Goal: Use online tool/utility: Use online tool/utility

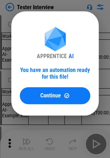
click at [21, 5] on div "APPRENTICE AI You have an automation ready for this file! Continue" at bounding box center [55, 63] width 110 height 127
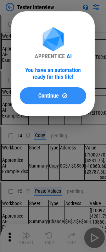
click at [49, 93] on span "Continue" at bounding box center [48, 96] width 21 height 6
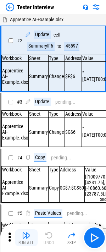
click at [23, 236] on img "button" at bounding box center [26, 235] width 9 height 9
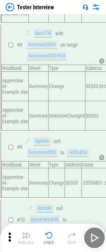
scroll to position [522, 0]
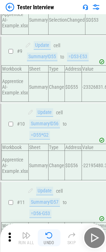
click at [54, 240] on div "Undo" at bounding box center [49, 242] width 11 height 4
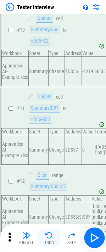
click at [54, 240] on div "Undo" at bounding box center [49, 242] width 11 height 4
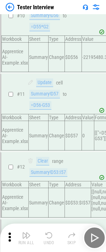
click at [54, 240] on div "Run All Undo Skip" at bounding box center [53, 237] width 99 height 23
drag, startPoint x: 54, startPoint y: 240, endPoint x: 51, endPoint y: 242, distance: 3.8
click at [54, 240] on div "Run All Undo Skip" at bounding box center [53, 237] width 99 height 23
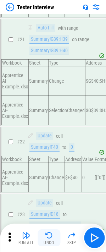
click at [51, 242] on div "Undo" at bounding box center [49, 242] width 11 height 4
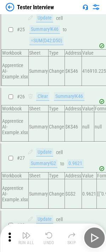
click at [51, 242] on div "Undo" at bounding box center [49, 242] width 11 height 4
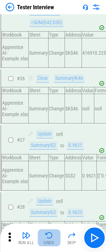
click at [51, 242] on div "Undo" at bounding box center [49, 242] width 11 height 4
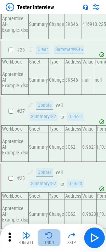
click at [51, 242] on div "Undo" at bounding box center [49, 242] width 11 height 4
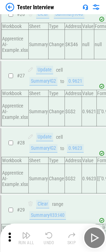
click at [51, 242] on div "Undo" at bounding box center [49, 242] width 11 height 4
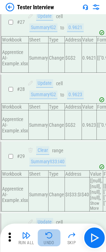
click at [51, 242] on div "Undo" at bounding box center [49, 242] width 11 height 4
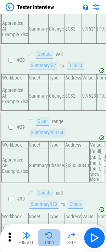
click at [51, 242] on div "Undo" at bounding box center [49, 242] width 11 height 4
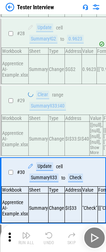
click at [51, 242] on div "Undo" at bounding box center [49, 242] width 11 height 4
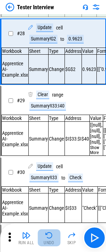
click at [51, 242] on div "Undo" at bounding box center [49, 242] width 11 height 4
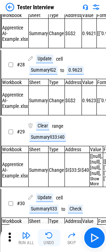
click at [51, 242] on div "Undo" at bounding box center [49, 242] width 11 height 4
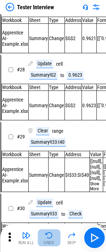
click at [51, 242] on div "Undo" at bounding box center [49, 242] width 11 height 4
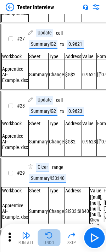
click at [51, 242] on div "Undo" at bounding box center [49, 242] width 11 height 4
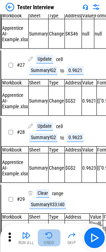
click at [51, 242] on div "Undo" at bounding box center [49, 242] width 11 height 4
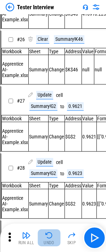
click at [51, 242] on div "Undo" at bounding box center [49, 242] width 11 height 4
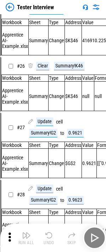
click at [51, 243] on div "Undo" at bounding box center [49, 242] width 11 height 4
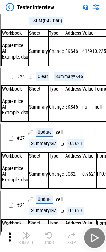
click at [51, 243] on div "Run All Undo Skip" at bounding box center [53, 237] width 99 height 23
click at [51, 243] on div "Undo" at bounding box center [49, 242] width 11 height 4
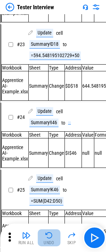
click at [51, 243] on div "Undo" at bounding box center [49, 242] width 11 height 4
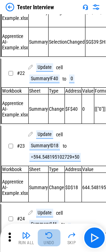
click at [51, 243] on div "Undo" at bounding box center [49, 242] width 11 height 4
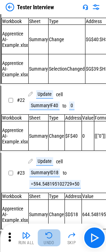
click at [51, 243] on div "Undo" at bounding box center [49, 242] width 11 height 4
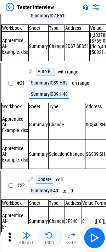
click at [51, 243] on div "Undo" at bounding box center [49, 242] width 11 height 4
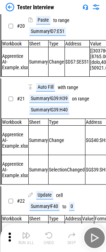
click at [51, 243] on div "Undo" at bounding box center [49, 242] width 11 height 4
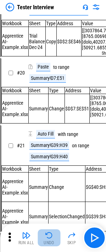
click at [51, 243] on div "Undo" at bounding box center [49, 242] width 11 height 4
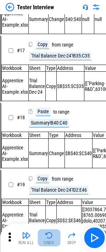
click at [51, 243] on div "Undo" at bounding box center [49, 242] width 11 height 4
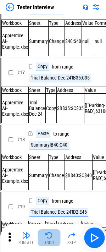
click at [51, 243] on div "Undo" at bounding box center [49, 242] width 11 height 4
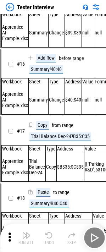
click at [51, 243] on div "Undo" at bounding box center [49, 242] width 11 height 4
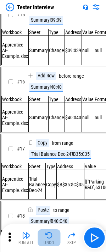
click at [51, 243] on div "Undo" at bounding box center [49, 242] width 11 height 4
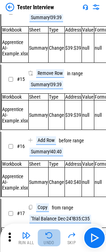
click at [51, 243] on div "Undo" at bounding box center [49, 242] width 11 height 4
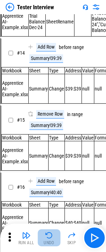
click at [51, 243] on div "Undo" at bounding box center [49, 242] width 11 height 4
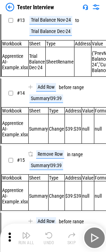
click at [51, 243] on div "Undo" at bounding box center [49, 242] width 11 height 4
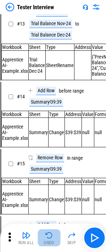
click at [51, 243] on div "Undo" at bounding box center [49, 242] width 11 height 4
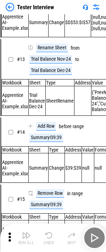
click at [51, 243] on div "Run All Undo Skip" at bounding box center [53, 237] width 99 height 23
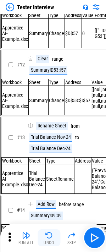
click at [51, 243] on div "Undo" at bounding box center [49, 242] width 11 height 4
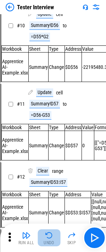
click at [51, 243] on div "Undo" at bounding box center [49, 242] width 11 height 4
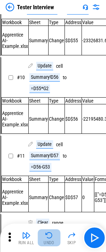
click at [51, 243] on div "Undo" at bounding box center [49, 242] width 11 height 4
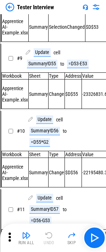
click at [51, 243] on div "Run All Undo Skip" at bounding box center [53, 237] width 99 height 23
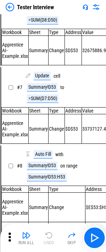
click at [51, 243] on div "Run All Undo Skip" at bounding box center [53, 237] width 99 height 23
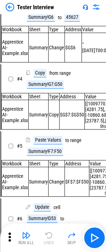
click at [51, 243] on div "Run All Undo Skip" at bounding box center [53, 237] width 99 height 23
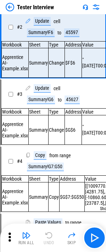
click at [51, 243] on div "Run All Undo Skip" at bounding box center [53, 237] width 99 height 23
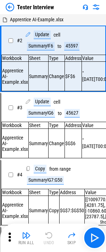
click at [51, 243] on div "Run All Undo Skip" at bounding box center [53, 237] width 99 height 23
click at [46, 48] on div "Summary!F6" at bounding box center [41, 46] width 28 height 9
click at [39, 44] on div "Summary!F6" at bounding box center [41, 46] width 28 height 9
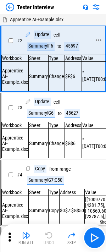
click at [39, 44] on div "Summary!F6" at bounding box center [41, 46] width 28 height 9
click at [45, 45] on div "Summary!F6" at bounding box center [41, 46] width 28 height 9
click at [49, 46] on div "Summary!F6" at bounding box center [41, 46] width 28 height 9
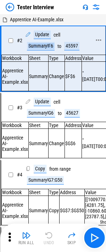
click at [47, 45] on div "Summary!F6" at bounding box center [41, 46] width 28 height 9
click at [41, 117] on div "Summary!G6" at bounding box center [41, 113] width 28 height 9
click at [43, 49] on div "Summary!F6" at bounding box center [41, 46] width 28 height 9
click at [46, 48] on div "Summary!F6" at bounding box center [41, 46] width 28 height 9
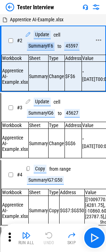
click at [46, 48] on div "Summary!F6" at bounding box center [41, 46] width 28 height 9
click at [85, 48] on div "Update cell Summary!F6 to 45597" at bounding box center [58, 40] width 66 height 20
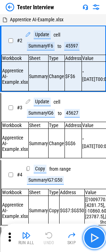
click at [94, 236] on img "button" at bounding box center [94, 237] width 11 height 11
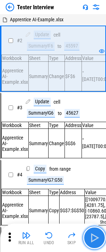
click at [94, 236] on img "button" at bounding box center [94, 237] width 11 height 11
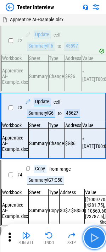
click at [96, 241] on img "button" at bounding box center [94, 237] width 11 height 11
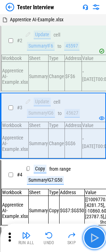
click at [96, 241] on img "button" at bounding box center [94, 237] width 11 height 11
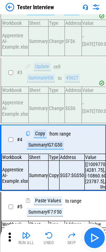
scroll to position [72, 0]
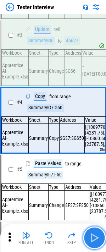
click at [95, 237] on img "button" at bounding box center [94, 237] width 11 height 11
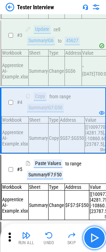
click at [95, 238] on img "button" at bounding box center [94, 237] width 11 height 11
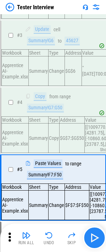
scroll to position [141, 0]
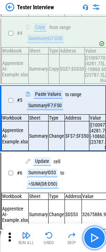
click at [97, 241] on img "button" at bounding box center [94, 237] width 11 height 11
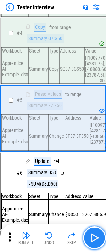
click at [85, 235] on button "button" at bounding box center [94, 237] width 23 height 23
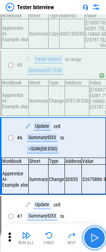
scroll to position [216, 0]
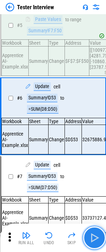
click at [85, 235] on button "button" at bounding box center [94, 237] width 23 height 23
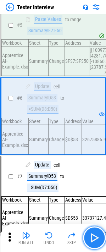
click at [86, 235] on button "button" at bounding box center [94, 237] width 23 height 23
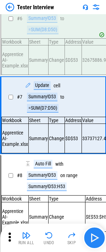
scroll to position [297, 0]
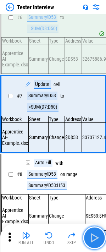
click at [90, 233] on img "button" at bounding box center [94, 237] width 11 height 11
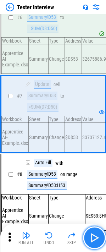
click at [90, 233] on img "button" at bounding box center [94, 237] width 11 height 11
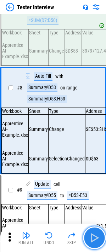
click at [90, 233] on img "button" at bounding box center [94, 237] width 11 height 11
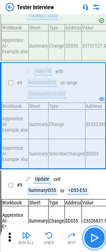
click at [90, 233] on img "button" at bounding box center [94, 237] width 11 height 11
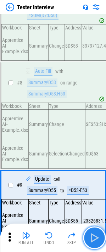
scroll to position [461, 0]
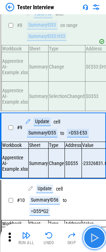
click at [90, 233] on img "button" at bounding box center [94, 237] width 11 height 11
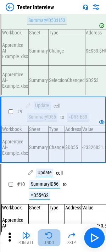
click at [48, 235] on img "button" at bounding box center [49, 235] width 9 height 9
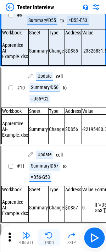
click at [48, 235] on img "button" at bounding box center [49, 235] width 9 height 9
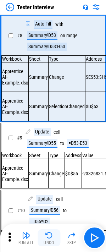
click at [48, 235] on img "button" at bounding box center [49, 235] width 9 height 9
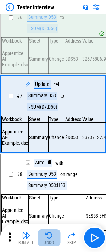
click at [48, 235] on img "button" at bounding box center [49, 235] width 9 height 9
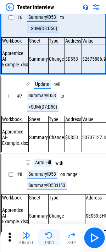
click at [48, 235] on img "button" at bounding box center [49, 235] width 9 height 9
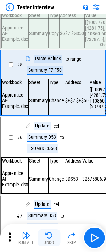
scroll to position [141, 0]
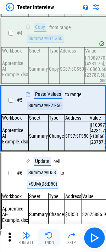
click at [45, 240] on button "Undo" at bounding box center [49, 237] width 23 height 17
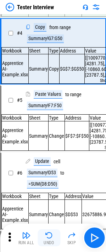
click at [45, 240] on button "Undo" at bounding box center [49, 237] width 23 height 17
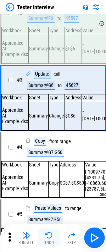
click at [45, 240] on button "Undo" at bounding box center [49, 237] width 23 height 17
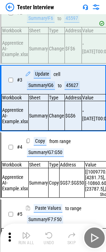
scroll to position [4, 0]
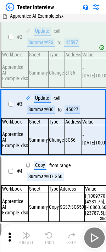
click at [45, 240] on div "Run All Undo Skip" at bounding box center [53, 237] width 99 height 23
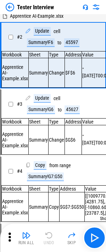
click at [45, 240] on div "Run All Undo Skip" at bounding box center [53, 237] width 99 height 23
click at [47, 238] on div "Run All Undo Skip" at bounding box center [53, 237] width 99 height 23
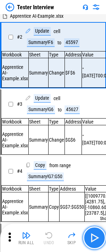
click at [96, 230] on button "button" at bounding box center [94, 237] width 23 height 23
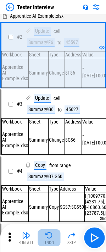
click at [49, 240] on button "Undo" at bounding box center [49, 237] width 23 height 17
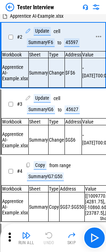
click at [18, 35] on span "# 2" at bounding box center [19, 37] width 5 height 6
click at [89, 235] on img "button" at bounding box center [94, 237] width 11 height 11
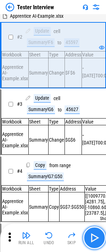
click at [89, 235] on img "button" at bounding box center [94, 237] width 11 height 11
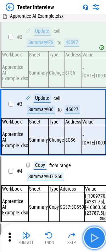
click at [89, 235] on img "button" at bounding box center [94, 237] width 11 height 11
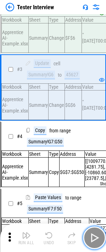
click at [89, 235] on img "button" at bounding box center [94, 237] width 11 height 11
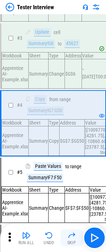
click at [69, 239] on button "Skip" at bounding box center [71, 237] width 23 height 17
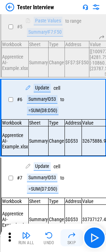
scroll to position [216, 0]
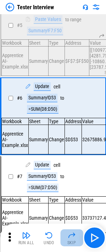
click at [76, 238] on button "Skip" at bounding box center [71, 237] width 23 height 17
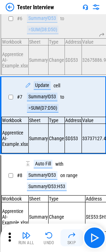
scroll to position [297, 0]
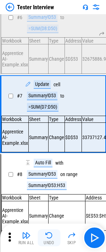
click at [52, 237] on img "button" at bounding box center [49, 235] width 9 height 9
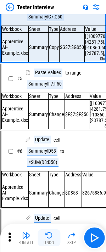
scroll to position [72, 0]
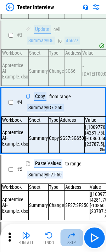
click at [78, 234] on button "Skip" at bounding box center [71, 237] width 23 height 17
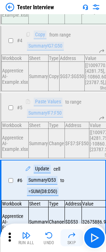
click at [78, 234] on button "Skip" at bounding box center [71, 237] width 23 height 17
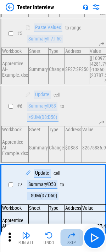
click at [78, 234] on button "Skip" at bounding box center [71, 237] width 23 height 17
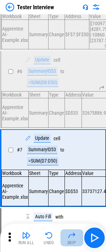
click at [77, 234] on button "Skip" at bounding box center [71, 237] width 23 height 17
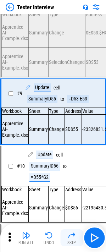
click at [73, 236] on img "button" at bounding box center [71, 235] width 9 height 9
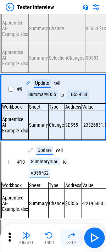
click at [73, 236] on img "button" at bounding box center [71, 235] width 9 height 9
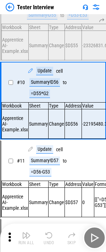
click at [73, 236] on img "button" at bounding box center [71, 235] width 9 height 9
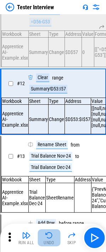
click at [48, 237] on img "button" at bounding box center [49, 235] width 9 height 9
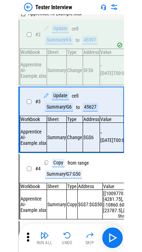
scroll to position [3, 0]
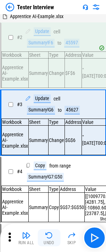
click at [54, 238] on button "Undo" at bounding box center [49, 237] width 23 height 17
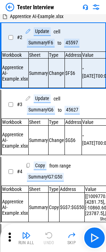
click at [54, 238] on div "Run All Undo Skip" at bounding box center [53, 237] width 99 height 23
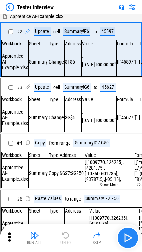
click at [111, 235] on button "button" at bounding box center [128, 237] width 23 height 23
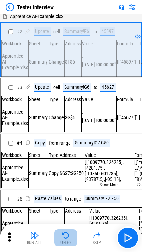
drag, startPoint x: 122, startPoint y: 235, endPoint x: 68, endPoint y: 245, distance: 55.3
click at [68, 245] on button "Undo" at bounding box center [66, 237] width 23 height 17
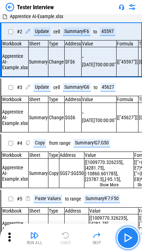
click at [111, 235] on img "button" at bounding box center [128, 237] width 11 height 11
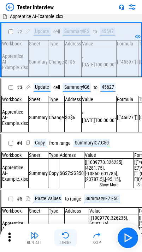
click at [69, 238] on img "button" at bounding box center [66, 235] width 9 height 9
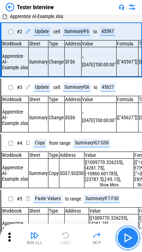
click at [111, 235] on img "button" at bounding box center [128, 237] width 11 height 11
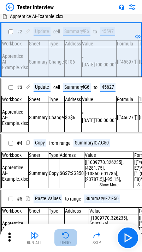
click at [71, 238] on button "Undo" at bounding box center [66, 237] width 23 height 17
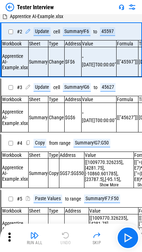
click at [71, 238] on div "Run All Undo Skip" at bounding box center [71, 237] width 135 height 23
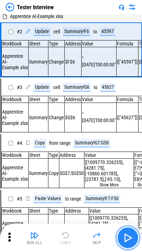
click at [111, 237] on img "button" at bounding box center [128, 237] width 11 height 11
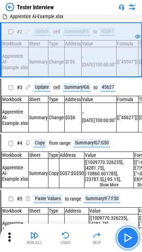
click at [111, 237] on img "button" at bounding box center [128, 237] width 11 height 11
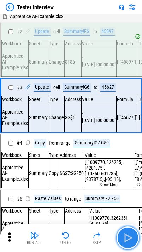
click at [111, 237] on img "button" at bounding box center [128, 237] width 11 height 11
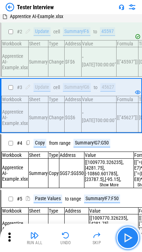
click at [111, 237] on img "button" at bounding box center [128, 237] width 11 height 11
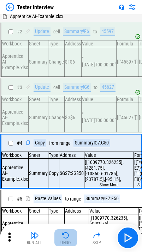
click at [68, 238] on img "button" at bounding box center [66, 235] width 9 height 9
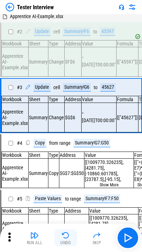
click at [68, 238] on img "button" at bounding box center [66, 235] width 9 height 9
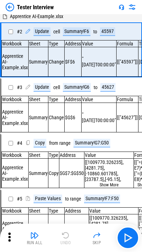
click at [68, 238] on div "Run All Undo Skip" at bounding box center [71, 237] width 135 height 23
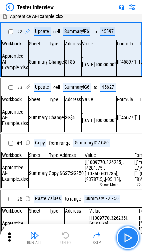
click at [111, 234] on img "button" at bounding box center [128, 237] width 11 height 11
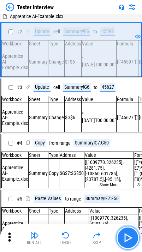
click at [111, 234] on img "button" at bounding box center [128, 237] width 11 height 11
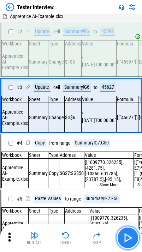
click at [111, 234] on img "button" at bounding box center [128, 237] width 11 height 11
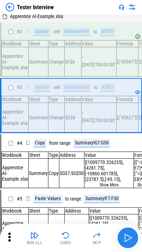
click at [111, 234] on img "button" at bounding box center [128, 237] width 11 height 11
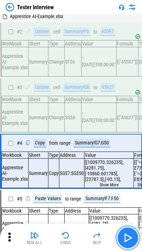
click at [111, 230] on button "button" at bounding box center [128, 237] width 23 height 23
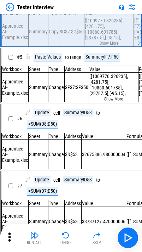
scroll to position [145, 0]
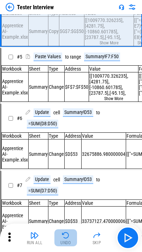
click at [65, 231] on img "button" at bounding box center [66, 235] width 9 height 9
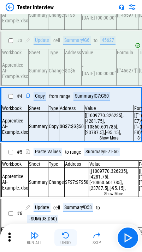
scroll to position [44, 0]
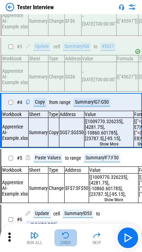
click at [64, 237] on img "button" at bounding box center [66, 235] width 9 height 9
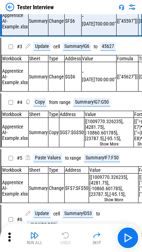
scroll to position [0, 0]
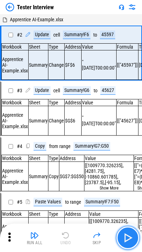
click at [111, 239] on img "button" at bounding box center [128, 237] width 11 height 11
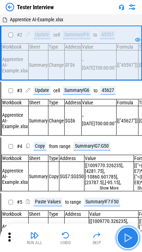
click at [111, 240] on img "button" at bounding box center [128, 237] width 11 height 11
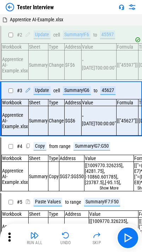
drag, startPoint x: 131, startPoint y: 240, endPoint x: 116, endPoint y: 247, distance: 17.3
click at [111, 247] on div "Run All Undo Skip" at bounding box center [71, 237] width 135 height 23
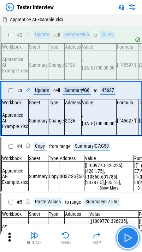
drag, startPoint x: 130, startPoint y: 234, endPoint x: 131, endPoint y: 240, distance: 5.7
click at [111, 240] on img "button" at bounding box center [128, 237] width 11 height 11
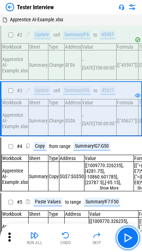
click at [111, 240] on img "button" at bounding box center [128, 237] width 11 height 11
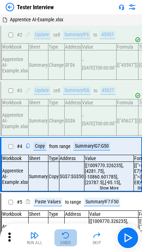
click at [65, 243] on div "Undo" at bounding box center [66, 242] width 11 height 4
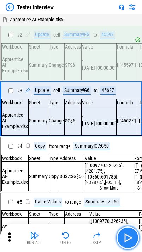
click at [111, 242] on img "button" at bounding box center [128, 237] width 11 height 11
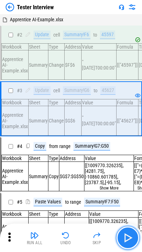
click at [111, 242] on img "button" at bounding box center [128, 237] width 11 height 11
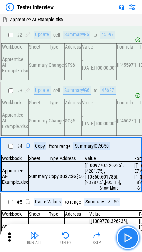
click at [111, 242] on img "button" at bounding box center [128, 237] width 11 height 11
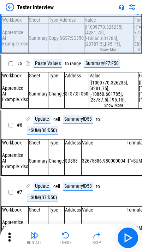
scroll to position [142, 0]
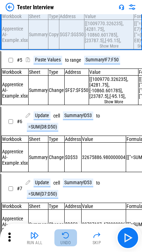
click at [69, 243] on div "Undo" at bounding box center [66, 242] width 11 height 4
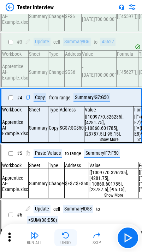
scroll to position [44, 0]
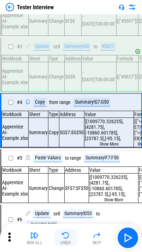
click at [64, 238] on img "button" at bounding box center [66, 235] width 9 height 9
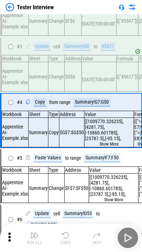
click at [64, 238] on div "Run All Undo Skip" at bounding box center [71, 237] width 135 height 23
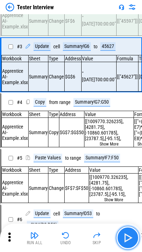
click at [111, 237] on img "button" at bounding box center [128, 237] width 11 height 11
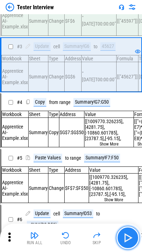
click at [111, 237] on img "button" at bounding box center [128, 237] width 11 height 11
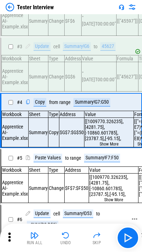
copy div "End"
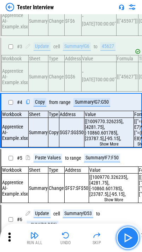
click at [111, 235] on img "button" at bounding box center [128, 237] width 11 height 11
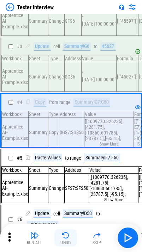
click at [70, 237] on button "Undo" at bounding box center [66, 237] width 23 height 17
click at [70, 237] on div "Run All Undo Skip" at bounding box center [71, 237] width 135 height 23
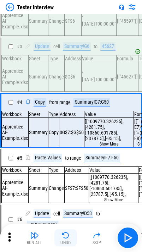
click at [70, 237] on button "Undo" at bounding box center [66, 237] width 23 height 17
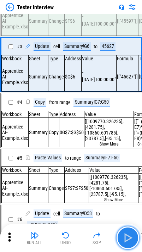
click at [111, 241] on img "button" at bounding box center [128, 237] width 11 height 11
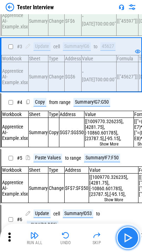
click at [111, 241] on img "button" at bounding box center [128, 237] width 11 height 11
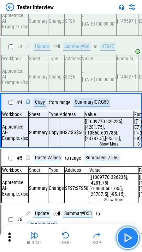
click at [111, 241] on img "button" at bounding box center [128, 237] width 11 height 11
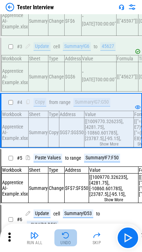
click at [66, 240] on button "Undo" at bounding box center [66, 237] width 23 height 17
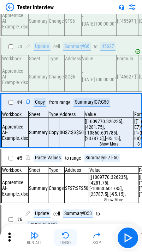
click at [66, 240] on button "Undo" at bounding box center [66, 237] width 23 height 17
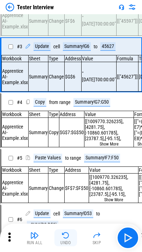
click at [66, 240] on button "Undo" at bounding box center [66, 237] width 23 height 17
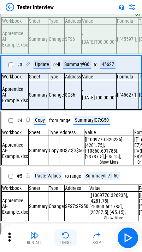
click at [66, 240] on div "Run All Undo Skip" at bounding box center [71, 237] width 135 height 23
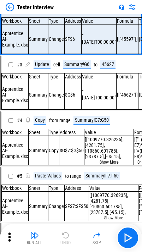
scroll to position [0, 0]
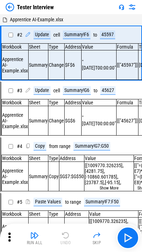
click at [66, 240] on div "Run All Undo Skip" at bounding box center [71, 237] width 135 height 23
drag, startPoint x: 66, startPoint y: 240, endPoint x: 4, endPoint y: 209, distance: 68.9
click at [66, 240] on div "Run All Undo Skip" at bounding box center [71, 237] width 135 height 23
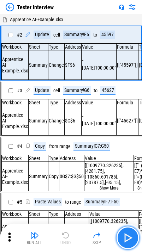
click at [111, 235] on img "button" at bounding box center [128, 237] width 11 height 11
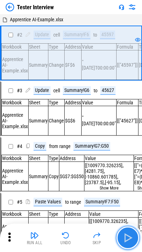
click at [111, 235] on img "button" at bounding box center [128, 237] width 11 height 11
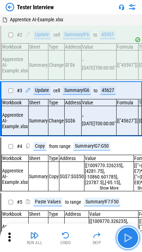
click at [111, 235] on img "button" at bounding box center [128, 237] width 11 height 11
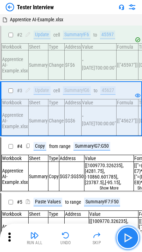
click at [111, 236] on img "button" at bounding box center [128, 237] width 11 height 11
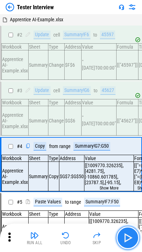
click at [111, 236] on img "button" at bounding box center [128, 237] width 11 height 11
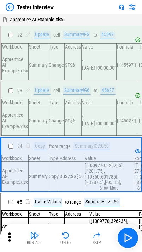
copy div "Flow End"
click at [67, 238] on img "button" at bounding box center [66, 235] width 9 height 9
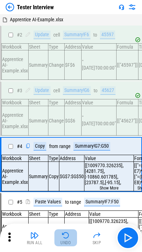
click at [67, 238] on img "button" at bounding box center [66, 235] width 9 height 9
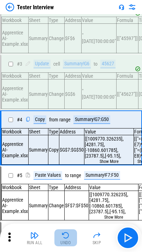
click at [67, 238] on img "button" at bounding box center [66, 235] width 9 height 9
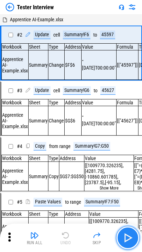
click at [111, 238] on img "button" at bounding box center [128, 237] width 11 height 11
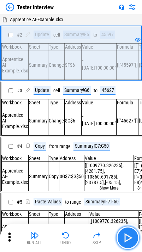
click at [111, 238] on img "button" at bounding box center [128, 237] width 11 height 11
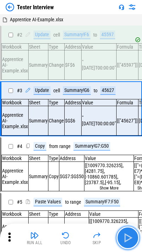
click at [111, 238] on img "button" at bounding box center [128, 237] width 11 height 11
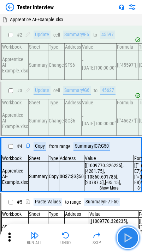
click at [111, 239] on button "button" at bounding box center [128, 237] width 23 height 23
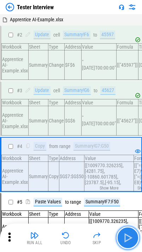
click at [111, 242] on img "button" at bounding box center [128, 237] width 11 height 11
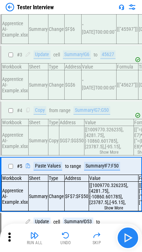
scroll to position [102, 0]
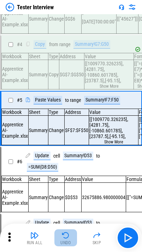
click at [65, 235] on img "button" at bounding box center [66, 235] width 9 height 9
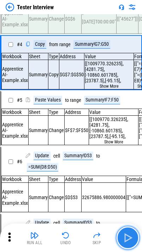
click at [111, 237] on img "button" at bounding box center [128, 237] width 11 height 11
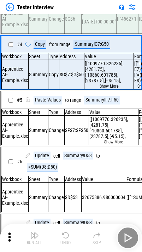
click at [111, 237] on img "button" at bounding box center [128, 237] width 11 height 11
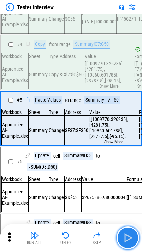
click at [111, 234] on img "button" at bounding box center [128, 237] width 11 height 11
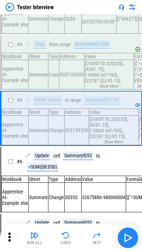
click at [111, 234] on img "button" at bounding box center [128, 237] width 11 height 11
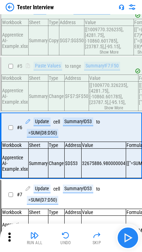
scroll to position [165, 0]
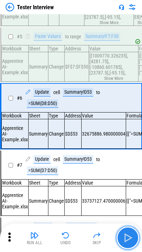
click at [111, 236] on img "button" at bounding box center [128, 237] width 11 height 11
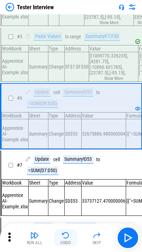
click at [62, 242] on div "Undo" at bounding box center [66, 242] width 11 height 4
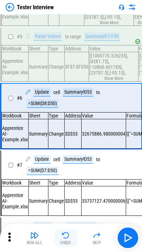
scroll to position [234, 0]
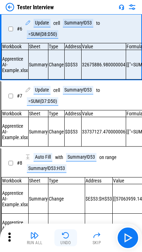
click at [63, 239] on button "Undo" at bounding box center [66, 237] width 23 height 17
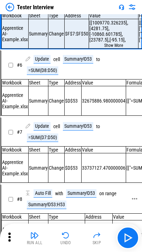
scroll to position [102, 0]
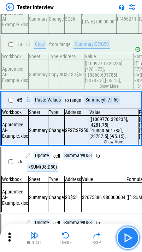
click at [111, 234] on img "button" at bounding box center [128, 237] width 11 height 11
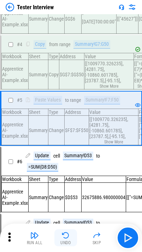
click at [63, 232] on img "button" at bounding box center [66, 235] width 9 height 9
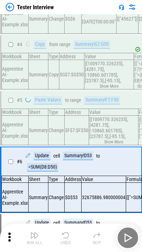
scroll to position [165, 0]
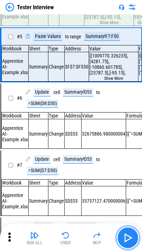
click at [111, 237] on img "button" at bounding box center [128, 237] width 11 height 11
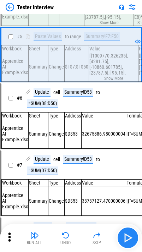
click at [111, 240] on img "button" at bounding box center [128, 237] width 11 height 11
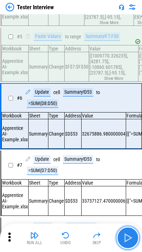
click at [111, 237] on img "button" at bounding box center [128, 237] width 11 height 11
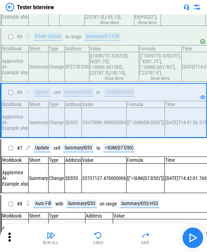
click at [111, 234] on img "button" at bounding box center [192, 237] width 11 height 11
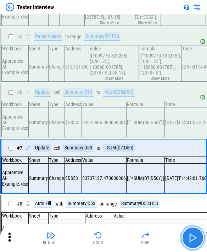
click at [111, 242] on img "button" at bounding box center [192, 237] width 11 height 11
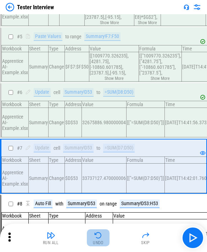
click at [96, 240] on div "Undo" at bounding box center [98, 242] width 11 height 4
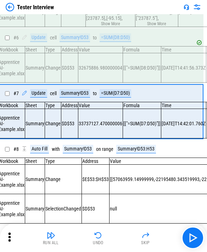
scroll to position [220, 0]
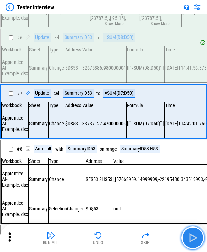
click at [111, 238] on img "button" at bounding box center [192, 237] width 11 height 11
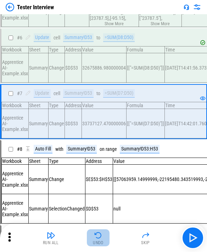
click at [89, 238] on button "Undo" at bounding box center [98, 237] width 23 height 17
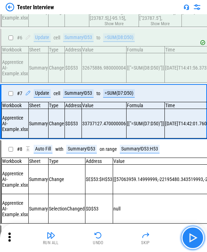
click at [111, 235] on img "button" at bounding box center [192, 237] width 11 height 11
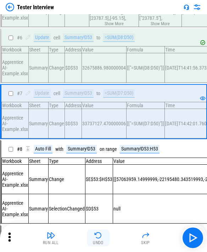
click at [100, 244] on div "Undo" at bounding box center [98, 242] width 11 height 4
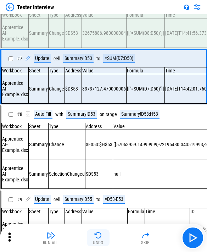
scroll to position [291, 0]
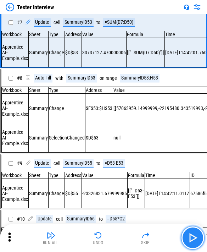
click at [111, 240] on img "button" at bounding box center [192, 237] width 11 height 11
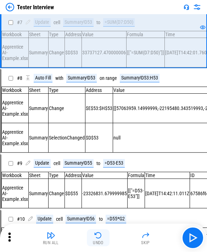
click at [101, 236] on img "button" at bounding box center [98, 235] width 9 height 9
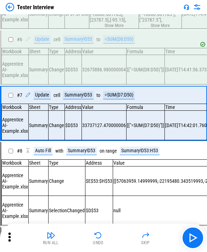
scroll to position [220, 0]
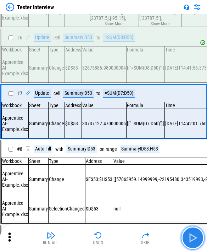
click at [111, 244] on button "button" at bounding box center [192, 237] width 23 height 23
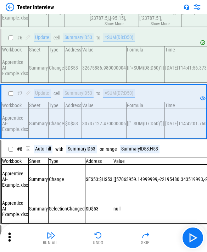
click at [101, 247] on div "Run All Undo Skip" at bounding box center [104, 237] width 200 height 23
click at [95, 240] on div "Undo" at bounding box center [98, 242] width 11 height 4
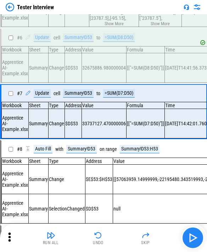
click at [111, 243] on button "button" at bounding box center [192, 237] width 23 height 23
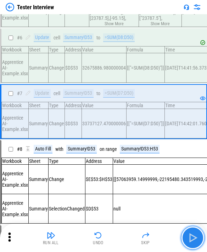
click at [111, 241] on img "button" at bounding box center [192, 237] width 11 height 11
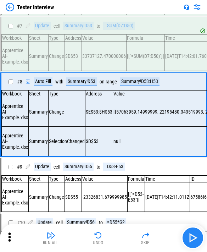
scroll to position [291, 0]
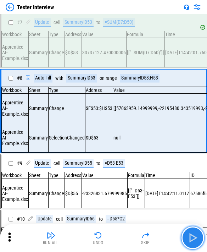
click at [111, 232] on img "button" at bounding box center [192, 237] width 11 height 11
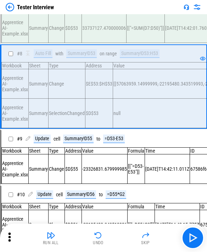
scroll to position [326, 0]
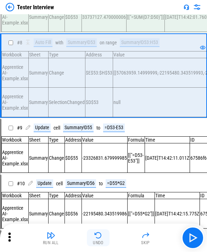
click at [99, 229] on button "Undo" at bounding box center [98, 237] width 23 height 17
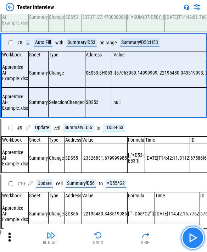
click at [111, 237] on img "button" at bounding box center [192, 237] width 11 height 11
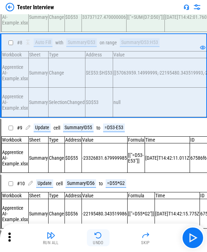
click at [87, 237] on button "Undo" at bounding box center [98, 237] width 23 height 17
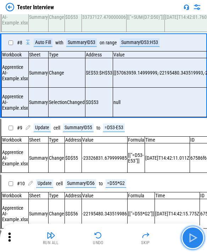
click at [111, 236] on img "button" at bounding box center [192, 237] width 11 height 11
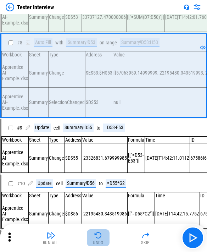
click at [96, 232] on img "button" at bounding box center [98, 235] width 9 height 9
click at [96, 233] on div "Run All Undo Skip" at bounding box center [104, 237] width 200 height 23
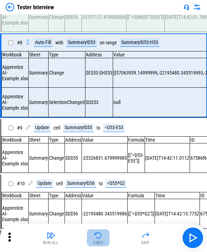
click at [96, 233] on img "button" at bounding box center [98, 235] width 9 height 9
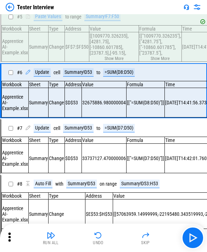
scroll to position [159, 0]
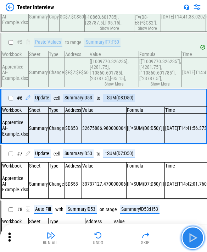
click at [111, 234] on img "button" at bounding box center [192, 237] width 11 height 11
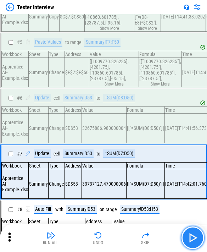
click at [111, 234] on img "button" at bounding box center [192, 237] width 11 height 11
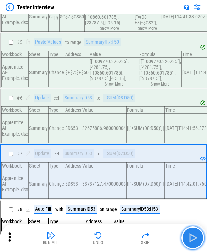
click at [111, 234] on img "button" at bounding box center [192, 237] width 11 height 11
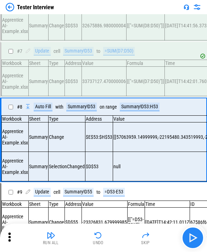
scroll to position [291, 0]
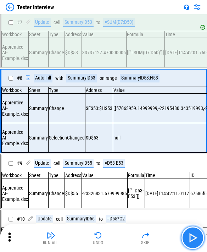
click at [111, 234] on img "button" at bounding box center [192, 237] width 11 height 11
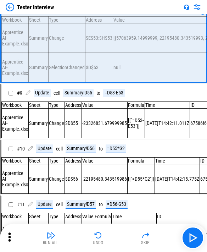
scroll to position [361, 0]
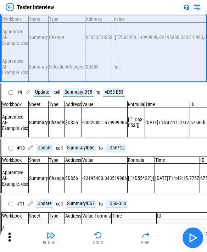
click at [111, 239] on img "button" at bounding box center [192, 237] width 11 height 11
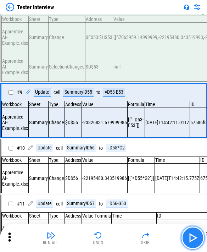
click at [111, 239] on img "button" at bounding box center [192, 237] width 11 height 11
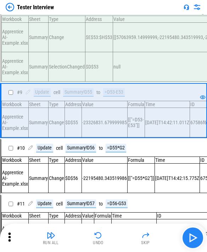
click at [111, 240] on img "button" at bounding box center [192, 237] width 11 height 11
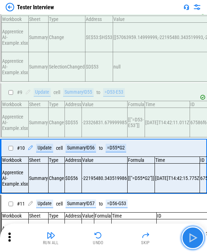
click at [111, 240] on img "button" at bounding box center [192, 237] width 11 height 11
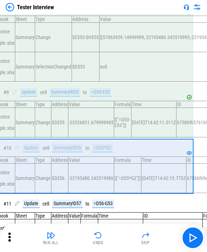
scroll to position [361, 9]
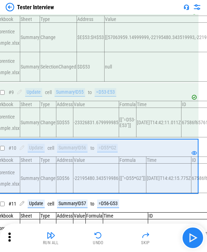
click at [111, 241] on img "button" at bounding box center [192, 237] width 11 height 11
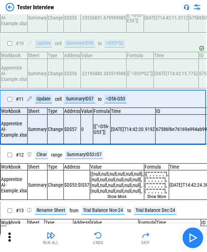
scroll to position [479, 0]
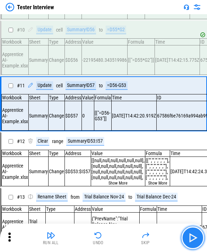
click at [111, 241] on img "button" at bounding box center [192, 237] width 11 height 11
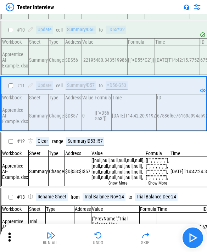
click at [111, 233] on img "button" at bounding box center [192, 237] width 11 height 11
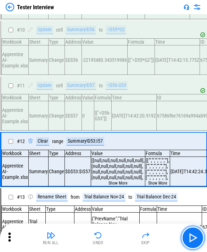
click at [111, 241] on img "button" at bounding box center [192, 237] width 11 height 11
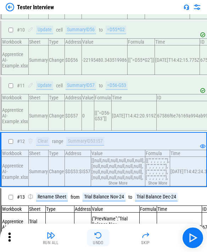
click at [95, 245] on div "Undo" at bounding box center [98, 242] width 11 height 4
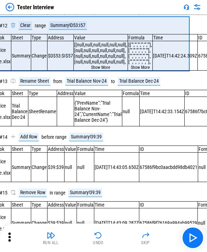
scroll to position [595, 0]
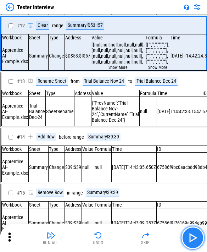
click at [111, 236] on img "button" at bounding box center [192, 237] width 11 height 11
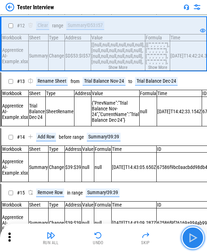
click at [111, 236] on img "button" at bounding box center [192, 237] width 11 height 11
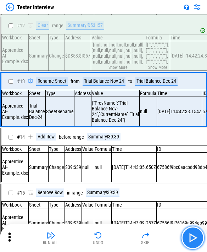
click at [111, 236] on img "button" at bounding box center [192, 237] width 11 height 11
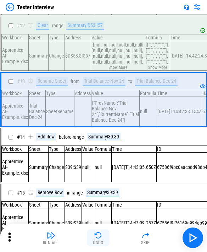
click at [99, 239] on img "button" at bounding box center [98, 235] width 9 height 9
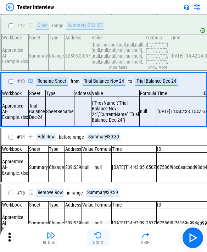
click at [97, 237] on img "button" at bounding box center [98, 235] width 9 height 9
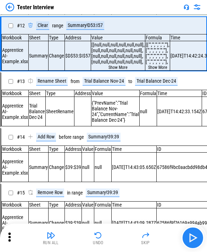
click at [111, 239] on img "button" at bounding box center [192, 237] width 11 height 11
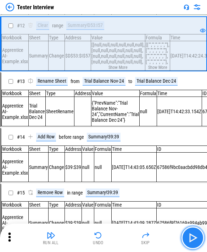
click at [111, 239] on img "button" at bounding box center [192, 237] width 11 height 11
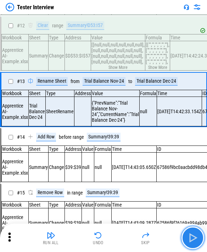
click at [111, 231] on button "button" at bounding box center [192, 237] width 23 height 23
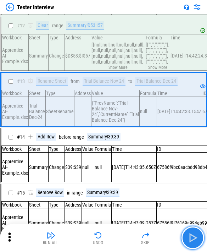
click at [111, 232] on img "button" at bounding box center [192, 237] width 11 height 11
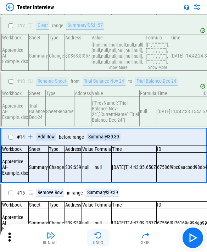
click at [100, 243] on div "Undo" at bounding box center [98, 242] width 11 height 4
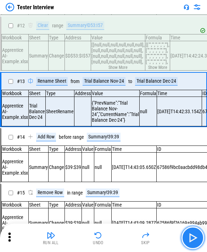
click at [111, 243] on button "button" at bounding box center [192, 237] width 23 height 23
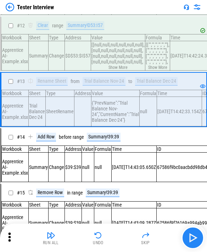
click at [111, 233] on img "button" at bounding box center [192, 237] width 11 height 11
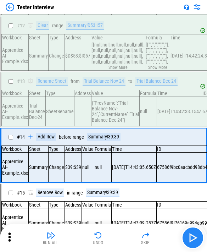
click at [111, 241] on img "button" at bounding box center [192, 237] width 11 height 11
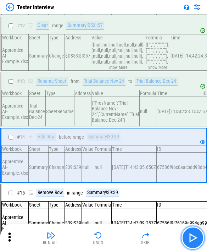
click at [111, 241] on img "button" at bounding box center [192, 237] width 11 height 11
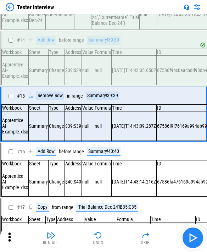
scroll to position [711, 0]
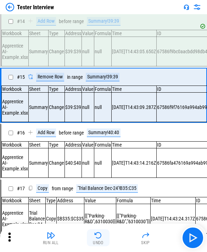
click at [100, 241] on div "Undo" at bounding box center [98, 242] width 11 height 4
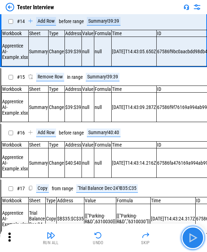
click at [111, 237] on img "button" at bounding box center [192, 237] width 11 height 11
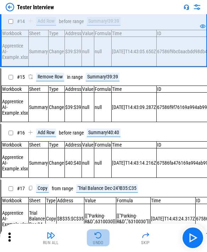
click at [99, 239] on button "Undo" at bounding box center [98, 237] width 23 height 17
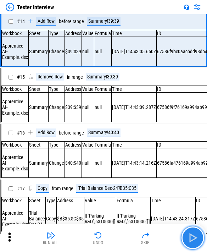
click at [111, 238] on img "button" at bounding box center [192, 237] width 11 height 11
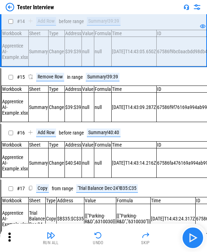
click at [111, 232] on img "button" at bounding box center [192, 237] width 11 height 11
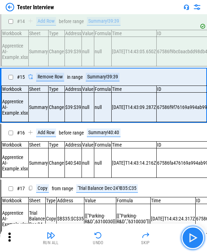
click at [111, 232] on img "button" at bounding box center [192, 237] width 11 height 11
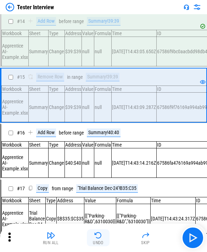
click at [101, 235] on img "button" at bounding box center [98, 235] width 9 height 9
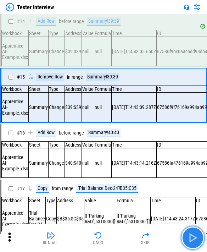
click at [111, 241] on img "button" at bounding box center [192, 237] width 11 height 11
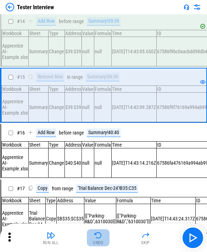
click at [98, 242] on div "Undo" at bounding box center [98, 242] width 11 height 4
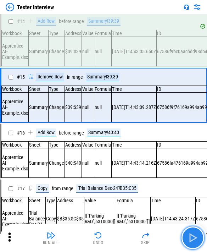
click at [111, 237] on img "button" at bounding box center [192, 237] width 11 height 11
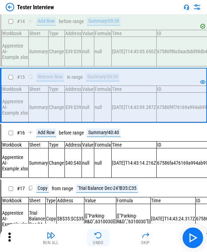
click at [99, 240] on div "Undo" at bounding box center [98, 242] width 11 height 4
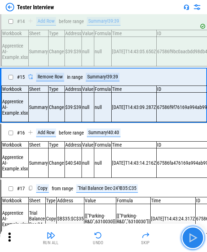
click at [111, 243] on button "button" at bounding box center [192, 237] width 23 height 23
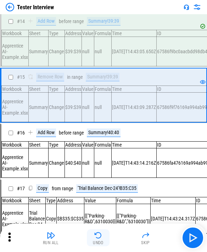
click at [101, 240] on div "Undo" at bounding box center [98, 242] width 11 height 4
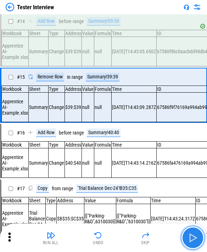
click at [111, 237] on img "button" at bounding box center [192, 237] width 11 height 11
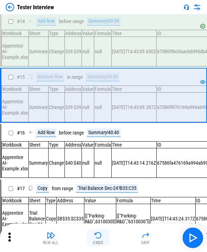
click at [92, 234] on button "Undo" at bounding box center [98, 237] width 23 height 17
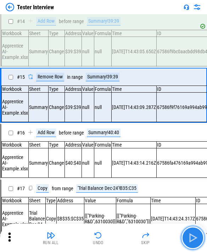
click at [111, 239] on img "button" at bounding box center [192, 237] width 11 height 11
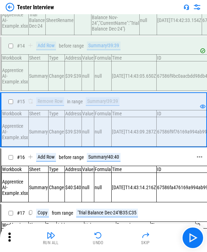
scroll to position [675, 0]
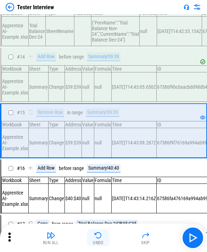
click at [99, 237] on img "button" at bounding box center [98, 235] width 9 height 9
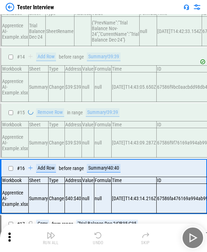
scroll to position [720, 0]
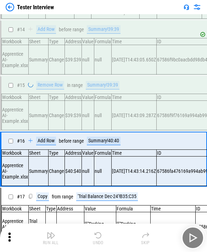
click at [99, 237] on img "button" at bounding box center [98, 235] width 9 height 9
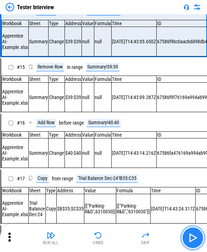
click at [111, 232] on img "button" at bounding box center [192, 237] width 11 height 11
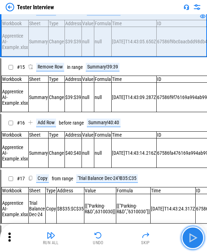
click at [111, 232] on img "button" at bounding box center [192, 237] width 11 height 11
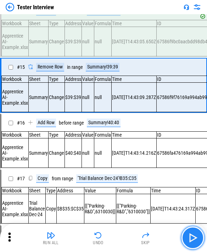
click at [111, 232] on img "button" at bounding box center [192, 237] width 11 height 11
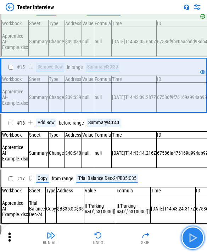
click at [111, 241] on button "button" at bounding box center [192, 237] width 23 height 23
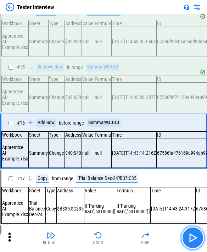
click at [111, 241] on img "button" at bounding box center [192, 237] width 11 height 11
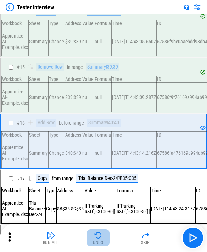
click at [98, 243] on div "Undo" at bounding box center [98, 242] width 11 height 4
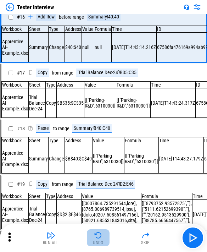
click at [98, 243] on div "Undo" at bounding box center [98, 242] width 11 height 4
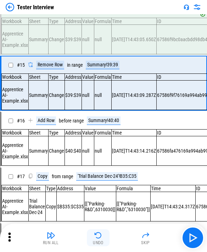
scroll to position [711, 0]
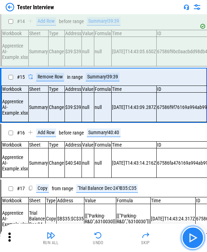
click at [111, 241] on img "button" at bounding box center [192, 237] width 11 height 11
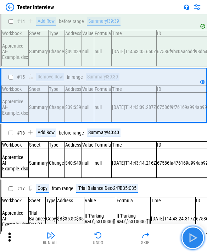
click at [111, 241] on img "button" at bounding box center [192, 237] width 11 height 11
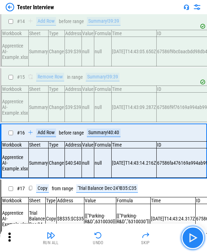
click at [111, 241] on img "button" at bounding box center [192, 237] width 11 height 11
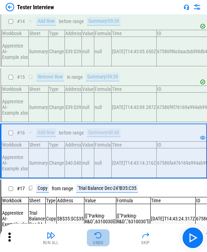
click at [99, 233] on img "button" at bounding box center [98, 235] width 9 height 9
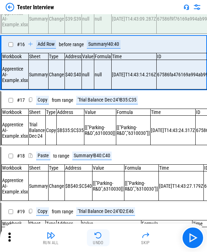
scroll to position [826, 0]
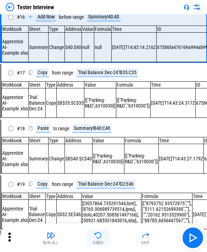
click at [100, 240] on div "Undo" at bounding box center [98, 242] width 11 height 4
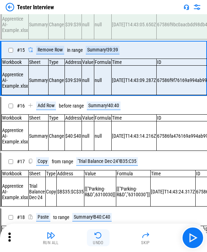
scroll to position [711, 0]
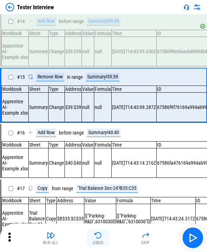
click at [104, 235] on button "Undo" at bounding box center [98, 237] width 23 height 17
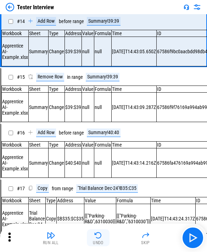
click at [104, 235] on button "Undo" at bounding box center [98, 237] width 23 height 17
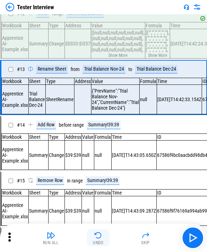
scroll to position [595, 0]
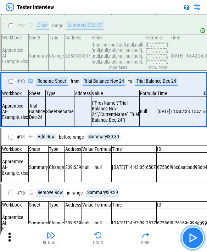
click at [111, 238] on img "button" at bounding box center [192, 237] width 11 height 11
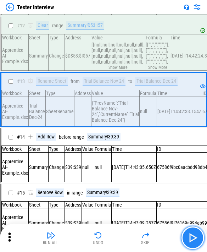
click at [111, 238] on img "button" at bounding box center [192, 237] width 11 height 11
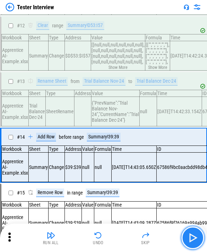
click at [111, 238] on img "button" at bounding box center [192, 237] width 11 height 11
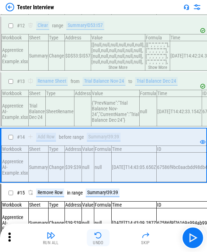
click at [99, 240] on div "Undo" at bounding box center [98, 242] width 11 height 4
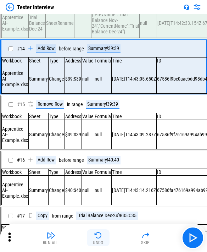
scroll to position [711, 0]
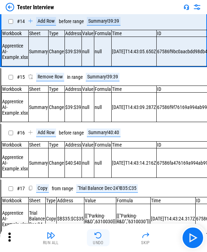
click at [98, 239] on img "button" at bounding box center [98, 235] width 9 height 9
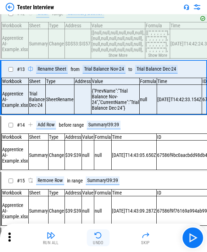
scroll to position [595, 0]
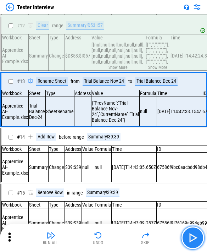
click at [111, 237] on img "button" at bounding box center [192, 237] width 11 height 11
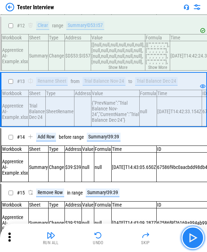
click at [111, 236] on img "button" at bounding box center [192, 237] width 11 height 11
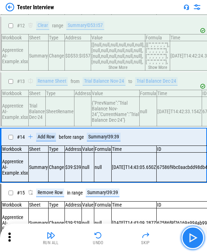
click at [111, 236] on img "button" at bounding box center [192, 237] width 11 height 11
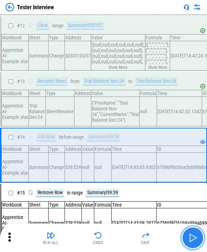
click at [111, 236] on img "button" at bounding box center [192, 237] width 11 height 11
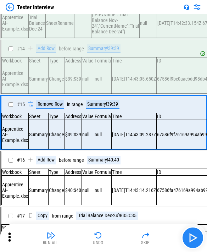
scroll to position [711, 0]
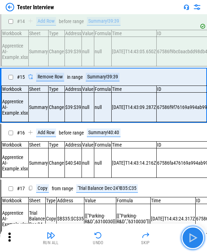
click at [111, 236] on img "button" at bounding box center [192, 237] width 11 height 11
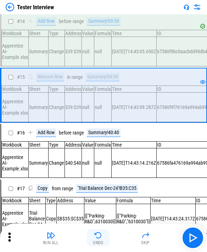
click at [96, 237] on img "button" at bounding box center [98, 235] width 9 height 9
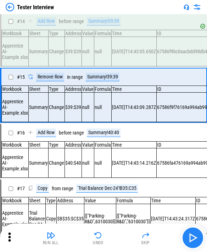
click at [111, 232] on img "button" at bounding box center [192, 237] width 11 height 11
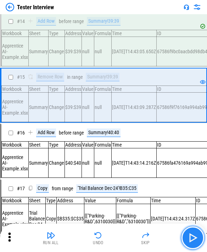
click at [111, 234] on img "button" at bounding box center [192, 237] width 11 height 11
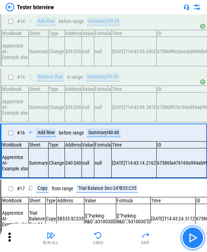
click at [111, 234] on img "button" at bounding box center [192, 237] width 11 height 11
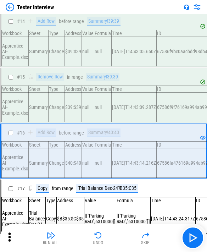
click at [111, 235] on img "button" at bounding box center [192, 237] width 11 height 11
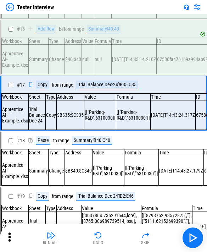
scroll to position [826, 0]
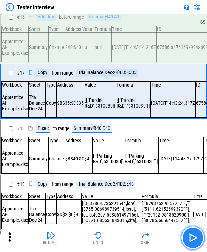
click at [111, 235] on img "button" at bounding box center [192, 237] width 11 height 11
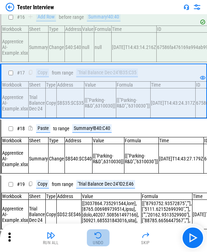
click at [97, 233] on img "button" at bounding box center [98, 235] width 9 height 9
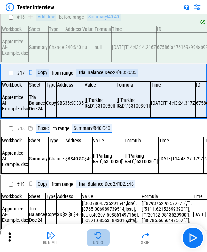
click at [97, 233] on img "button" at bounding box center [98, 235] width 9 height 9
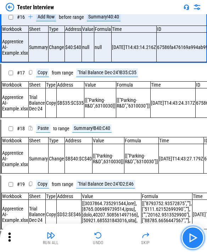
click at [111, 236] on img "button" at bounding box center [192, 237] width 11 height 11
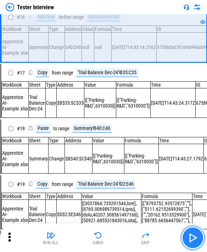
click at [111, 239] on img "button" at bounding box center [192, 237] width 11 height 11
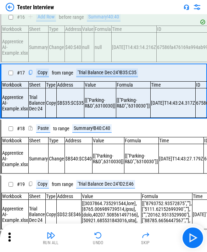
drag, startPoint x: 54, startPoint y: 251, endPoint x: 70, endPoint y: 247, distance: 16.8
click at [70, 247] on div "Run All Undo Skip" at bounding box center [103, 237] width 207 height 28
click at [111, 237] on img "button" at bounding box center [192, 237] width 11 height 11
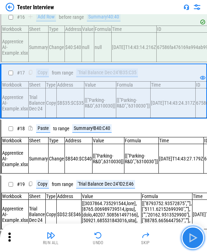
click at [111, 237] on img "button" at bounding box center [192, 237] width 11 height 11
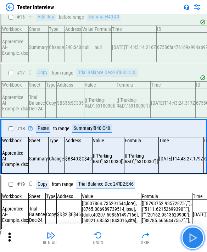
click at [111, 237] on img "button" at bounding box center [192, 237] width 11 height 11
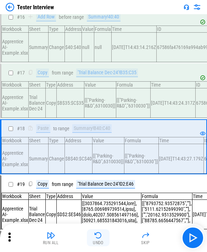
click at [105, 235] on button "Undo" at bounding box center [98, 237] width 23 height 17
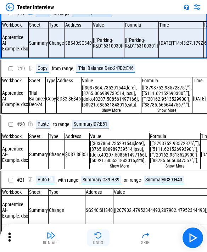
click at [104, 234] on button "Undo" at bounding box center [98, 237] width 23 height 17
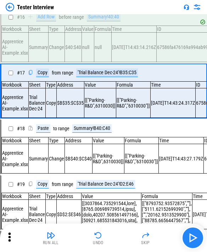
click at [111, 238] on img "button" at bounding box center [192, 237] width 11 height 11
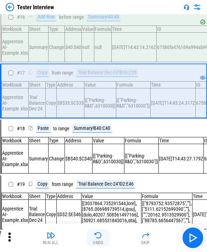
click at [101, 238] on img "button" at bounding box center [98, 235] width 9 height 9
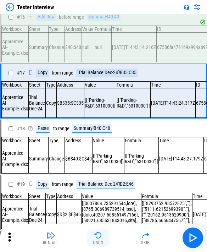
click at [97, 241] on div "Undo" at bounding box center [98, 242] width 11 height 4
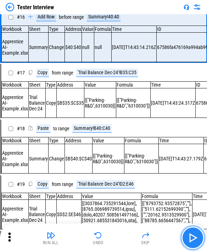
click at [111, 242] on img "button" at bounding box center [192, 237] width 11 height 11
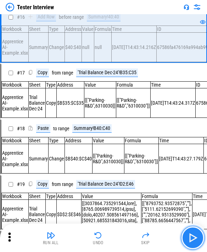
click at [111, 242] on img "button" at bounding box center [192, 237] width 11 height 11
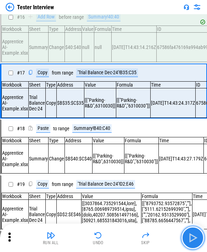
click at [111, 242] on img "button" at bounding box center [192, 237] width 11 height 11
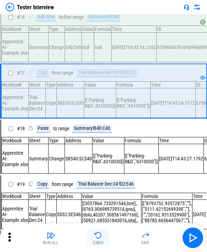
click at [96, 231] on img "button" at bounding box center [98, 235] width 9 height 9
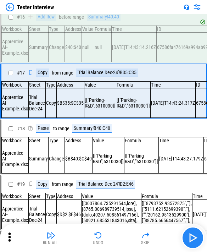
click at [111, 233] on button "button" at bounding box center [192, 237] width 23 height 23
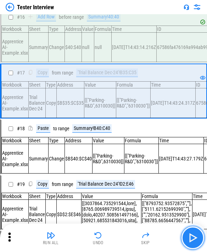
click at [111, 232] on img "button" at bounding box center [192, 237] width 11 height 11
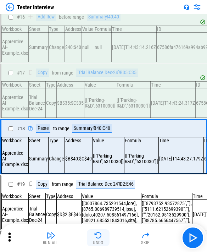
click at [98, 241] on div "Undo" at bounding box center [98, 242] width 11 height 4
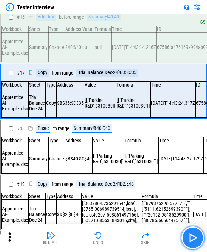
click at [111, 238] on img "button" at bounding box center [192, 237] width 11 height 11
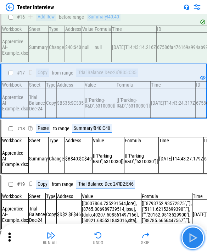
click at [111, 238] on img "button" at bounding box center [192, 237] width 11 height 11
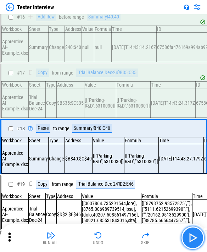
click at [111, 238] on img "button" at bounding box center [192, 237] width 11 height 11
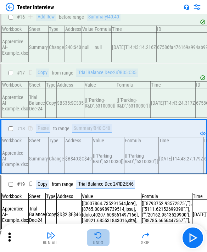
click at [104, 240] on button "Undo" at bounding box center [98, 237] width 23 height 17
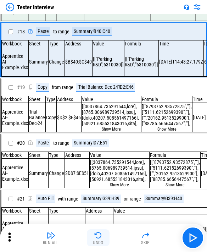
scroll to position [942, 0]
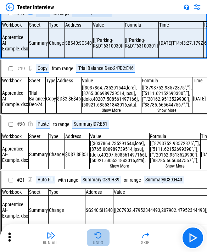
click at [104, 240] on button "Undo" at bounding box center [98, 237] width 23 height 17
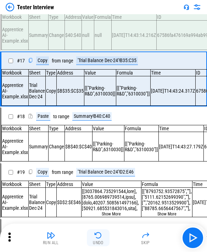
scroll to position [826, 0]
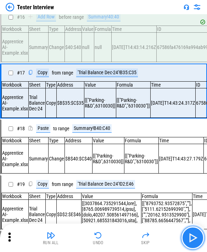
click at [111, 235] on img "button" at bounding box center [192, 237] width 11 height 11
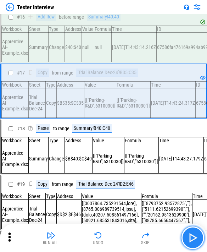
click at [111, 235] on img "button" at bounding box center [192, 237] width 11 height 11
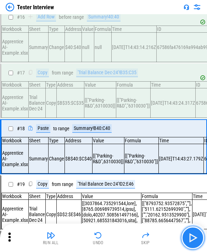
click at [111, 235] on img "button" at bounding box center [192, 237] width 11 height 11
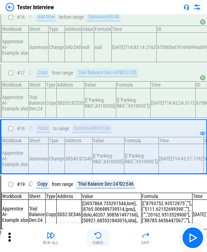
click at [102, 237] on img "button" at bounding box center [98, 235] width 9 height 9
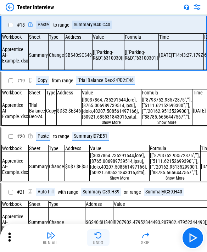
scroll to position [942, 0]
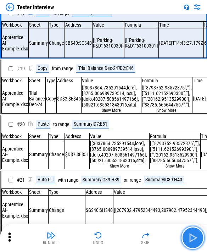
click at [111, 244] on button "button" at bounding box center [192, 237] width 23 height 23
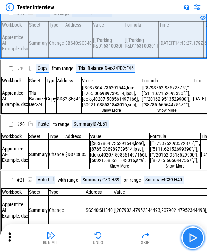
click at [111, 244] on button "button" at bounding box center [192, 237] width 23 height 23
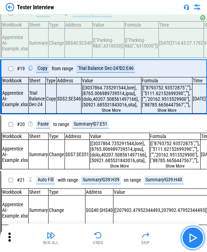
click at [111, 241] on img "button" at bounding box center [192, 237] width 11 height 11
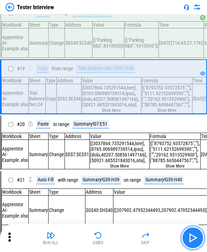
click at [111, 232] on img "button" at bounding box center [192, 237] width 11 height 11
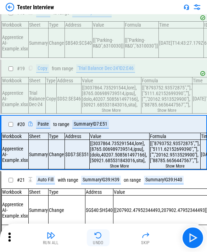
click at [99, 241] on div "Undo" at bounding box center [98, 242] width 11 height 4
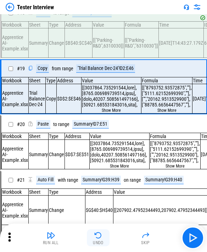
click at [99, 241] on div "Undo" at bounding box center [98, 242] width 11 height 4
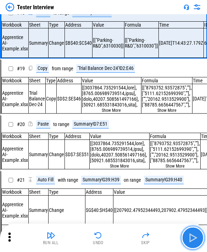
click at [111, 237] on img "button" at bounding box center [192, 237] width 11 height 11
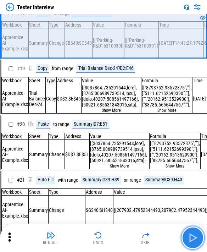
click at [111, 237] on img "button" at bounding box center [192, 237] width 11 height 11
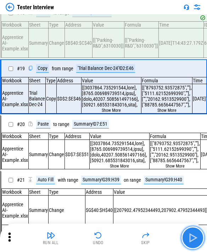
click at [111, 237] on img "button" at bounding box center [192, 237] width 11 height 11
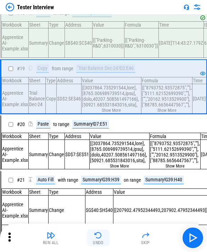
click at [99, 237] on img "button" at bounding box center [98, 235] width 9 height 9
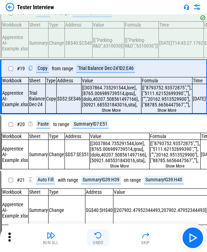
click at [96, 234] on img "button" at bounding box center [98, 235] width 9 height 9
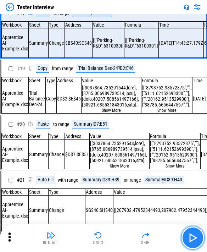
click at [111, 234] on img "button" at bounding box center [192, 237] width 11 height 11
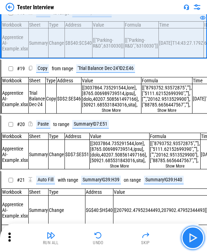
click at [111, 234] on img "button" at bounding box center [192, 237] width 11 height 11
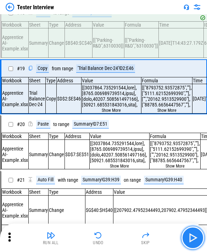
click at [111, 234] on img "button" at bounding box center [192, 237] width 11 height 11
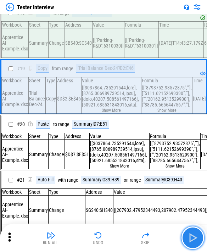
click at [111, 234] on img "button" at bounding box center [192, 237] width 11 height 11
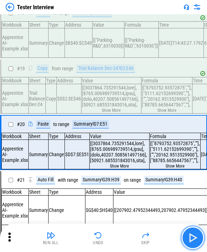
click at [111, 239] on img "button" at bounding box center [192, 237] width 11 height 11
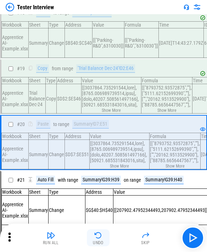
click at [98, 235] on img "button" at bounding box center [98, 235] width 9 height 9
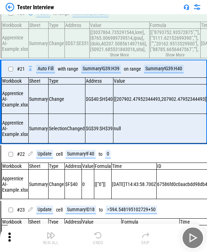
scroll to position [1073, 0]
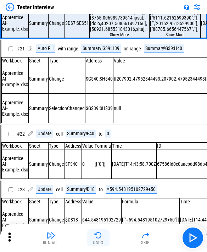
click at [99, 235] on img "button" at bounding box center [98, 235] width 9 height 9
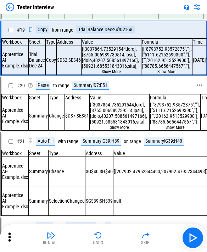
scroll to position [942, 0]
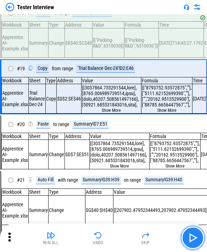
click at [111, 235] on img "button" at bounding box center [192, 237] width 11 height 11
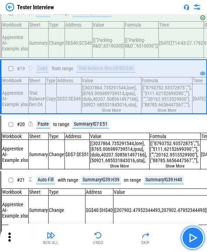
click at [111, 235] on img "button" at bounding box center [192, 237] width 11 height 11
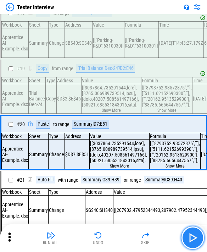
click at [111, 235] on img "button" at bounding box center [192, 237] width 11 height 11
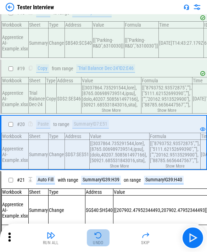
click at [103, 242] on button "Undo" at bounding box center [98, 237] width 23 height 17
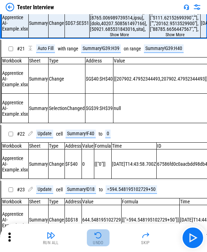
click at [103, 242] on button "Undo" at bounding box center [98, 237] width 23 height 17
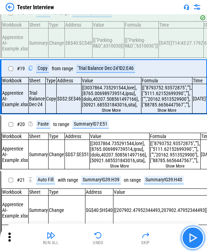
click at [111, 240] on button "button" at bounding box center [192, 237] width 23 height 23
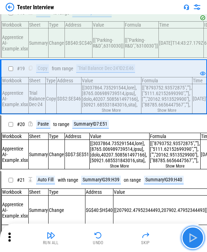
click at [111, 240] on button "button" at bounding box center [192, 237] width 23 height 23
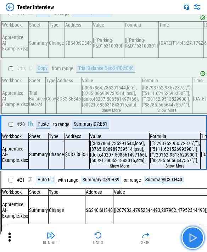
click at [111, 240] on button "button" at bounding box center [192, 237] width 23 height 23
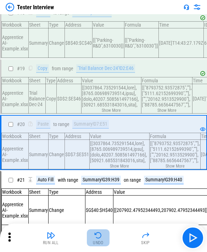
click at [105, 243] on button "Undo" at bounding box center [98, 237] width 23 height 17
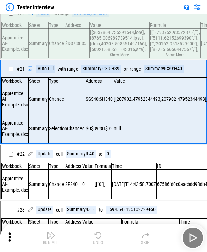
scroll to position [1073, 0]
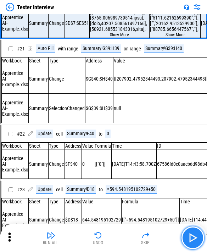
click at [111, 233] on img "button" at bounding box center [192, 237] width 11 height 11
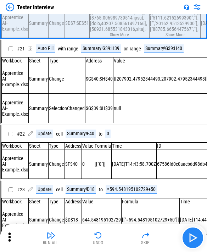
click at [111, 237] on img "button" at bounding box center [192, 237] width 11 height 11
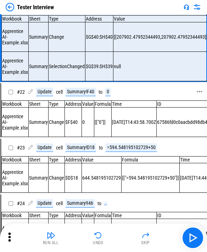
scroll to position [1083, 0]
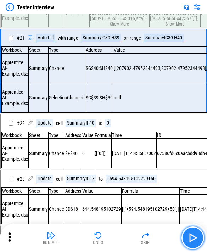
click at [111, 238] on button "button" at bounding box center [192, 237] width 23 height 23
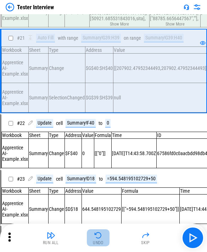
click at [95, 231] on img "button" at bounding box center [98, 235] width 9 height 9
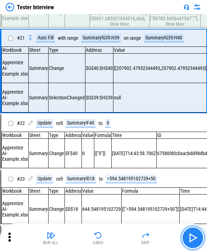
click at [111, 237] on img "button" at bounding box center [192, 237] width 11 height 11
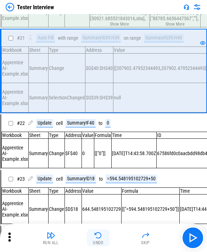
click at [100, 243] on div "Undo" at bounding box center [98, 242] width 11 height 4
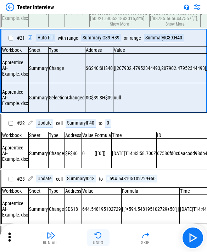
click at [100, 243] on div "Undo" at bounding box center [98, 242] width 11 height 4
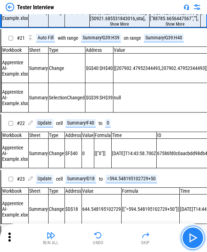
click at [111, 237] on img "button" at bounding box center [192, 237] width 11 height 11
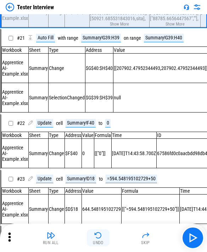
click at [96, 240] on div "Undo" at bounding box center [98, 242] width 11 height 4
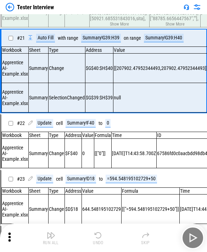
click at [96, 240] on div "Run All Undo Skip" at bounding box center [104, 237] width 200 height 23
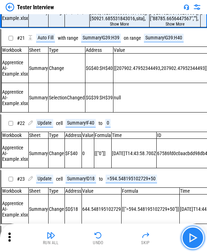
click at [111, 242] on img "button" at bounding box center [192, 237] width 11 height 11
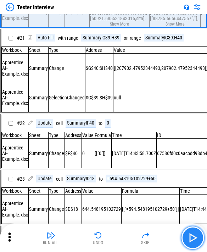
click at [111, 242] on img "button" at bounding box center [192, 237] width 11 height 11
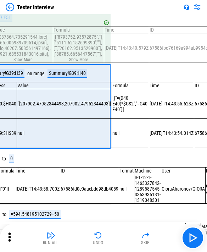
scroll to position [1048, 101]
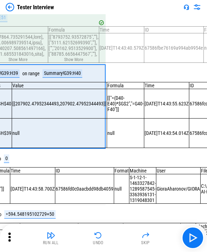
click at [111, 112] on div "[["=(D40-E40)*$G$2","=G40-F40"]]" at bounding box center [125, 103] width 36 height 17
drag, startPoint x: 105, startPoint y: 141, endPoint x: 119, endPoint y: 150, distance: 16.7
click at [111, 112] on div "[["=(D40-E40)*$G$2","=G40-F40"]]" at bounding box center [125, 103] width 36 height 17
copy div "["=(D40-E40)*$G$2","=G40-F40"]]"
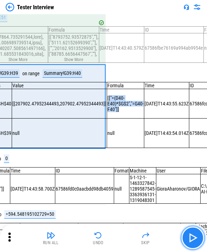
click at [111, 236] on img "button" at bounding box center [192, 237] width 11 height 11
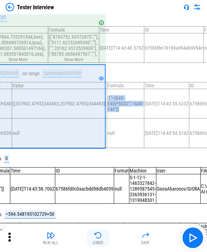
click at [92, 233] on button "Undo" at bounding box center [98, 237] width 23 height 17
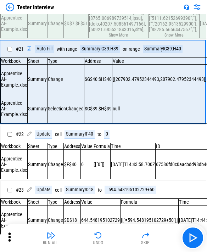
scroll to position [1073, 0]
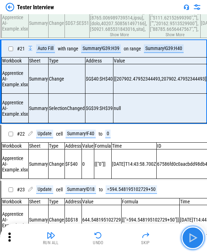
click at [111, 236] on button "button" at bounding box center [192, 237] width 23 height 23
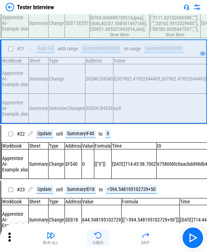
click at [104, 238] on button "Undo" at bounding box center [98, 237] width 23 height 17
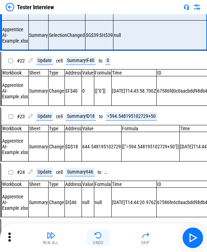
scroll to position [1146, 0]
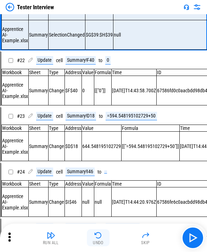
click at [99, 232] on img "button" at bounding box center [98, 235] width 9 height 9
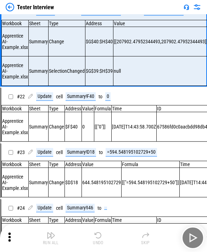
click at [99, 235] on img "button" at bounding box center [98, 235] width 9 height 9
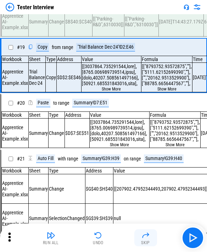
scroll to position [942, 0]
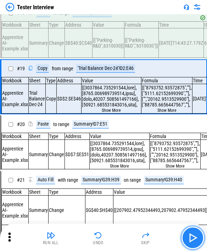
click at [111, 239] on button "button" at bounding box center [192, 237] width 23 height 23
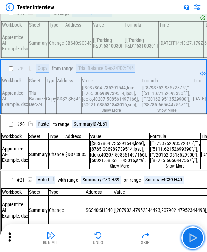
click at [111, 239] on button "button" at bounding box center [192, 237] width 23 height 23
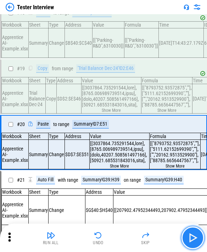
click at [111, 240] on button "button" at bounding box center [192, 237] width 23 height 23
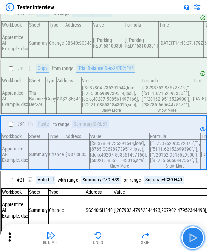
click at [111, 240] on button "button" at bounding box center [192, 237] width 23 height 23
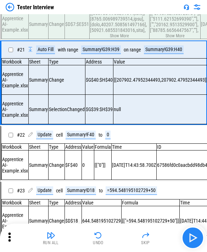
scroll to position [1073, 0]
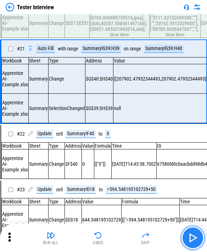
click at [111, 240] on img "button" at bounding box center [192, 237] width 11 height 11
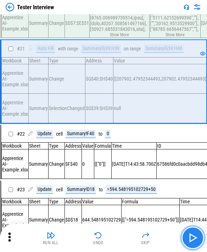
click at [111, 238] on img "button" at bounding box center [192, 237] width 11 height 11
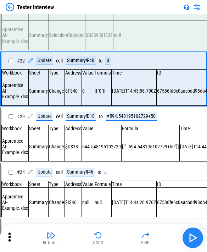
scroll to position [1146, 0]
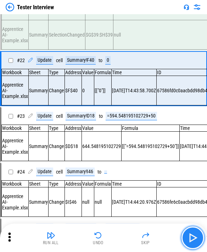
click at [111, 238] on img "button" at bounding box center [192, 237] width 11 height 11
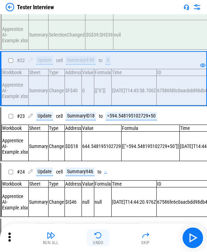
click at [106, 240] on button "Undo" at bounding box center [98, 237] width 23 height 17
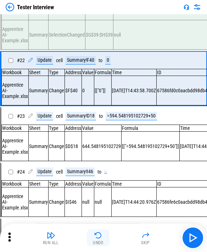
click at [106, 240] on button "Undo" at bounding box center [98, 237] width 23 height 17
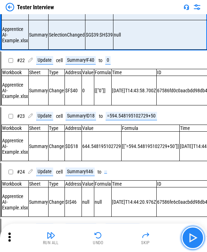
click at [111, 237] on img "button" at bounding box center [192, 237] width 11 height 11
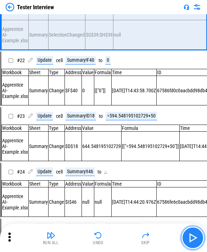
click at [111, 236] on img "button" at bounding box center [192, 237] width 11 height 11
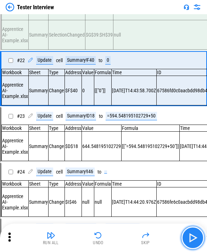
click at [111, 236] on img "button" at bounding box center [192, 237] width 11 height 11
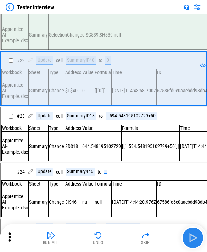
click at [111, 235] on img "button" at bounding box center [192, 237] width 11 height 11
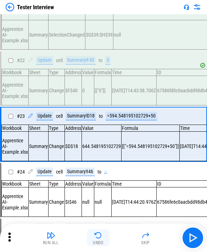
click at [96, 234] on img "button" at bounding box center [98, 235] width 9 height 9
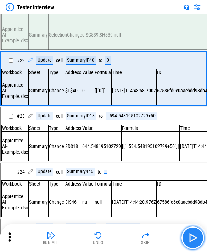
click at [111, 231] on button "button" at bounding box center [192, 237] width 23 height 23
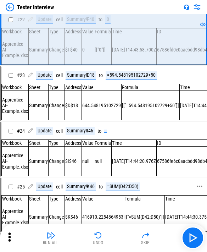
scroll to position [1252, 0]
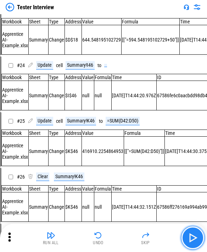
click at [111, 238] on button "button" at bounding box center [192, 237] width 23 height 23
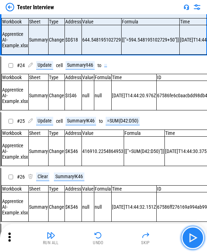
click at [111, 242] on img "button" at bounding box center [192, 237] width 11 height 11
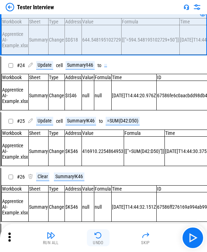
click at [99, 241] on div "Undo" at bounding box center [98, 242] width 11 height 4
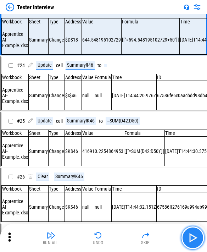
click at [111, 241] on img "button" at bounding box center [192, 237] width 11 height 11
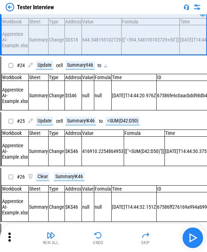
click at [111, 234] on img "button" at bounding box center [192, 237] width 11 height 11
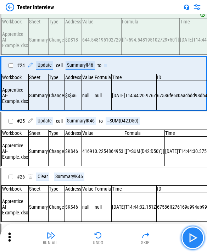
click at [111, 239] on img "button" at bounding box center [192, 237] width 11 height 11
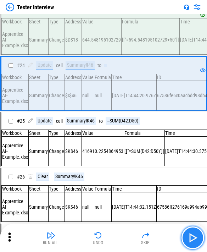
click at [111, 239] on img "button" at bounding box center [192, 237] width 11 height 11
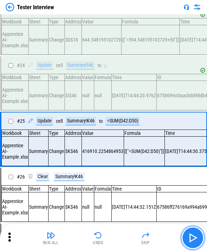
click at [111, 239] on img "button" at bounding box center [192, 237] width 11 height 11
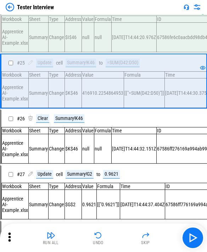
scroll to position [1323, 0]
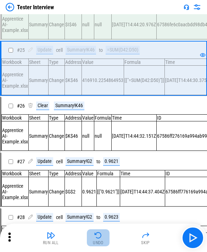
click at [103, 233] on button "Undo" at bounding box center [98, 237] width 23 height 17
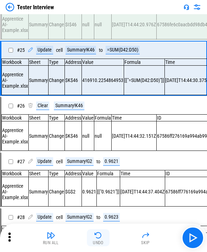
click at [99, 238] on img "button" at bounding box center [98, 235] width 9 height 9
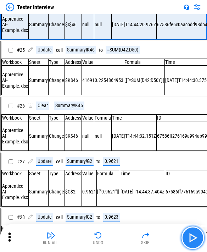
click at [111, 237] on img "button" at bounding box center [192, 237] width 11 height 11
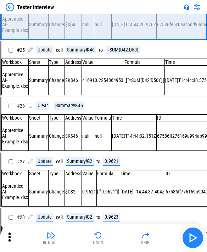
click at [111, 237] on img "button" at bounding box center [192, 237] width 11 height 11
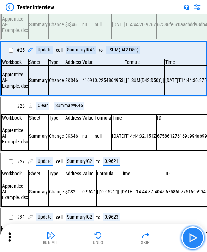
click at [111, 235] on img "button" at bounding box center [192, 237] width 11 height 11
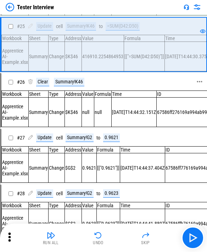
scroll to position [1359, 0]
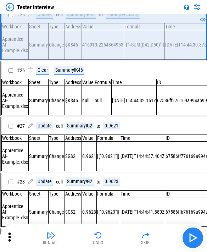
click at [111, 235] on img "button" at bounding box center [192, 237] width 11 height 11
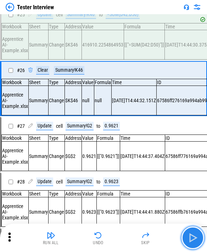
click at [111, 235] on img "button" at bounding box center [192, 237] width 11 height 11
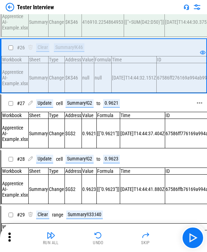
scroll to position [1394, 0]
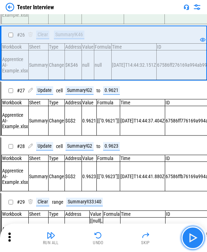
click at [111, 229] on button "button" at bounding box center [192, 237] width 23 height 23
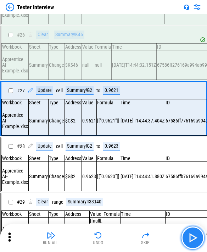
click at [111, 230] on button "button" at bounding box center [192, 237] width 23 height 23
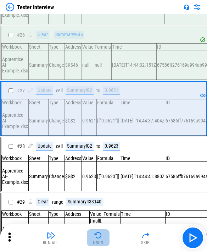
click at [92, 236] on button "Undo" at bounding box center [98, 237] width 23 height 17
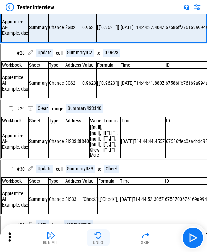
scroll to position [1493, 0]
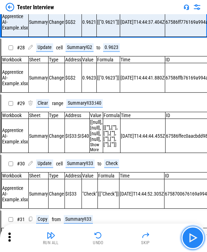
click at [111, 233] on button "button" at bounding box center [192, 237] width 23 height 23
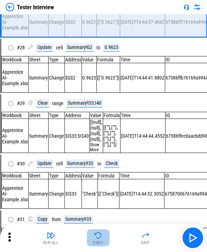
click at [100, 235] on img "button" at bounding box center [98, 235] width 9 height 9
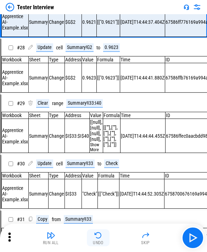
click at [103, 238] on button "Undo" at bounding box center [98, 237] width 23 height 17
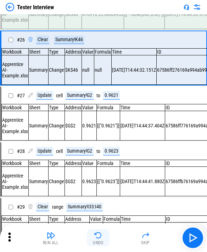
scroll to position [1377, 0]
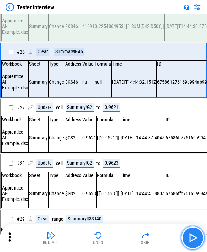
click at [111, 235] on img "button" at bounding box center [192, 237] width 11 height 11
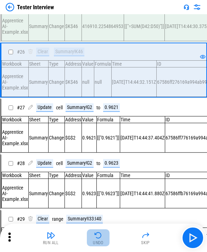
click at [95, 235] on img "button" at bounding box center [98, 235] width 9 height 9
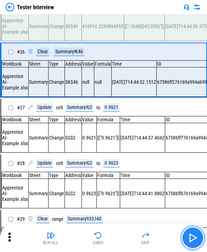
click at [111, 236] on img "button" at bounding box center [192, 237] width 11 height 11
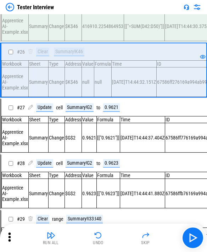
click at [103, 233] on button "Undo" at bounding box center [98, 237] width 23 height 17
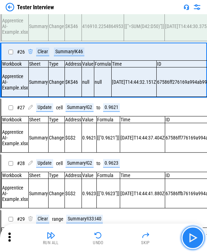
click at [111, 236] on img "button" at bounding box center [192, 237] width 11 height 11
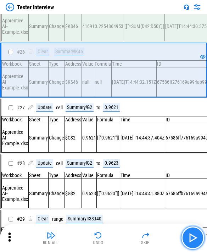
click at [111, 236] on img "button" at bounding box center [192, 237] width 11 height 11
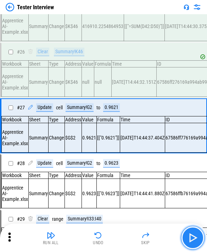
click at [111, 234] on img "button" at bounding box center [192, 237] width 11 height 11
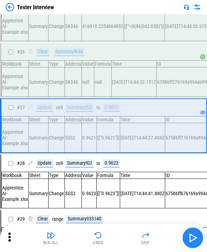
click at [111, 238] on img "button" at bounding box center [192, 237] width 11 height 11
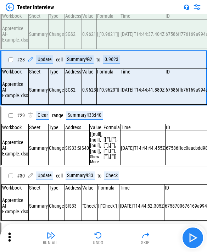
scroll to position [1493, 0]
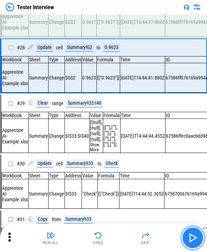
click at [111, 241] on img "button" at bounding box center [192, 237] width 11 height 11
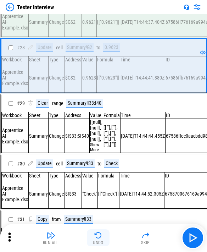
click at [100, 241] on div "Undo" at bounding box center [98, 242] width 11 height 4
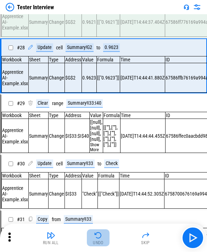
click at [100, 241] on div "Undo" at bounding box center [98, 242] width 11 height 4
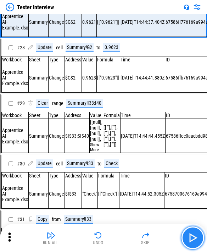
click at [111, 239] on img "button" at bounding box center [192, 237] width 11 height 11
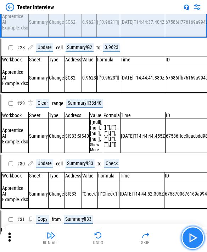
click at [111, 241] on img "button" at bounding box center [192, 237] width 11 height 11
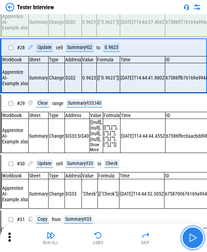
click at [111, 241] on img "button" at bounding box center [192, 237] width 11 height 11
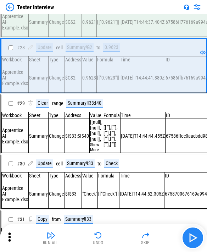
click at [111, 236] on img "button" at bounding box center [192, 237] width 11 height 11
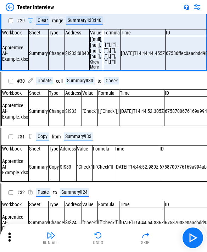
scroll to position [1544, 0]
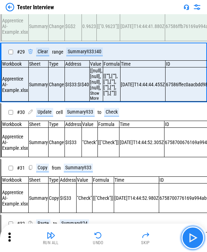
click at [111, 237] on img "button" at bounding box center [192, 237] width 11 height 11
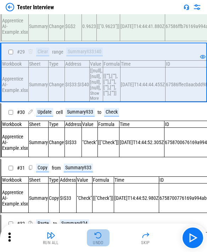
click at [99, 241] on div "Undo" at bounding box center [98, 242] width 11 height 4
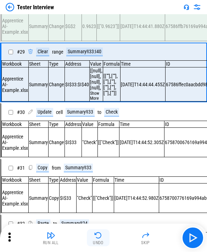
click at [95, 235] on img "button" at bounding box center [98, 235] width 9 height 9
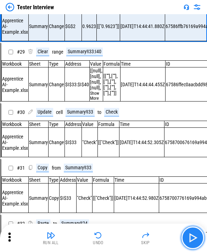
click at [111, 234] on img "button" at bounding box center [192, 237] width 11 height 11
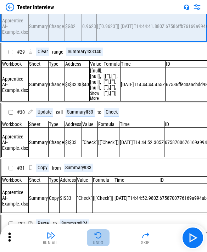
click at [97, 241] on div "Undo" at bounding box center [98, 242] width 11 height 4
click at [97, 241] on div "Run All Undo Skip" at bounding box center [104, 237] width 200 height 23
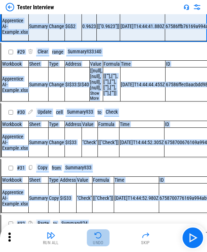
click at [96, 236] on img "button" at bounding box center [98, 235] width 9 height 9
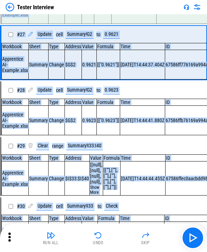
scroll to position [1435, 0]
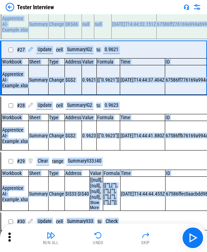
click at [57, 150] on td "Change" at bounding box center [57, 135] width 16 height 29
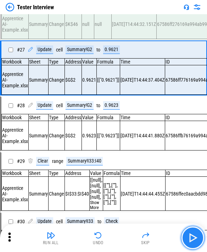
click at [111, 230] on button "button" at bounding box center [192, 237] width 23 height 23
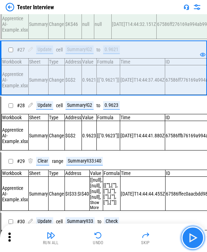
click at [111, 233] on img "button" at bounding box center [192, 237] width 11 height 11
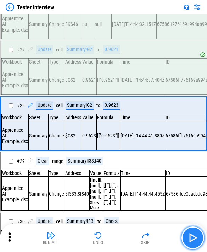
click at [111, 233] on img "button" at bounding box center [192, 237] width 11 height 11
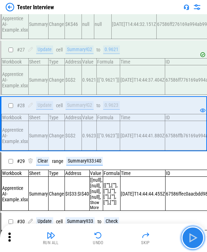
click at [111, 233] on img "button" at bounding box center [192, 237] width 11 height 11
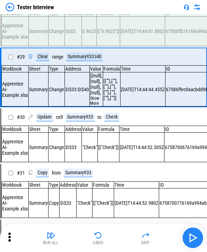
scroll to position [1552, 0]
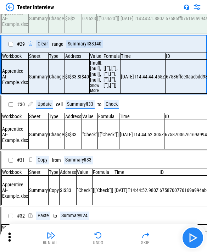
click at [111, 234] on button "button" at bounding box center [192, 237] width 23 height 23
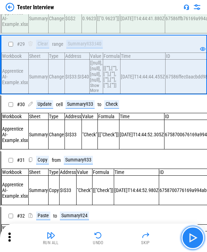
click at [111, 233] on img "button" at bounding box center [192, 237] width 11 height 11
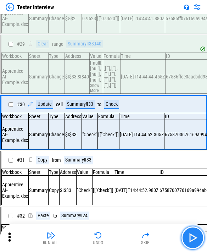
click at [111, 232] on img "button" at bounding box center [192, 237] width 11 height 11
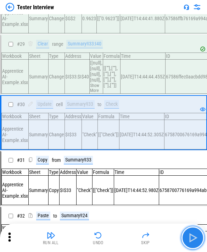
click at [111, 236] on button "button" at bounding box center [192, 237] width 23 height 23
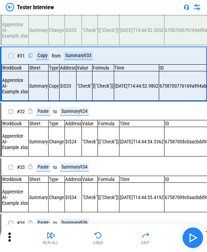
scroll to position [1669, 0]
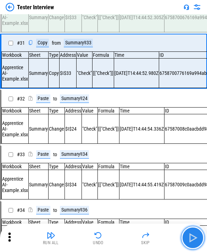
click at [111, 240] on img "button" at bounding box center [192, 237] width 11 height 11
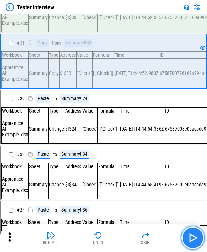
click at [111, 240] on button "button" at bounding box center [192, 237] width 23 height 23
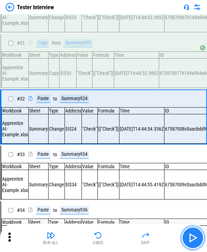
click at [111, 240] on button "button" at bounding box center [192, 237] width 23 height 23
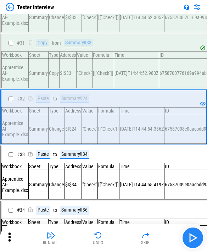
click at [111, 229] on button "button" at bounding box center [192, 237] width 23 height 23
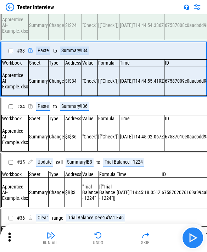
scroll to position [1784, 0]
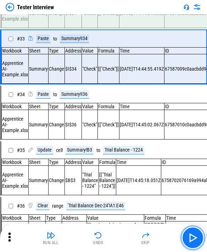
click at [111, 228] on button "button" at bounding box center [192, 237] width 23 height 23
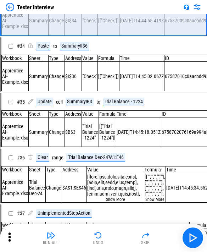
scroll to position [1792, 0]
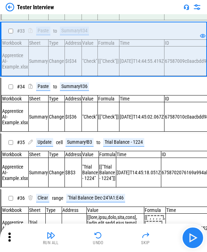
click at [111, 236] on img "button" at bounding box center [192, 237] width 11 height 11
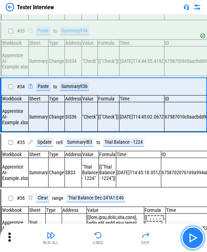
click at [111, 240] on img "button" at bounding box center [192, 237] width 11 height 11
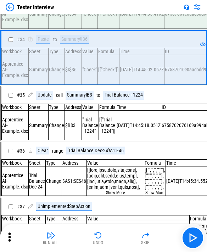
scroll to position [1898, 0]
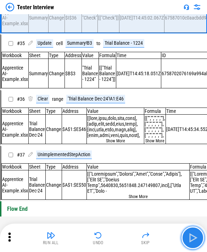
click at [111, 231] on button "button" at bounding box center [192, 237] width 23 height 23
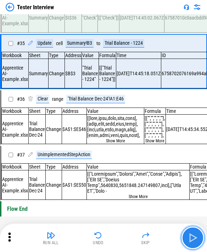
click at [111, 231] on button "button" at bounding box center [192, 237] width 23 height 23
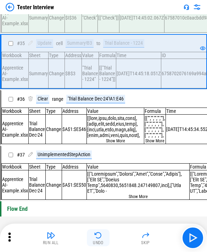
click at [97, 236] on img "button" at bounding box center [98, 235] width 9 height 9
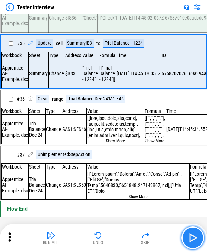
click at [111, 237] on img "button" at bounding box center [192, 237] width 11 height 11
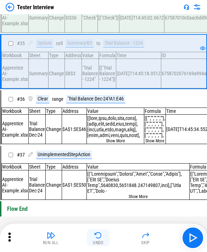
click at [99, 237] on img "button" at bounding box center [98, 235] width 9 height 9
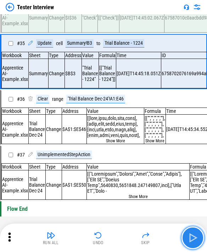
click at [111, 236] on img "button" at bounding box center [192, 237] width 11 height 11
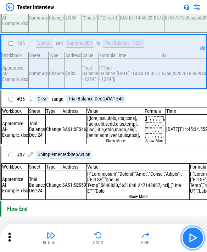
click at [111, 238] on img "button" at bounding box center [192, 237] width 11 height 11
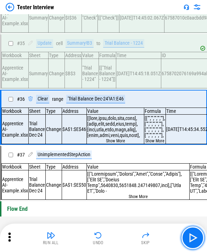
click at [111, 237] on img "button" at bounding box center [192, 237] width 11 height 11
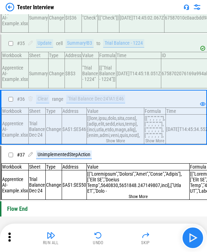
click at [111, 238] on img "button" at bounding box center [192, 237] width 11 height 11
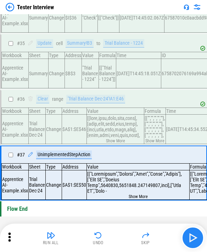
scroll to position [1969, 0]
click at [111, 237] on img "button" at bounding box center [192, 237] width 11 height 11
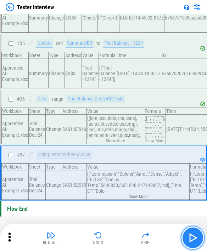
click at [111, 237] on img "button" at bounding box center [192, 237] width 11 height 11
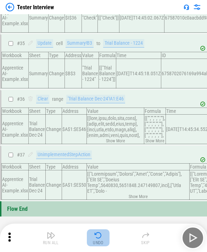
click at [97, 237] on img "button" at bounding box center [98, 235] width 9 height 9
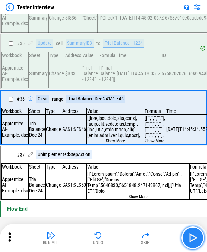
click at [111, 232] on button "button" at bounding box center [192, 237] width 23 height 23
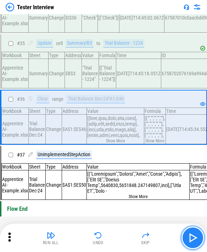
click at [111, 232] on button "button" at bounding box center [192, 237] width 23 height 23
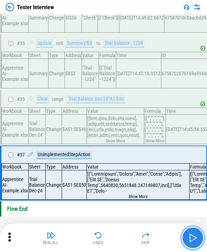
click at [111, 234] on img "button" at bounding box center [192, 237] width 11 height 11
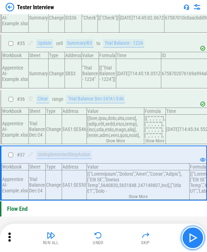
click at [111, 234] on img "button" at bounding box center [192, 237] width 11 height 11
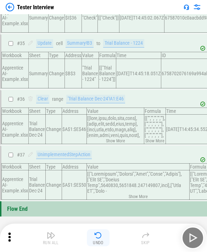
click at [97, 238] on img "button" at bounding box center [98, 235] width 9 height 9
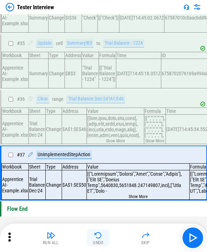
click at [97, 237] on img "button" at bounding box center [98, 235] width 9 height 9
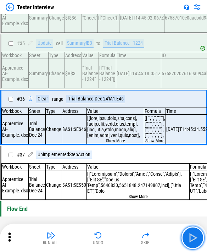
click at [111, 242] on img "button" at bounding box center [192, 237] width 11 height 11
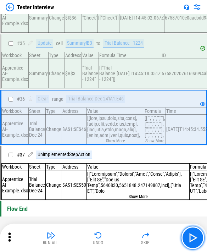
click at [111, 241] on img "button" at bounding box center [192, 237] width 11 height 11
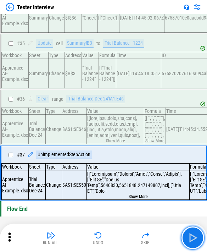
click at [111, 241] on img "button" at bounding box center [192, 237] width 11 height 11
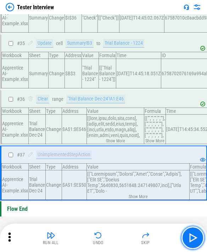
click at [111, 241] on img "button" at bounding box center [192, 237] width 11 height 11
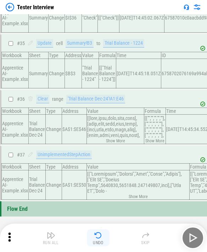
click at [103, 236] on button "Undo" at bounding box center [98, 237] width 23 height 17
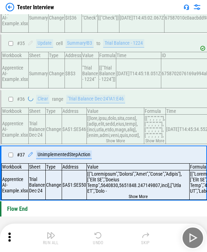
click at [103, 236] on div "Run All Undo Skip" at bounding box center [104, 237] width 200 height 23
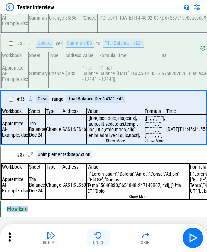
click at [97, 237] on img "button" at bounding box center [98, 235] width 9 height 9
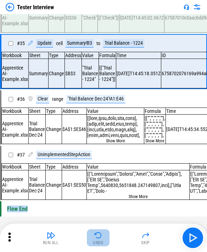
click at [97, 237] on img "button" at bounding box center [98, 235] width 9 height 9
click at [97, 237] on div "Run All Undo Skip" at bounding box center [104, 237] width 200 height 23
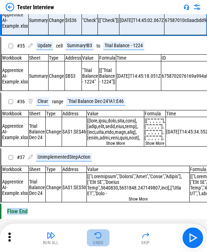
click at [97, 237] on img "button" at bounding box center [98, 235] width 9 height 9
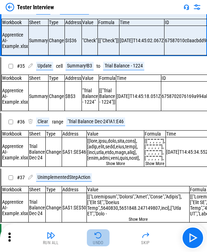
click at [97, 237] on img "button" at bounding box center [98, 235] width 9 height 9
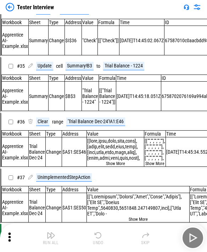
click at [97, 237] on img "button" at bounding box center [98, 235] width 9 height 9
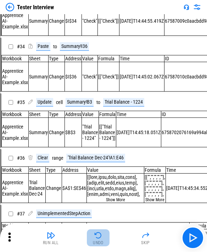
click at [97, 237] on img "button" at bounding box center [98, 235] width 9 height 9
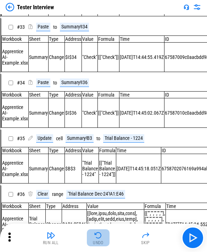
click at [97, 237] on div "Run All Undo Skip" at bounding box center [104, 237] width 200 height 23
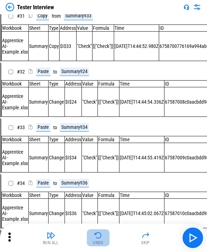
click at [97, 237] on img "button" at bounding box center [98, 235] width 9 height 9
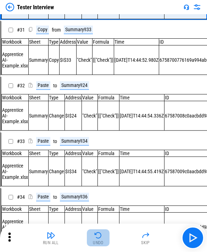
click at [97, 237] on div "Run All Undo Skip" at bounding box center [104, 237] width 200 height 23
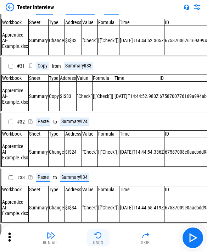
click at [97, 237] on img "button" at bounding box center [98, 235] width 9 height 9
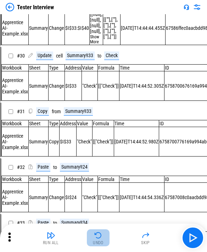
click at [97, 237] on img "button" at bounding box center [98, 235] width 9 height 9
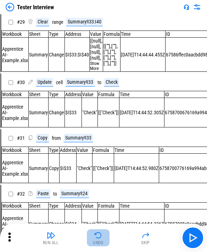
click at [97, 237] on img "button" at bounding box center [98, 235] width 9 height 9
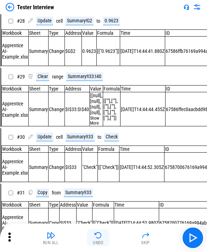
click at [97, 237] on img "button" at bounding box center [98, 235] width 9 height 9
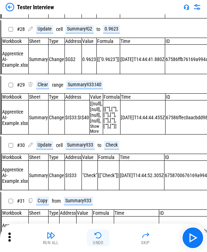
click at [97, 237] on img "button" at bounding box center [98, 235] width 9 height 9
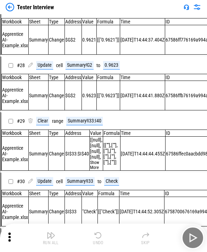
click at [97, 237] on img "button" at bounding box center [98, 235] width 9 height 9
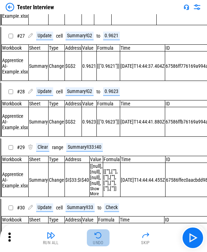
click at [97, 237] on img "button" at bounding box center [98, 235] width 9 height 9
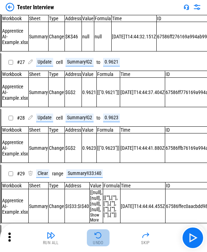
click at [97, 237] on img "button" at bounding box center [98, 235] width 9 height 9
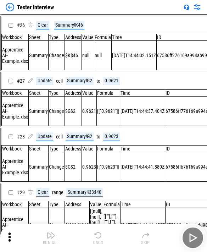
click at [97, 237] on img "button" at bounding box center [98, 235] width 9 height 9
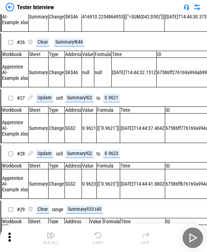
click at [97, 237] on div "Run All Undo Skip" at bounding box center [104, 237] width 200 height 23
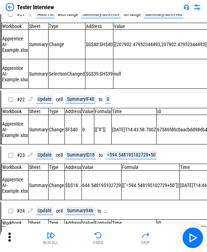
click at [97, 237] on img "button" at bounding box center [98, 235] width 9 height 9
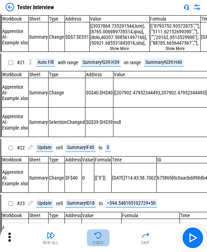
click at [97, 237] on img "button" at bounding box center [98, 235] width 9 height 9
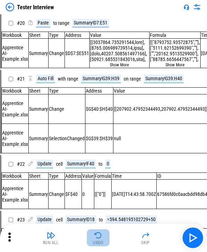
click at [97, 237] on img "button" at bounding box center [98, 235] width 9 height 9
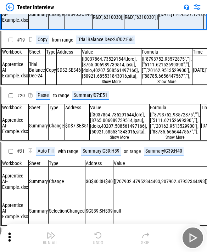
click at [97, 237] on img "button" at bounding box center [98, 235] width 9 height 9
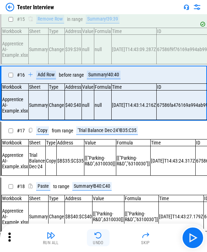
click at [97, 237] on img "button" at bounding box center [98, 235] width 9 height 9
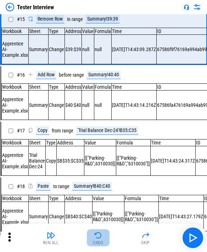
click at [97, 237] on img "button" at bounding box center [98, 235] width 9 height 9
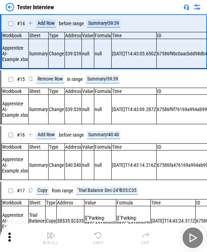
click at [97, 237] on img "button" at bounding box center [98, 235] width 9 height 9
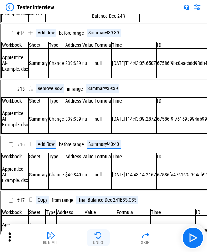
click at [97, 237] on div "Run All Undo Skip" at bounding box center [104, 237] width 200 height 23
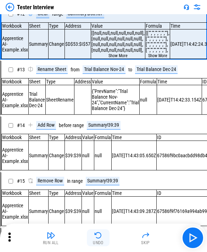
click at [97, 237] on img "button" at bounding box center [98, 235] width 9 height 9
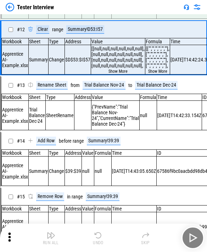
click at [97, 237] on img "button" at bounding box center [98, 235] width 9 height 9
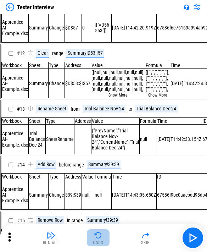
click at [97, 237] on img "button" at bounding box center [98, 235] width 9 height 9
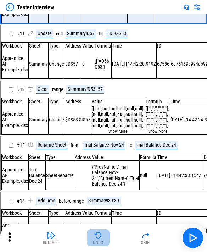
click at [97, 237] on img "button" at bounding box center [98, 235] width 9 height 9
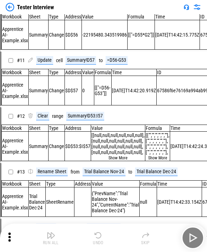
click at [97, 237] on img "button" at bounding box center [98, 235] width 9 height 9
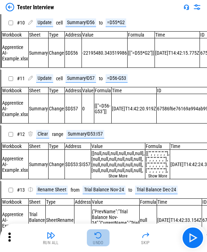
click at [97, 237] on img "button" at bounding box center [98, 235] width 9 height 9
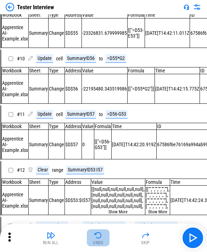
click at [97, 237] on img "button" at bounding box center [98, 235] width 9 height 9
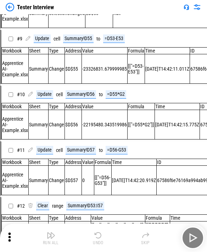
click at [97, 237] on div "Run All Undo Skip" at bounding box center [104, 237] width 200 height 23
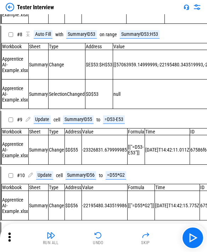
click at [97, 237] on img "button" at bounding box center [98, 235] width 9 height 9
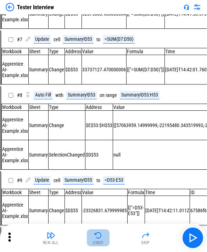
click at [97, 237] on img "button" at bounding box center [98, 235] width 9 height 9
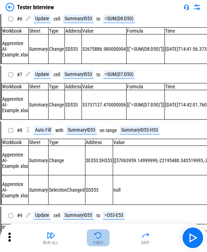
click at [97, 237] on img "button" at bounding box center [98, 235] width 9 height 9
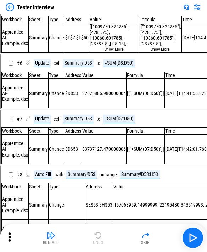
click at [97, 237] on div "Run All Undo Skip" at bounding box center [104, 237] width 200 height 23
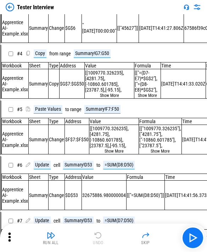
click at [97, 237] on div "Run All Undo Skip" at bounding box center [104, 237] width 200 height 23
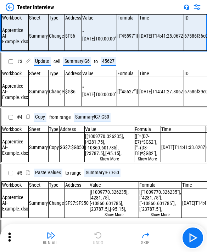
scroll to position [0, 0]
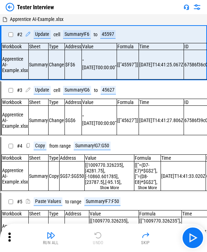
click at [97, 237] on div "Run All Undo Skip" at bounding box center [104, 237] width 200 height 23
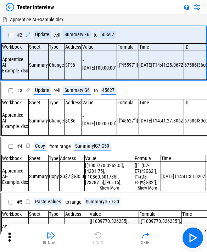
click at [97, 237] on div "Run All Undo Skip" at bounding box center [104, 237] width 200 height 23
click at [111, 241] on img "button" at bounding box center [192, 237] width 11 height 11
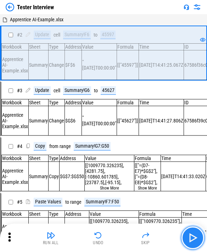
click at [111, 241] on img "button" at bounding box center [192, 237] width 11 height 11
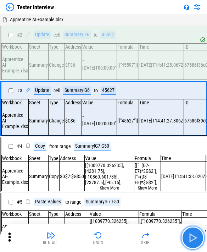
click at [111, 241] on img "button" at bounding box center [192, 237] width 11 height 11
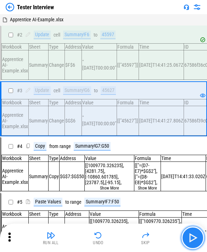
click at [111, 241] on img "button" at bounding box center [192, 237] width 11 height 11
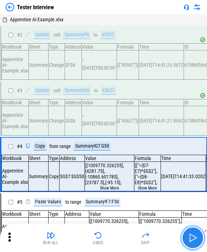
click at [111, 241] on img "button" at bounding box center [192, 237] width 11 height 11
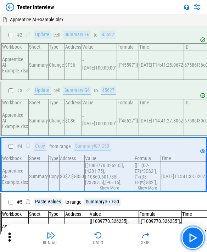
click at [111, 231] on button "button" at bounding box center [192, 237] width 23 height 23
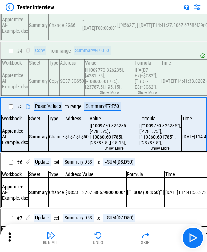
scroll to position [102, 0]
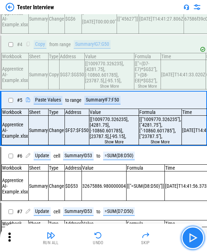
click at [111, 231] on button "button" at bounding box center [192, 237] width 23 height 23
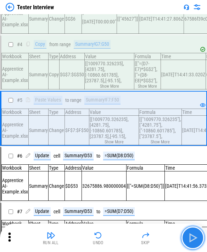
click at [111, 231] on button "button" at bounding box center [192, 237] width 23 height 23
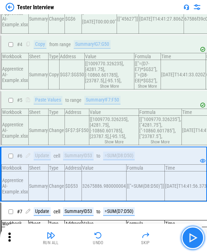
click at [111, 231] on button "button" at bounding box center [192, 237] width 23 height 23
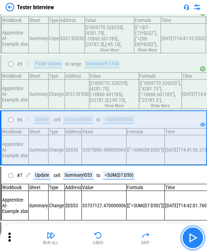
click at [111, 231] on button "button" at bounding box center [192, 237] width 23 height 23
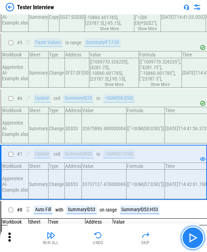
click at [111, 231] on button "button" at bounding box center [192, 237] width 23 height 23
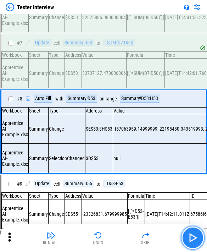
scroll to position [291, 0]
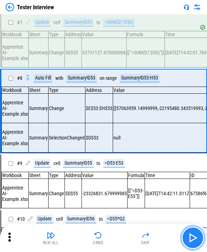
click at [111, 231] on button "button" at bounding box center [192, 237] width 23 height 23
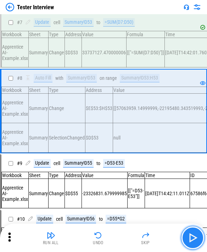
click at [111, 231] on button "button" at bounding box center [192, 237] width 23 height 23
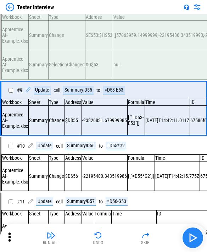
scroll to position [364, 0]
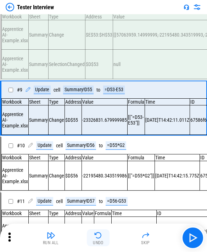
click at [102, 243] on div "Undo" at bounding box center [98, 242] width 11 height 4
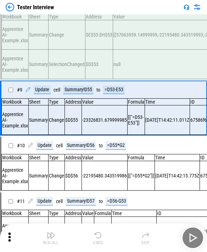
click at [102, 243] on div "Run All Undo Skip" at bounding box center [104, 237] width 200 height 23
click at [102, 242] on div "Undo" at bounding box center [98, 242] width 11 height 4
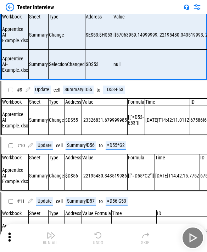
click at [102, 242] on div "Undo" at bounding box center [98, 242] width 11 height 4
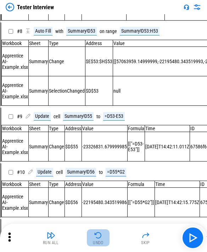
click at [102, 242] on div "Undo" at bounding box center [98, 242] width 11 height 4
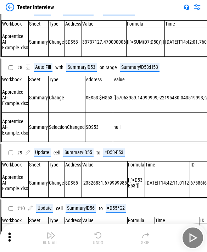
click at [102, 242] on div "Run All Undo Skip" at bounding box center [104, 237] width 200 height 23
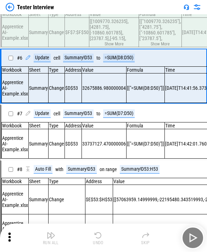
click at [102, 242] on div "Undo" at bounding box center [98, 242] width 11 height 4
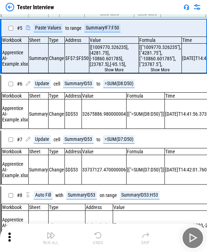
click at [102, 242] on div "Undo" at bounding box center [98, 242] width 11 height 4
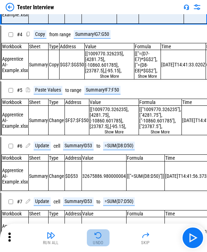
click at [102, 242] on div "Undo" at bounding box center [98, 242] width 11 height 4
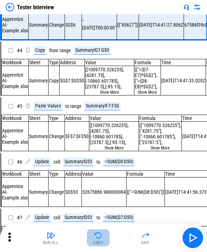
click at [102, 242] on div "Run All Undo Skip" at bounding box center [104, 237] width 200 height 23
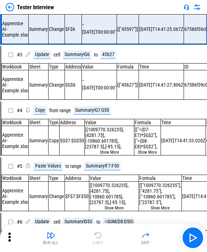
scroll to position [0, 0]
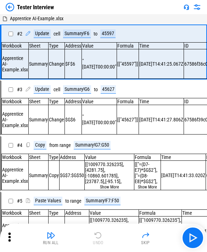
click at [102, 242] on div "Run All Undo Skip" at bounding box center [104, 237] width 200 height 23
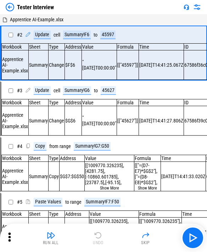
click at [102, 242] on div "Run All Undo Skip" at bounding box center [104, 237] width 200 height 23
click at [111, 238] on img "button" at bounding box center [192, 237] width 11 height 11
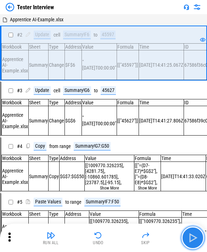
click at [111, 238] on img "button" at bounding box center [192, 237] width 11 height 11
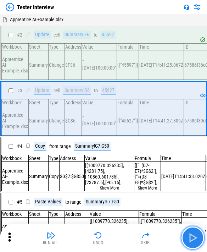
click at [111, 238] on img "button" at bounding box center [192, 237] width 11 height 11
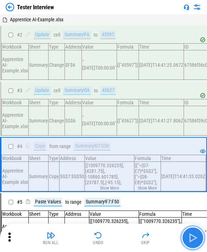
click at [111, 238] on img "button" at bounding box center [192, 237] width 11 height 11
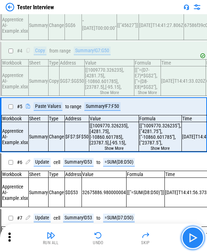
scroll to position [102, 0]
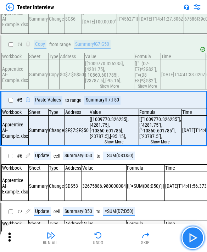
click at [111, 238] on img "button" at bounding box center [192, 237] width 11 height 11
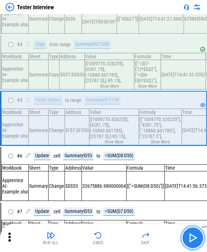
click at [111, 238] on img "button" at bounding box center [192, 237] width 11 height 11
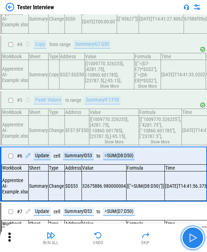
click at [111, 238] on img "button" at bounding box center [192, 237] width 11 height 11
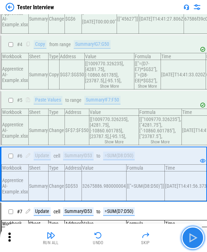
click at [111, 238] on img "button" at bounding box center [192, 237] width 11 height 11
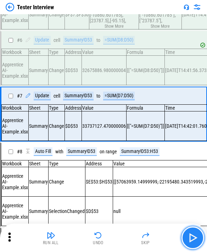
click at [111, 238] on img "button" at bounding box center [192, 237] width 11 height 11
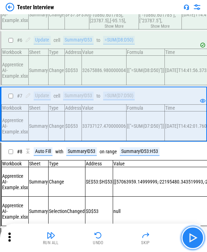
click at [111, 238] on img "button" at bounding box center [192, 237] width 11 height 11
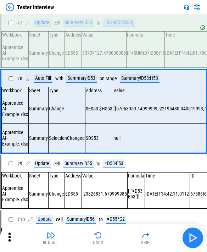
scroll to position [291, 0]
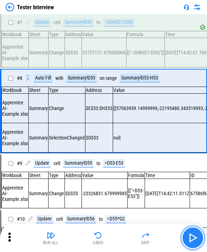
click at [111, 238] on img "button" at bounding box center [192, 237] width 11 height 11
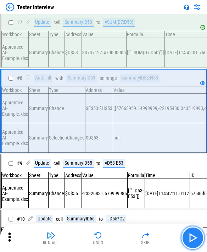
click at [111, 234] on img "button" at bounding box center [192, 237] width 11 height 11
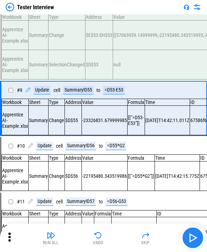
scroll to position [364, 0]
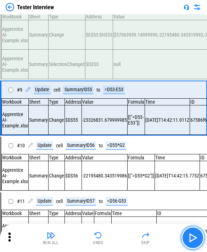
click at [111, 234] on img "button" at bounding box center [192, 237] width 11 height 11
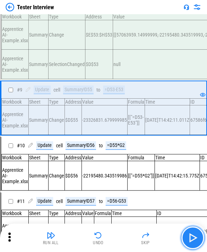
click at [111, 234] on img "button" at bounding box center [192, 237] width 11 height 11
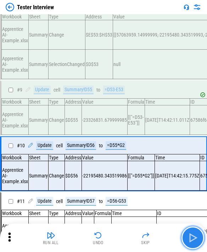
click at [111, 234] on img "button" at bounding box center [192, 237] width 11 height 11
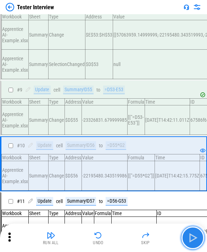
click at [111, 234] on img "button" at bounding box center [192, 237] width 11 height 11
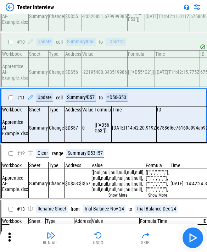
scroll to position [479, 0]
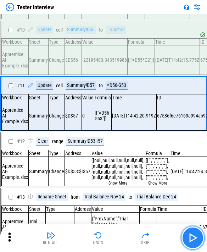
click at [111, 234] on img "button" at bounding box center [192, 237] width 11 height 11
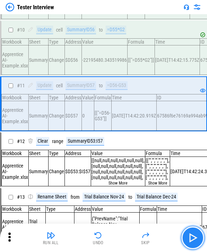
click at [111, 234] on img "button" at bounding box center [192, 237] width 11 height 11
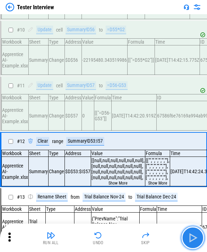
click at [111, 234] on img "button" at bounding box center [192, 237] width 11 height 11
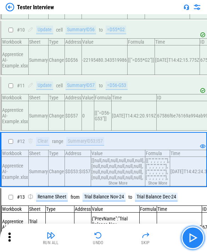
click at [111, 234] on img "button" at bounding box center [192, 237] width 11 height 11
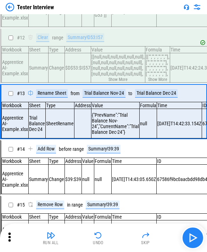
scroll to position [595, 0]
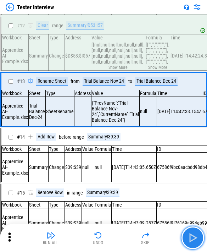
click at [111, 234] on img "button" at bounding box center [192, 237] width 11 height 11
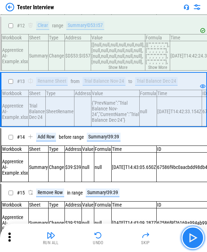
click at [111, 234] on img "button" at bounding box center [192, 237] width 11 height 11
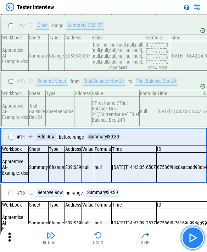
click at [111, 234] on img "button" at bounding box center [192, 237] width 11 height 11
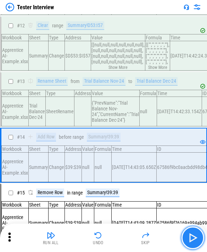
click at [111, 234] on img "button" at bounding box center [192, 237] width 11 height 11
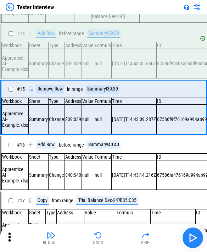
scroll to position [711, 0]
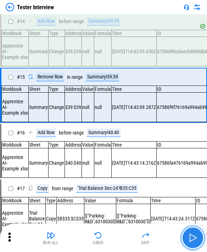
click at [111, 234] on img "button" at bounding box center [192, 237] width 11 height 11
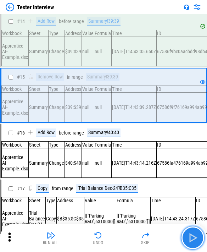
click at [111, 234] on img "button" at bounding box center [192, 237] width 11 height 11
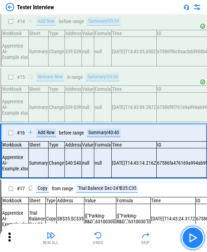
click at [111, 234] on img "button" at bounding box center [192, 237] width 11 height 11
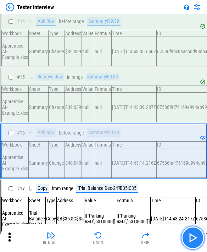
click at [111, 234] on img "button" at bounding box center [192, 237] width 11 height 11
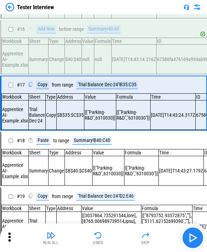
scroll to position [826, 0]
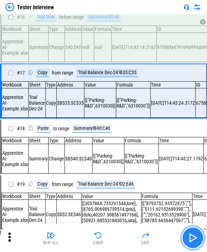
click at [111, 234] on img "button" at bounding box center [192, 237] width 11 height 11
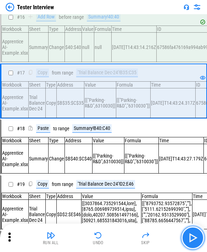
click at [111, 234] on img "button" at bounding box center [192, 237] width 11 height 11
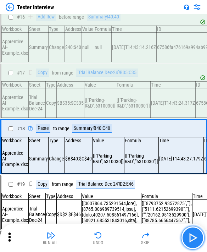
click at [111, 234] on img "button" at bounding box center [192, 237] width 11 height 11
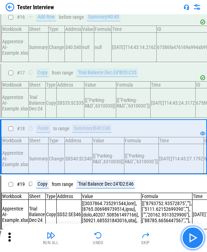
click at [111, 234] on img "button" at bounding box center [192, 237] width 11 height 11
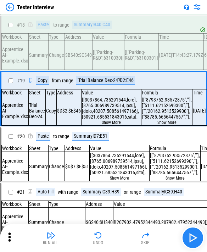
scroll to position [942, 0]
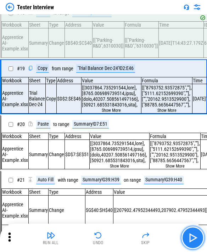
click at [111, 234] on img "button" at bounding box center [192, 237] width 11 height 11
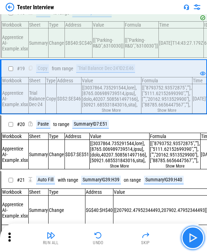
click at [111, 234] on img "button" at bounding box center [192, 237] width 11 height 11
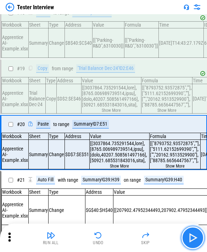
click at [111, 234] on img "button" at bounding box center [192, 237] width 11 height 11
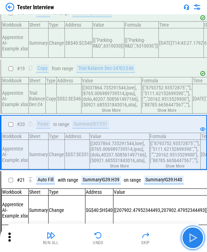
click at [111, 234] on img "button" at bounding box center [192, 237] width 11 height 11
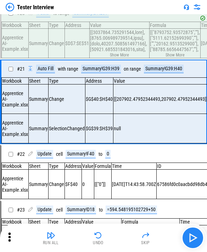
scroll to position [1073, 0]
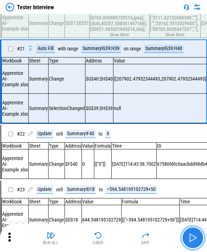
click at [111, 234] on img "button" at bounding box center [192, 237] width 11 height 11
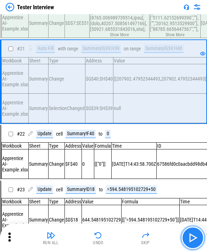
click at [111, 234] on img "button" at bounding box center [192, 237] width 11 height 11
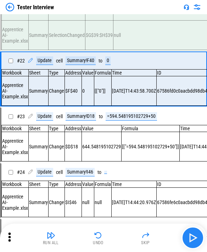
scroll to position [1146, 0]
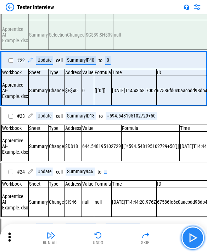
click at [111, 234] on img "button" at bounding box center [192, 237] width 11 height 11
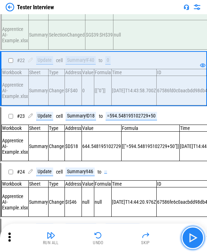
click at [111, 234] on img "button" at bounding box center [192, 237] width 11 height 11
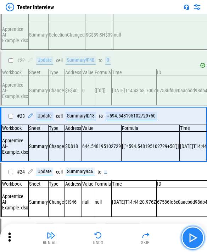
click at [111, 234] on img "button" at bounding box center [192, 237] width 11 height 11
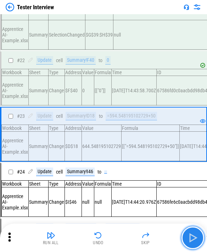
click at [111, 234] on img "button" at bounding box center [192, 237] width 11 height 11
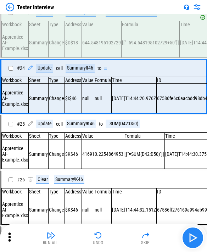
scroll to position [1262, 0]
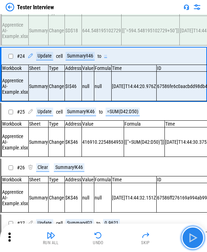
click at [111, 234] on img "button" at bounding box center [192, 237] width 11 height 11
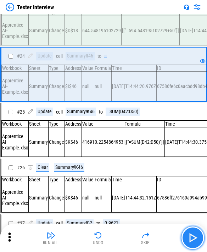
click at [111, 234] on img "button" at bounding box center [192, 237] width 11 height 11
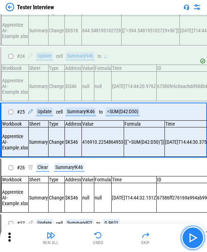
click at [111, 234] on img "button" at bounding box center [192, 237] width 11 height 11
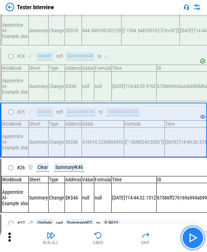
click at [111, 234] on img "button" at bounding box center [192, 237] width 11 height 11
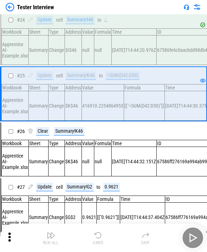
scroll to position [1377, 0]
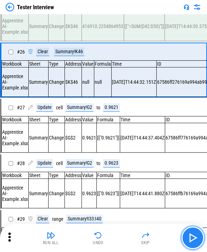
click at [111, 234] on img "button" at bounding box center [192, 237] width 11 height 11
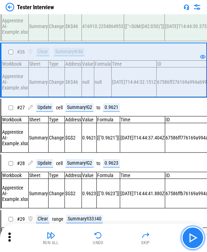
click at [111, 234] on img "button" at bounding box center [192, 237] width 11 height 11
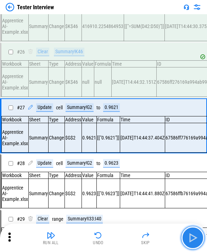
click at [111, 234] on img "button" at bounding box center [192, 237] width 11 height 11
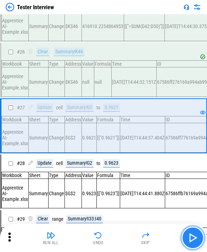
click at [111, 236] on img "button" at bounding box center [192, 237] width 11 height 11
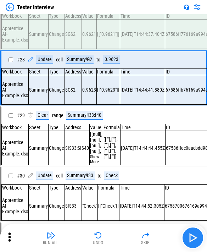
scroll to position [1493, 0]
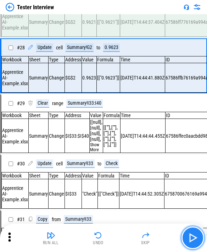
click at [111, 236] on img "button" at bounding box center [192, 237] width 11 height 11
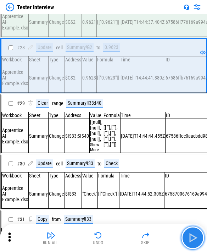
click at [111, 236] on img "button" at bounding box center [192, 237] width 11 height 11
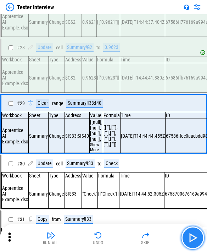
click at [111, 236] on img "button" at bounding box center [192, 237] width 11 height 11
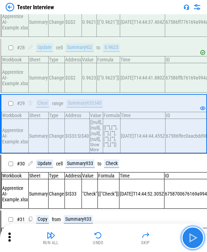
click at [111, 236] on img "button" at bounding box center [192, 237] width 11 height 11
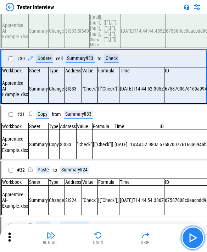
click at [111, 236] on img "button" at bounding box center [192, 237] width 11 height 11
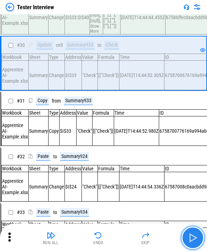
click at [111, 236] on img "button" at bounding box center [192, 237] width 11 height 11
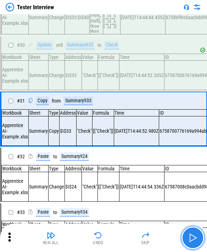
click at [111, 236] on img "button" at bounding box center [192, 237] width 11 height 11
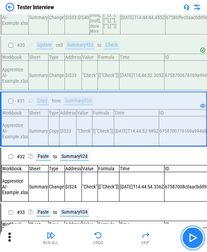
click at [111, 236] on img "button" at bounding box center [192, 237] width 11 height 11
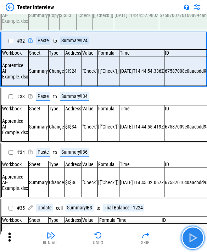
click at [111, 236] on img "button" at bounding box center [192, 237] width 11 height 11
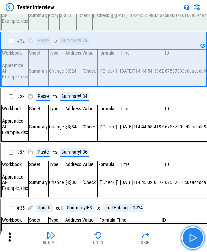
click at [111, 236] on img "button" at bounding box center [192, 237] width 11 height 11
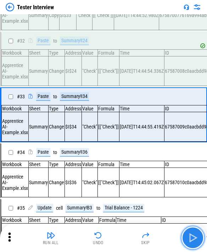
click at [111, 236] on img "button" at bounding box center [192, 237] width 11 height 11
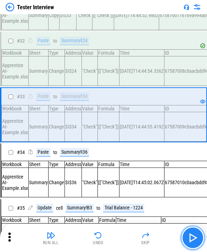
click at [111, 236] on img "button" at bounding box center [192, 237] width 11 height 11
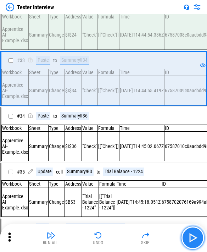
click at [111, 236] on img "button" at bounding box center [192, 237] width 11 height 11
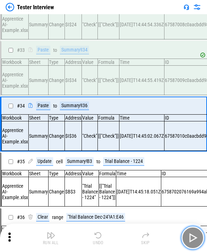
click at [111, 236] on img "button" at bounding box center [192, 237] width 11 height 11
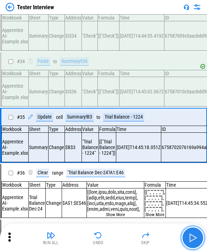
click at [111, 236] on img "button" at bounding box center [192, 237] width 11 height 11
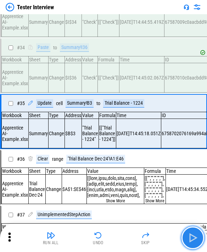
click at [111, 236] on img "button" at bounding box center [192, 237] width 11 height 11
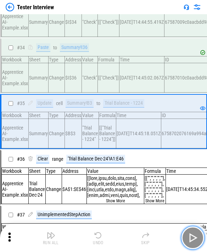
click at [111, 236] on img "button" at bounding box center [192, 237] width 11 height 11
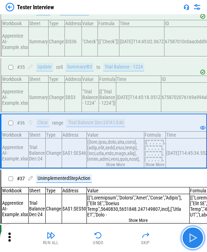
click at [111, 236] on img "button" at bounding box center [192, 237] width 11 height 11
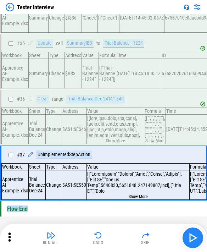
scroll to position [1969, 0]
click at [111, 236] on img "button" at bounding box center [192, 237] width 11 height 11
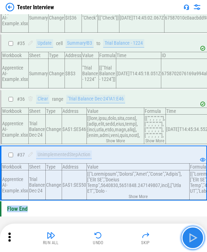
click at [111, 236] on img "button" at bounding box center [192, 237] width 11 height 11
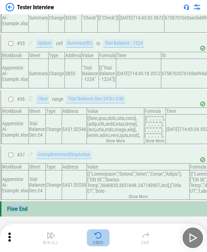
click at [95, 240] on button "Undo" at bounding box center [98, 237] width 23 height 17
click at [95, 239] on button "Undo" at bounding box center [98, 237] width 23 height 17
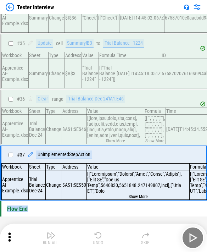
click at [95, 238] on div "Run All Undo Skip" at bounding box center [104, 237] width 200 height 23
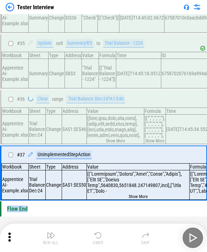
click at [95, 238] on div "Run All Undo Skip" at bounding box center [104, 237] width 200 height 23
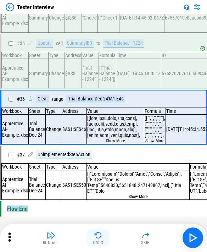
click at [99, 244] on div "Undo" at bounding box center [98, 242] width 11 height 4
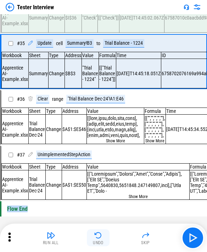
click at [99, 244] on div "Undo" at bounding box center [98, 242] width 11 height 4
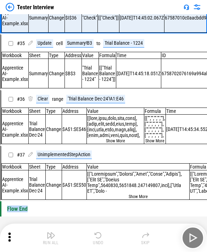
click at [99, 244] on div "Undo" at bounding box center [98, 242] width 11 height 4
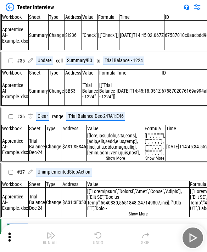
click at [99, 244] on div "Undo" at bounding box center [98, 242] width 11 height 4
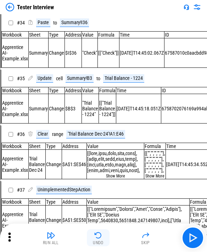
click at [99, 244] on div "Run All Undo Skip" at bounding box center [104, 237] width 200 height 23
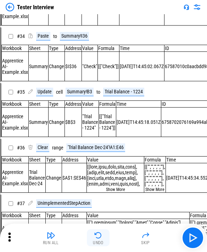
click at [99, 244] on div "Undo" at bounding box center [98, 242] width 11 height 4
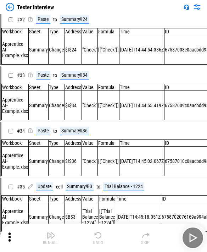
click at [99, 244] on div "Run All Undo Skip" at bounding box center [104, 237] width 200 height 23
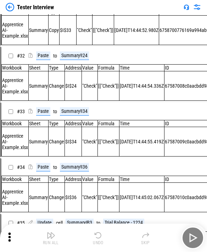
click at [99, 244] on div "Undo" at bounding box center [98, 242] width 11 height 4
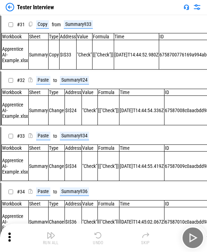
click at [99, 244] on div "Undo" at bounding box center [98, 242] width 11 height 4
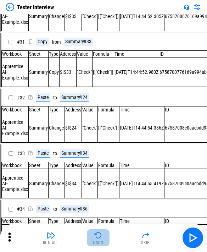
click at [99, 244] on div "Undo" at bounding box center [98, 242] width 11 height 4
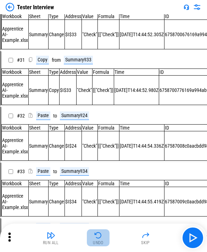
click at [99, 244] on div "Undo" at bounding box center [98, 242] width 11 height 4
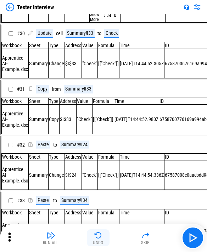
click at [99, 244] on div "Undo" at bounding box center [98, 242] width 11 height 4
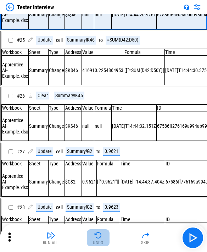
click at [99, 243] on div "Undo" at bounding box center [98, 242] width 11 height 4
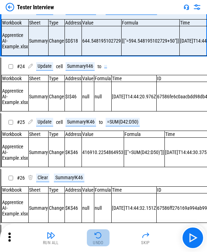
click at [99, 243] on div "Undo" at bounding box center [98, 242] width 11 height 4
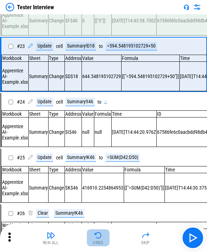
click at [99, 243] on div "Undo" at bounding box center [98, 242] width 11 height 4
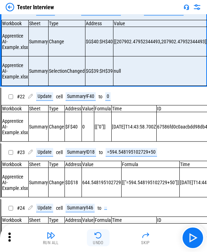
scroll to position [1073, 0]
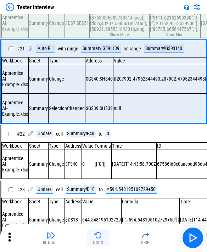
click at [99, 243] on div "Undo" at bounding box center [98, 242] width 11 height 4
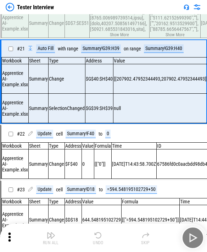
click at [99, 243] on div "Run All Undo Skip" at bounding box center [104, 237] width 200 height 23
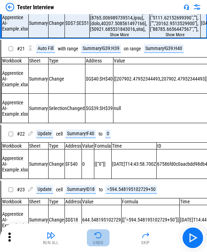
click at [99, 243] on div "Undo" at bounding box center [98, 242] width 11 height 4
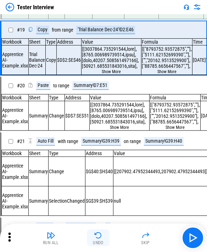
scroll to position [942, 0]
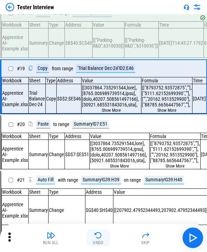
click at [99, 243] on div "Undo" at bounding box center [98, 242] width 11 height 4
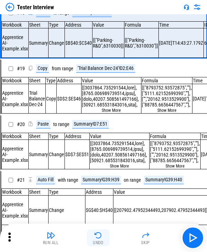
click at [99, 243] on div "Undo" at bounding box center [98, 242] width 11 height 4
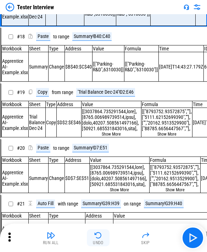
click at [99, 243] on div "Undo" at bounding box center [98, 242] width 11 height 4
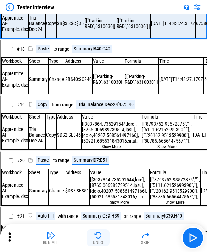
click at [99, 243] on div "Undo" at bounding box center [98, 242] width 11 height 4
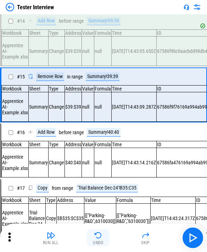
scroll to position [711, 0]
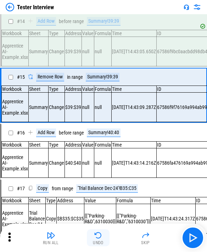
click at [99, 243] on div "Undo" at bounding box center [98, 242] width 11 height 4
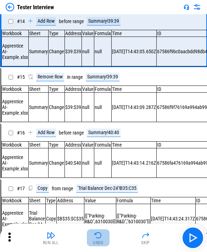
click at [99, 243] on div "Undo" at bounding box center [98, 242] width 11 height 4
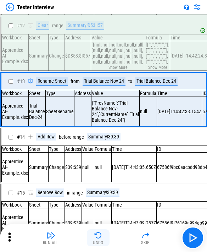
click at [99, 243] on div "Undo" at bounding box center [98, 242] width 11 height 4
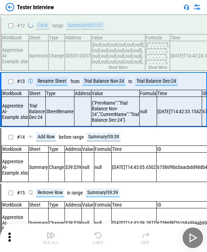
click at [99, 243] on div "Undo" at bounding box center [98, 242] width 11 height 4
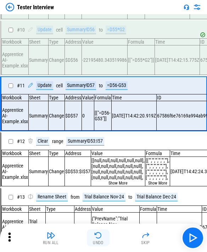
click at [99, 243] on div "Undo" at bounding box center [98, 242] width 11 height 4
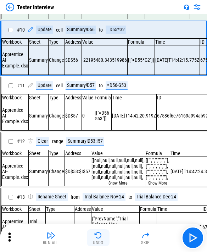
click at [99, 243] on div "Undo" at bounding box center [98, 242] width 11 height 4
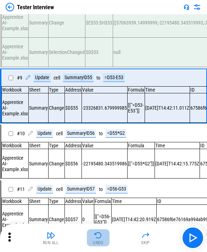
click at [99, 243] on div "Undo" at bounding box center [98, 242] width 11 height 4
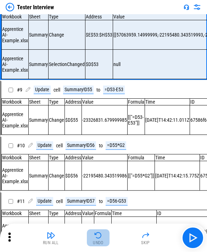
click at [99, 243] on div "Undo" at bounding box center [98, 242] width 11 height 4
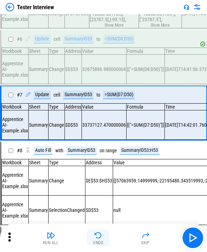
scroll to position [217, 0]
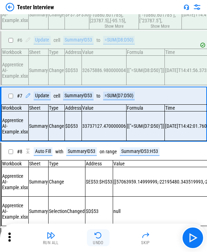
click at [99, 243] on div "Undo" at bounding box center [98, 242] width 11 height 4
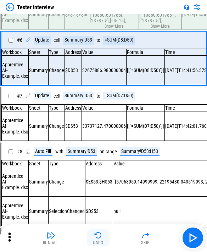
click at [99, 243] on div "Undo" at bounding box center [98, 242] width 11 height 4
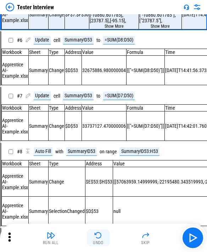
click at [99, 243] on div "Undo" at bounding box center [98, 242] width 11 height 4
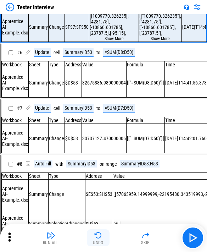
click at [99, 243] on div "Undo" at bounding box center [98, 242] width 11 height 4
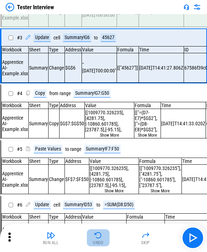
click at [99, 243] on div "Undo" at bounding box center [98, 242] width 11 height 4
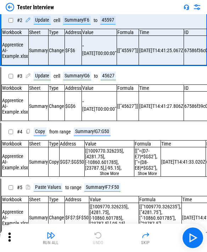
click at [99, 243] on div "Run All Undo Skip" at bounding box center [104, 237] width 200 height 23
click at [111, 242] on img "button" at bounding box center [192, 237] width 11 height 11
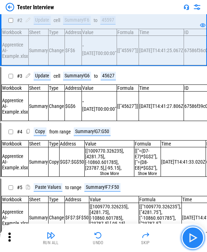
click at [111, 243] on button "button" at bounding box center [192, 237] width 23 height 23
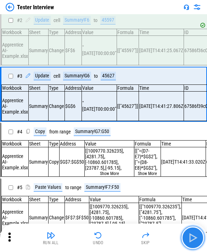
click at [111, 243] on button "button" at bounding box center [192, 237] width 23 height 23
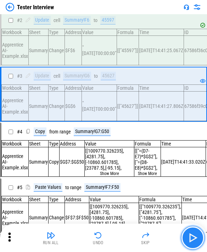
click at [111, 238] on img "button" at bounding box center [192, 237] width 11 height 11
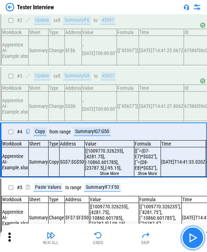
click at [111, 238] on img "button" at bounding box center [192, 237] width 11 height 11
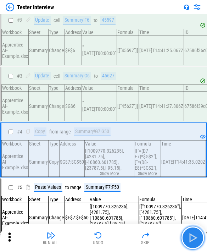
click at [111, 238] on img "button" at bounding box center [192, 237] width 11 height 11
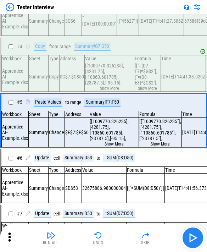
scroll to position [102, 0]
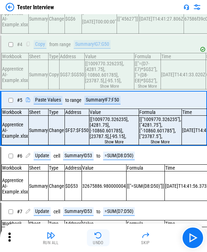
click at [97, 239] on img "button" at bounding box center [98, 235] width 9 height 9
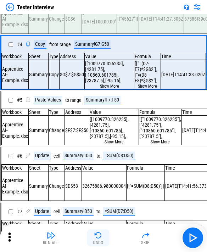
click at [97, 240] on button "Undo" at bounding box center [98, 237] width 23 height 17
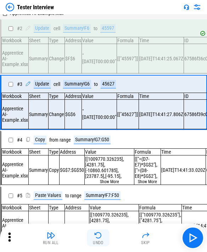
scroll to position [0, 0]
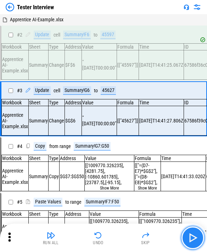
click at [111, 241] on img "button" at bounding box center [192, 237] width 11 height 11
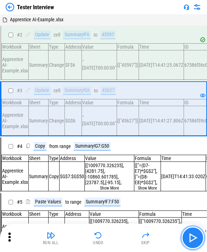
click at [111, 241] on img "button" at bounding box center [192, 237] width 11 height 11
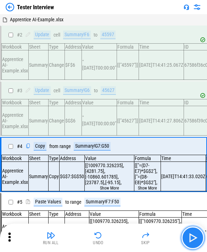
click at [111, 241] on img "button" at bounding box center [192, 237] width 11 height 11
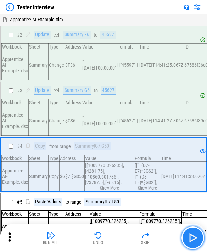
click at [111, 241] on button "button" at bounding box center [192, 237] width 23 height 23
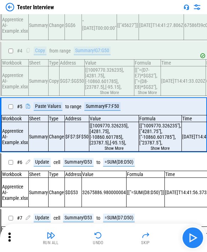
scroll to position [102, 0]
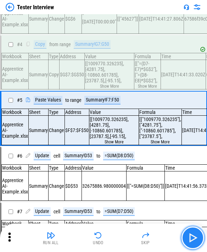
click at [111, 241] on button "button" at bounding box center [192, 237] width 23 height 23
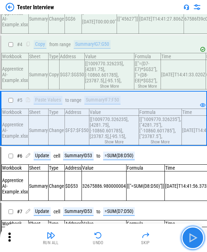
click at [111, 241] on img "button" at bounding box center [192, 237] width 11 height 11
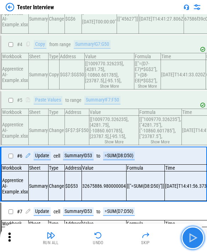
click at [111, 237] on img "button" at bounding box center [192, 237] width 11 height 11
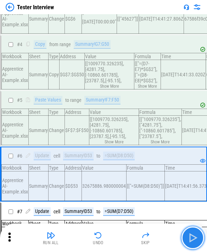
click at [111, 237] on img "button" at bounding box center [192, 237] width 11 height 11
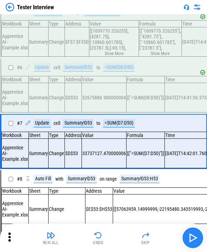
scroll to position [217, 0]
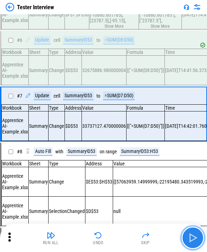
click at [111, 237] on img "button" at bounding box center [192, 237] width 11 height 11
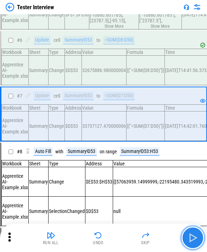
click at [111, 237] on img "button" at bounding box center [192, 237] width 11 height 11
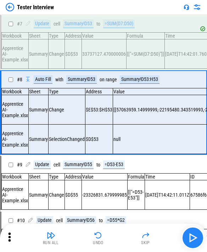
scroll to position [291, 0]
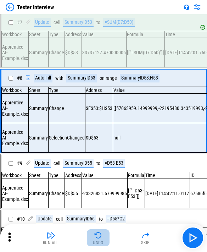
click at [101, 243] on div "Undo" at bounding box center [98, 242] width 11 height 4
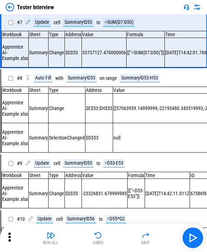
click at [100, 243] on div "Undo" at bounding box center [98, 242] width 11 height 4
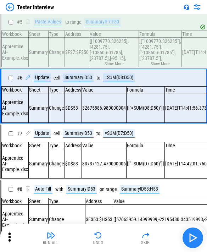
scroll to position [159, 0]
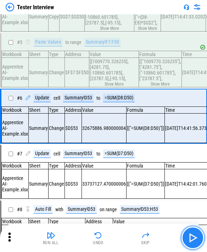
click at [111, 241] on button "button" at bounding box center [192, 237] width 23 height 23
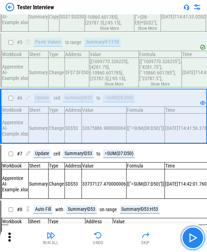
click at [111, 241] on button "button" at bounding box center [192, 237] width 23 height 23
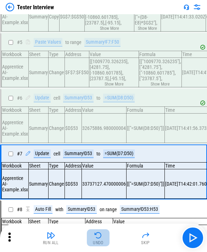
drag, startPoint x: 103, startPoint y: 246, endPoint x: 100, endPoint y: 243, distance: 3.8
click at [101, 244] on button "Undo" at bounding box center [98, 237] width 23 height 17
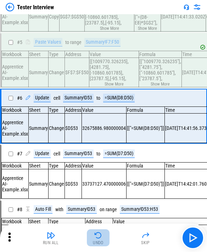
click at [100, 243] on div "Undo" at bounding box center [98, 242] width 11 height 4
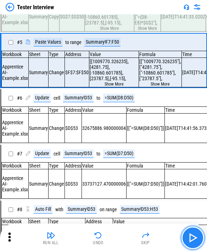
click at [111, 237] on img "button" at bounding box center [192, 237] width 11 height 11
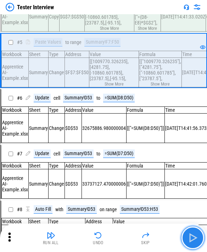
click at [111, 236] on img "button" at bounding box center [192, 237] width 11 height 11
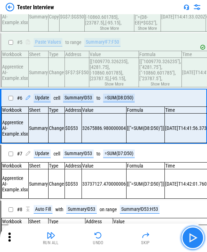
click at [111, 236] on img "button" at bounding box center [192, 237] width 11 height 11
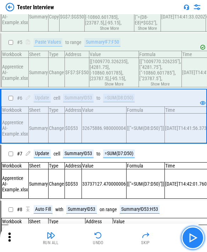
click at [111, 234] on img "button" at bounding box center [192, 237] width 11 height 11
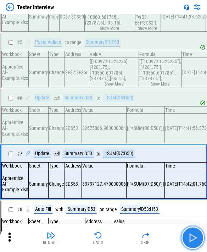
click at [111, 234] on img "button" at bounding box center [192, 237] width 11 height 11
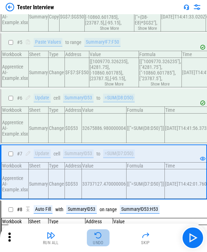
click at [98, 243] on div "Undo" at bounding box center [98, 242] width 11 height 4
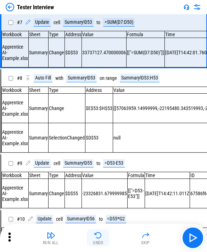
click at [98, 243] on div "Undo" at bounding box center [98, 242] width 11 height 4
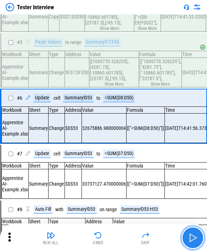
click at [111, 243] on button "button" at bounding box center [192, 237] width 23 height 23
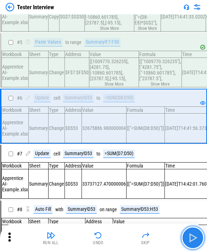
click at [111, 241] on img "button" at bounding box center [192, 237] width 11 height 11
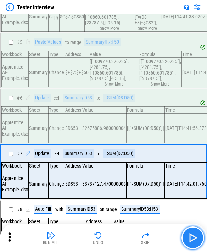
click at [111, 241] on img "button" at bounding box center [192, 237] width 11 height 11
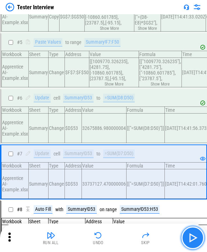
click at [111, 237] on img "button" at bounding box center [192, 237] width 11 height 11
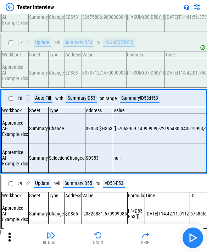
scroll to position [291, 0]
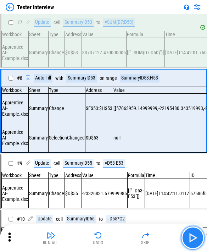
click at [111, 236] on img "button" at bounding box center [192, 237] width 11 height 11
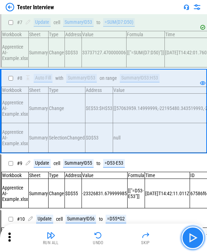
click at [111, 233] on img "button" at bounding box center [192, 237] width 11 height 11
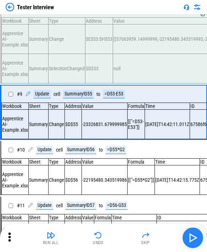
scroll to position [364, 0]
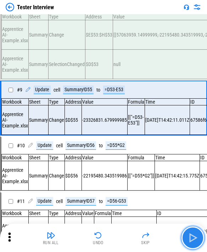
click at [111, 233] on img "button" at bounding box center [192, 237] width 11 height 11
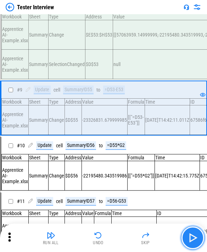
click at [111, 233] on img "button" at bounding box center [192, 237] width 11 height 11
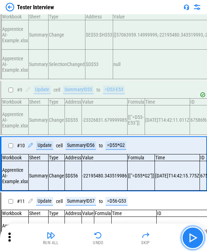
click at [111, 233] on img "button" at bounding box center [192, 237] width 11 height 11
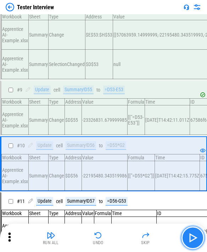
click at [111, 233] on img "button" at bounding box center [192, 237] width 11 height 11
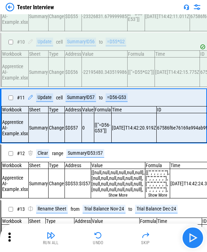
scroll to position [479, 0]
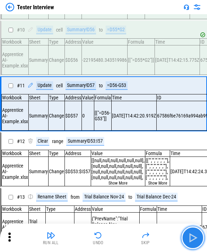
click at [111, 232] on img "button" at bounding box center [192, 237] width 11 height 11
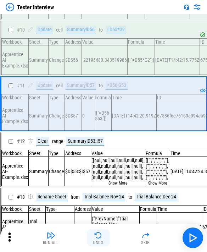
click at [104, 235] on button "Undo" at bounding box center [98, 237] width 23 height 17
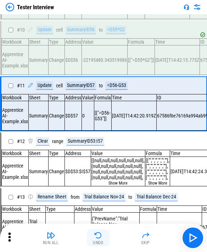
click at [104, 235] on button "Undo" at bounding box center [98, 237] width 23 height 17
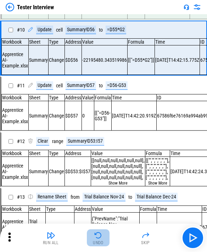
click at [105, 237] on button "Undo" at bounding box center [98, 237] width 23 height 17
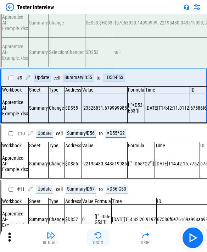
scroll to position [364, 0]
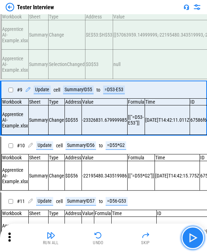
click at [111, 236] on img "button" at bounding box center [192, 237] width 11 height 11
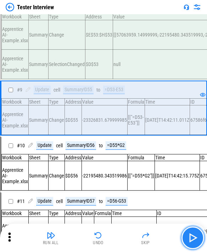
click at [111, 236] on img "button" at bounding box center [192, 237] width 11 height 11
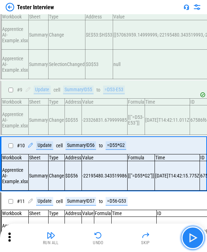
click at [111, 236] on img "button" at bounding box center [192, 237] width 11 height 11
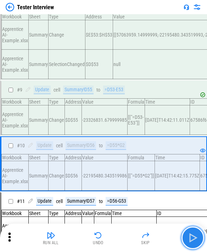
click at [111, 244] on button "button" at bounding box center [192, 237] width 23 height 23
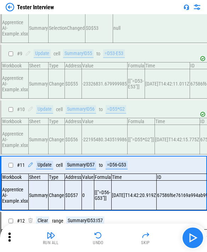
scroll to position [479, 0]
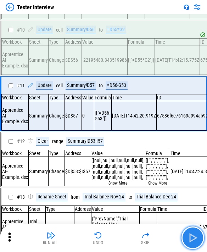
click at [111, 234] on img "button" at bounding box center [192, 237] width 11 height 11
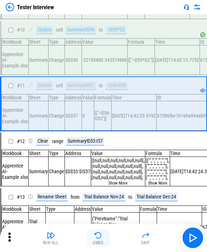
click at [95, 241] on div "Undo" at bounding box center [98, 242] width 11 height 4
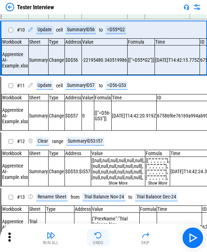
click at [95, 241] on div "Undo" at bounding box center [98, 242] width 11 height 4
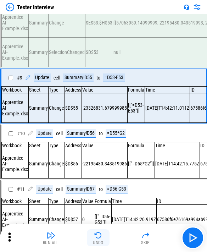
scroll to position [364, 0]
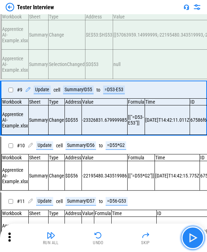
click at [111, 237] on img "button" at bounding box center [192, 237] width 11 height 11
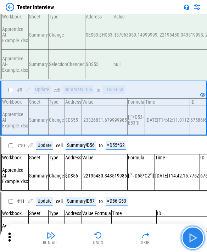
click at [111, 237] on img "button" at bounding box center [192, 237] width 11 height 11
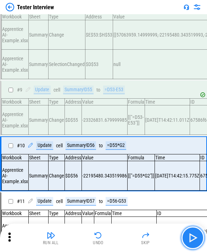
click at [111, 237] on img "button" at bounding box center [192, 237] width 11 height 11
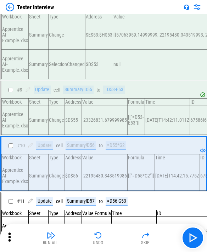
click at [110, 238] on div "Run All Undo Skip" at bounding box center [104, 237] width 200 height 23
click at [104, 239] on button "Undo" at bounding box center [98, 237] width 23 height 17
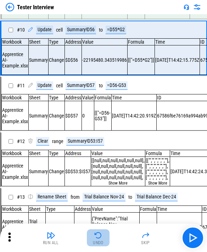
click at [104, 239] on button "Undo" at bounding box center [98, 237] width 23 height 17
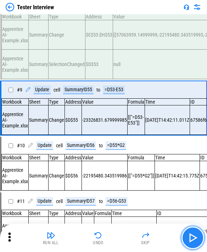
click at [111, 239] on img "button" at bounding box center [192, 237] width 11 height 11
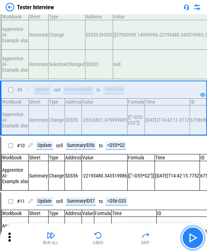
click at [111, 232] on img "button" at bounding box center [192, 237] width 11 height 11
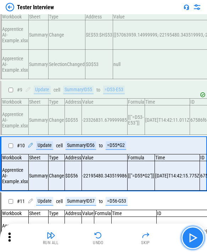
click at [111, 232] on img "button" at bounding box center [192, 237] width 11 height 11
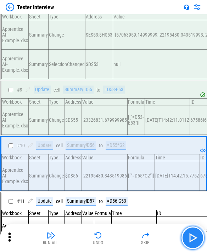
click at [111, 232] on img "button" at bounding box center [192, 237] width 11 height 11
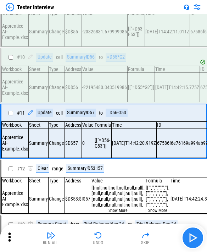
scroll to position [479, 0]
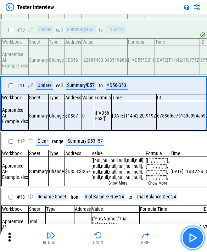
click at [111, 232] on img "button" at bounding box center [192, 237] width 11 height 11
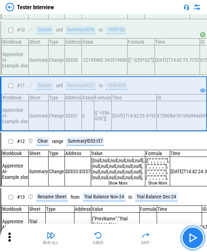
click at [111, 232] on img "button" at bounding box center [192, 237] width 11 height 11
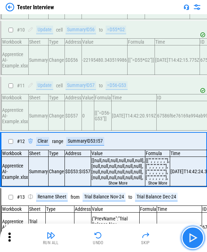
click at [111, 239] on button "button" at bounding box center [192, 237] width 23 height 23
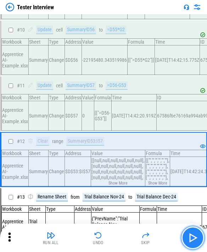
click at [111, 239] on button "button" at bounding box center [192, 237] width 23 height 23
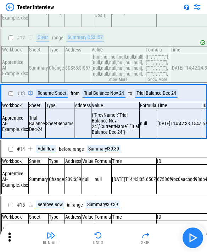
scroll to position [595, 0]
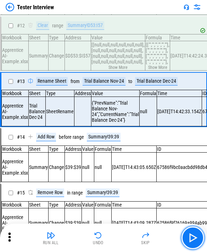
click at [111, 240] on button "button" at bounding box center [192, 237] width 23 height 23
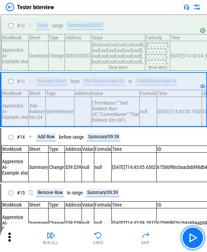
click at [111, 240] on button "button" at bounding box center [192, 237] width 23 height 23
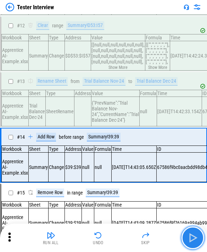
click at [111, 243] on button "button" at bounding box center [192, 237] width 23 height 23
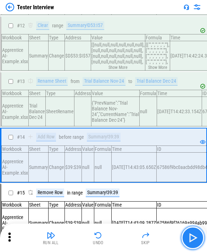
click at [111, 243] on button "button" at bounding box center [192, 237] width 23 height 23
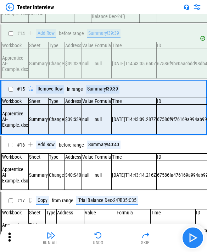
scroll to position [711, 0]
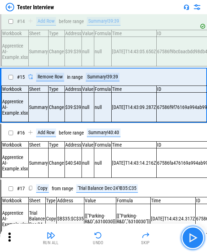
click at [111, 243] on button "button" at bounding box center [192, 237] width 23 height 23
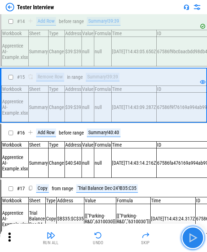
click at [111, 243] on button "button" at bounding box center [192, 237] width 23 height 23
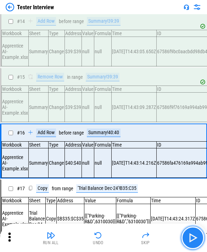
click at [111, 243] on button "button" at bounding box center [192, 237] width 23 height 23
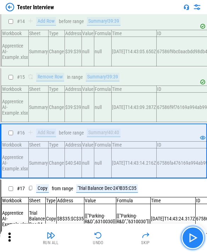
click at [111, 235] on img "button" at bounding box center [192, 237] width 11 height 11
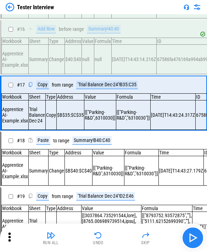
scroll to position [826, 0]
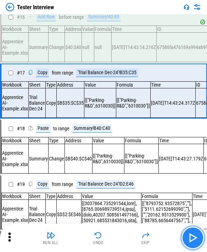
click at [111, 236] on button "button" at bounding box center [192, 237] width 23 height 23
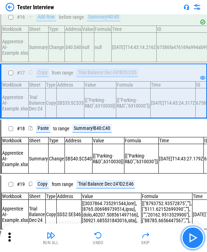
click at [111, 236] on button "button" at bounding box center [192, 237] width 23 height 23
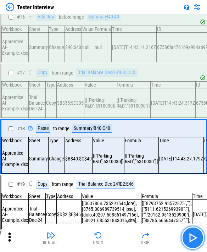
click at [111, 236] on button "button" at bounding box center [192, 237] width 23 height 23
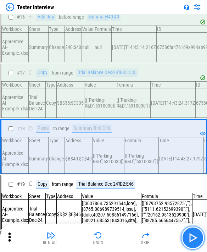
click at [111, 239] on button "button" at bounding box center [192, 237] width 23 height 23
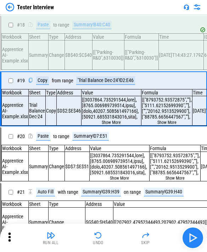
scroll to position [942, 0]
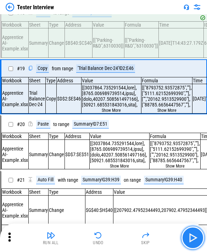
click at [111, 238] on img "button" at bounding box center [192, 237] width 11 height 11
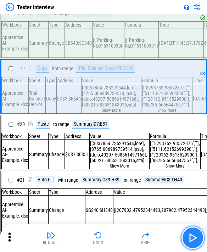
click at [111, 238] on img "button" at bounding box center [192, 237] width 11 height 11
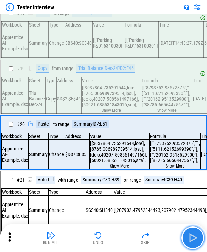
click at [111, 240] on img "button" at bounding box center [192, 237] width 11 height 11
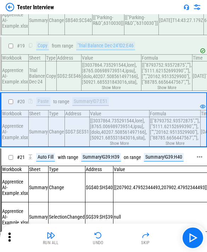
scroll to position [977, 0]
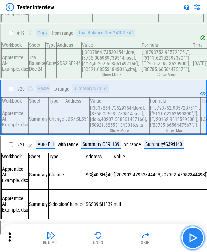
click at [111, 242] on img "button" at bounding box center [192, 237] width 11 height 11
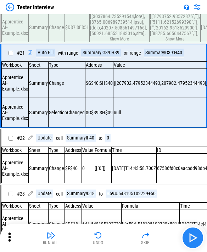
scroll to position [1073, 0]
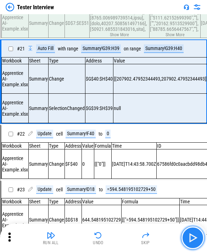
click at [111, 238] on img "button" at bounding box center [192, 237] width 11 height 11
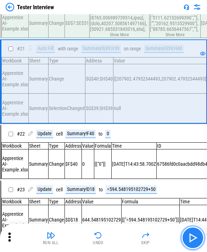
click at [111, 241] on img "button" at bounding box center [192, 237] width 11 height 11
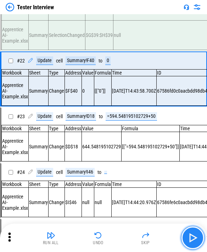
scroll to position [1146, 0]
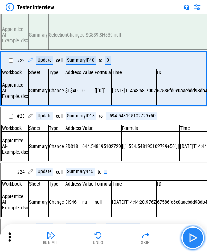
click at [111, 241] on img "button" at bounding box center [192, 237] width 11 height 11
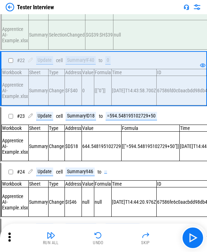
click at [111, 237] on div "Run All Undo Skip" at bounding box center [103, 237] width 207 height 28
click at [111, 234] on img "button" at bounding box center [192, 237] width 11 height 11
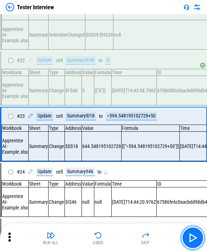
click at [111, 237] on button "button" at bounding box center [192, 237] width 23 height 23
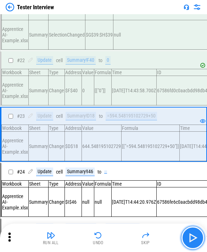
click at [111, 236] on img "button" at bounding box center [192, 237] width 11 height 11
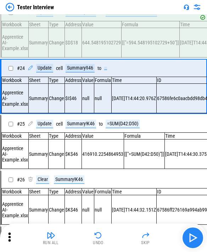
scroll to position [1262, 0]
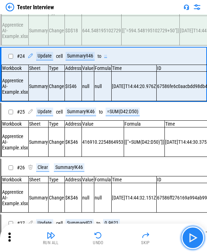
click at [111, 236] on img "button" at bounding box center [192, 237] width 11 height 11
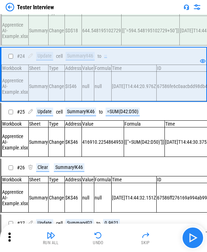
click at [111, 238] on img "button" at bounding box center [192, 237] width 11 height 11
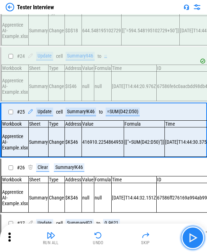
click at [111, 237] on img "button" at bounding box center [192, 237] width 11 height 11
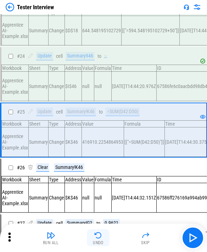
click at [95, 237] on img "button" at bounding box center [98, 235] width 9 height 9
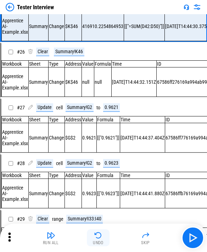
click at [95, 237] on img "button" at bounding box center [98, 235] width 9 height 9
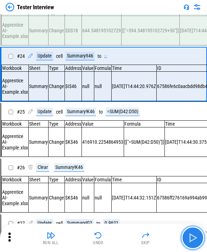
click at [111, 236] on button "button" at bounding box center [192, 237] width 23 height 23
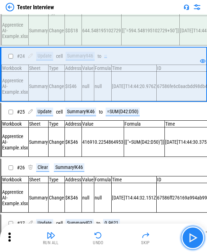
click at [111, 236] on button "button" at bounding box center [192, 237] width 23 height 23
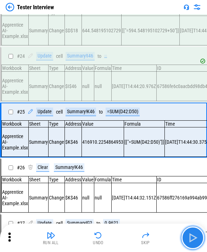
click at [111, 243] on button "button" at bounding box center [192, 237] width 23 height 23
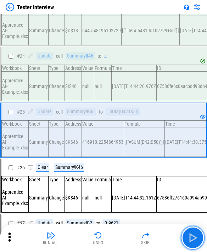
click at [111, 243] on button "button" at bounding box center [192, 237] width 23 height 23
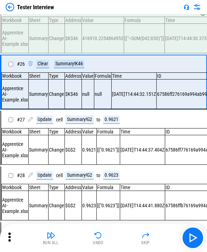
scroll to position [1377, 0]
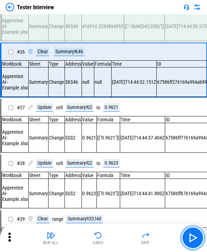
click at [111, 243] on button "button" at bounding box center [192, 237] width 23 height 23
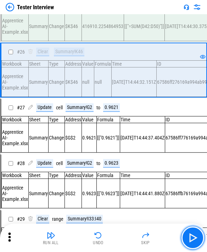
click at [111, 243] on button "button" at bounding box center [192, 237] width 23 height 23
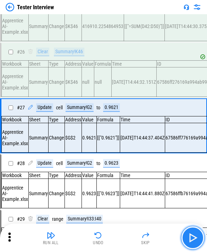
click at [111, 234] on button "button" at bounding box center [192, 237] width 23 height 23
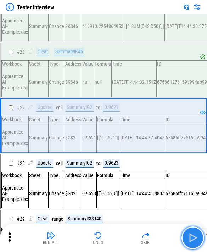
click at [111, 232] on button "button" at bounding box center [192, 237] width 23 height 23
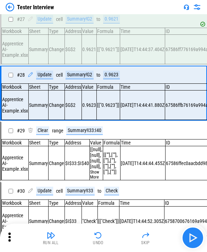
scroll to position [1493, 0]
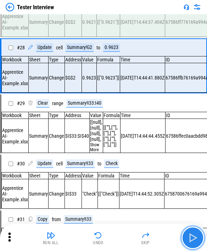
click at [111, 240] on img "button" at bounding box center [192, 237] width 11 height 11
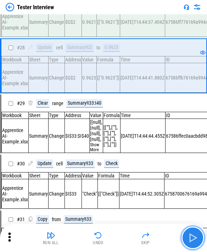
click at [111, 240] on img "button" at bounding box center [192, 237] width 11 height 11
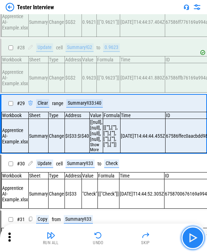
click at [111, 231] on button "button" at bounding box center [192, 237] width 23 height 23
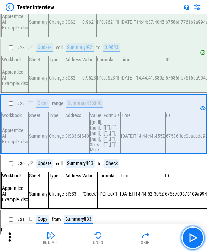
click at [111, 235] on button "button" at bounding box center [192, 237] width 23 height 23
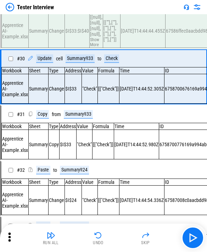
scroll to position [1611, 0]
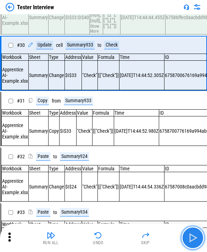
click at [111, 237] on img "button" at bounding box center [192, 237] width 11 height 11
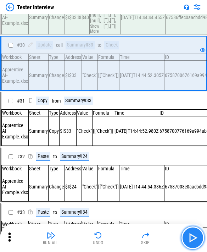
click at [111, 237] on img "button" at bounding box center [192, 237] width 11 height 11
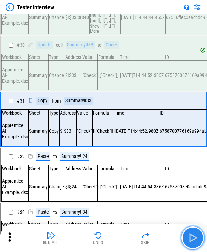
click at [111, 237] on img "button" at bounding box center [192, 237] width 11 height 11
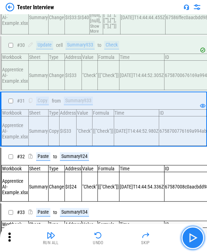
click at [111, 237] on img "button" at bounding box center [192, 237] width 11 height 11
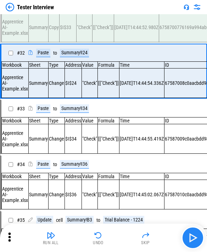
scroll to position [1727, 0]
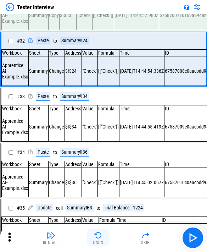
click at [103, 241] on div "Undo" at bounding box center [98, 242] width 11 height 4
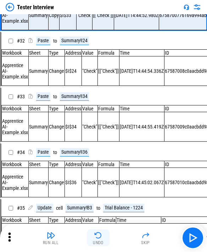
click at [103, 241] on div "Undo" at bounding box center [98, 242] width 11 height 4
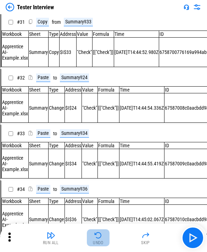
click at [103, 241] on div "Undo" at bounding box center [98, 242] width 11 height 4
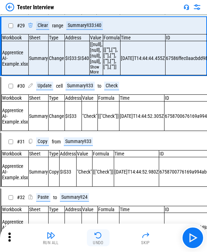
scroll to position [1552, 0]
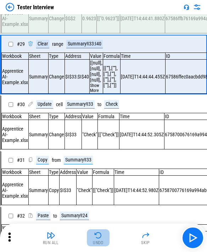
click at [103, 241] on div "Undo" at bounding box center [98, 242] width 11 height 4
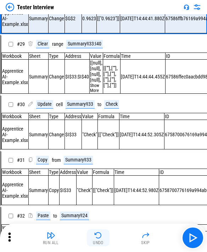
click at [103, 241] on div "Undo" at bounding box center [98, 242] width 11 height 4
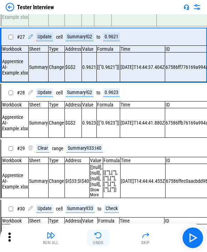
scroll to position [1435, 0]
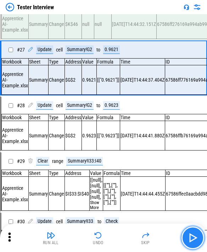
click at [111, 239] on img "button" at bounding box center [192, 237] width 11 height 11
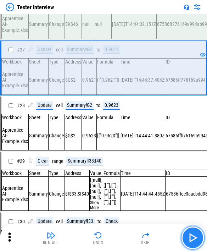
click at [111, 239] on img "button" at bounding box center [192, 237] width 11 height 11
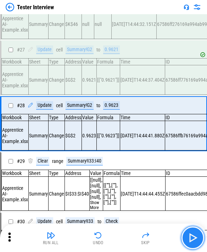
click at [111, 239] on img "button" at bounding box center [192, 237] width 11 height 11
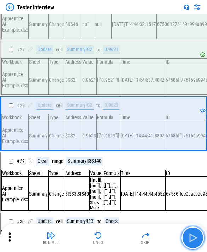
click at [111, 239] on img "button" at bounding box center [192, 237] width 11 height 11
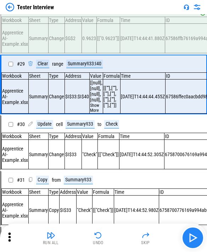
scroll to position [1552, 0]
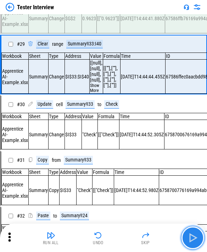
click at [111, 239] on img "button" at bounding box center [192, 237] width 11 height 11
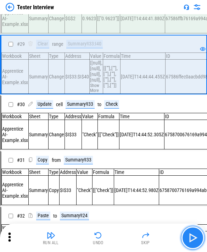
click at [111, 238] on img "button" at bounding box center [192, 237] width 11 height 11
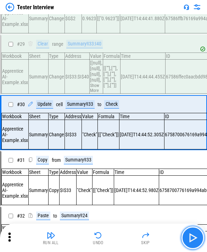
click at [111, 238] on img "button" at bounding box center [192, 237] width 11 height 11
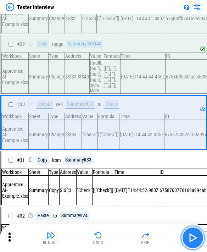
click at [111, 235] on img "button" at bounding box center [192, 237] width 11 height 11
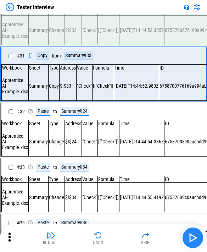
scroll to position [1669, 0]
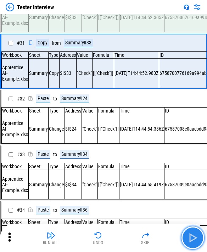
click at [111, 235] on img "button" at bounding box center [192, 237] width 11 height 11
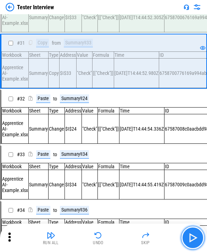
click at [111, 235] on img "button" at bounding box center [192, 237] width 11 height 11
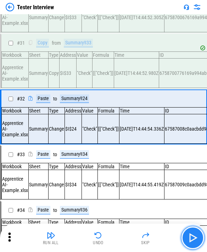
click at [111, 235] on img "button" at bounding box center [192, 237] width 11 height 11
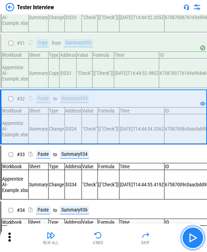
click at [111, 235] on img "button" at bounding box center [192, 237] width 11 height 11
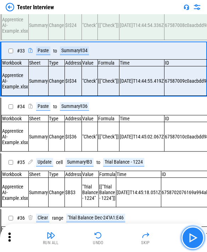
click at [111, 235] on img "button" at bounding box center [192, 237] width 11 height 11
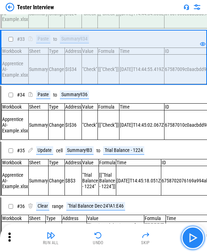
click at [111, 238] on img "button" at bounding box center [192, 237] width 11 height 11
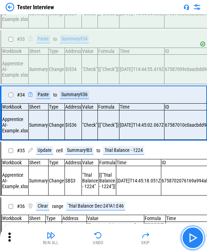
click at [111, 238] on img "button" at bounding box center [192, 237] width 11 height 11
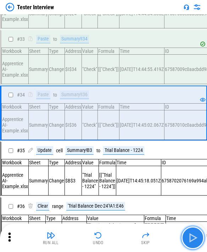
click at [111, 237] on img "button" at bounding box center [192, 237] width 11 height 11
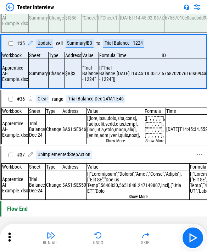
scroll to position [1900, 0]
click at [111, 239] on img "button" at bounding box center [192, 237] width 11 height 11
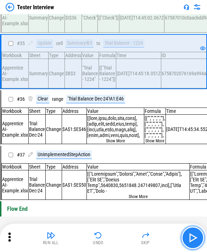
click at [111, 239] on img "button" at bounding box center [192, 237] width 11 height 11
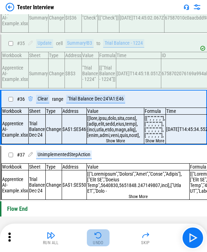
click at [106, 238] on button "Undo" at bounding box center [98, 237] width 23 height 17
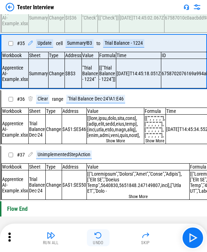
click at [97, 236] on img "button" at bounding box center [98, 235] width 9 height 9
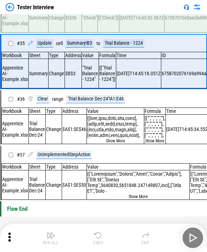
click at [97, 236] on img "button" at bounding box center [98, 235] width 9 height 9
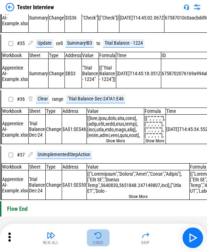
click at [97, 236] on img "button" at bounding box center [98, 235] width 9 height 9
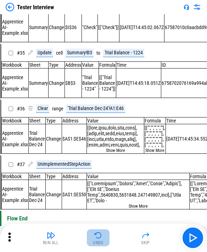
click at [97, 236] on img "button" at bounding box center [98, 235] width 9 height 9
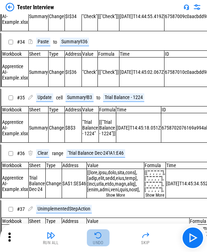
click at [97, 236] on img "button" at bounding box center [98, 235] width 9 height 9
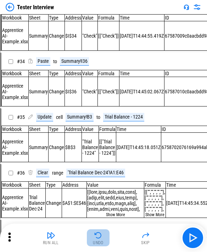
click at [97, 236] on img "button" at bounding box center [98, 235] width 9 height 9
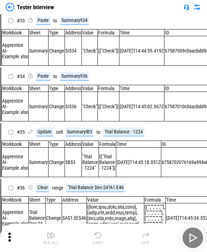
click at [97, 236] on img "button" at bounding box center [98, 235] width 9 height 9
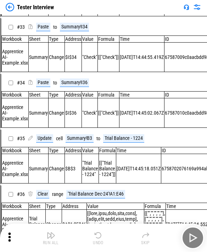
click at [97, 236] on img "button" at bounding box center [98, 235] width 9 height 9
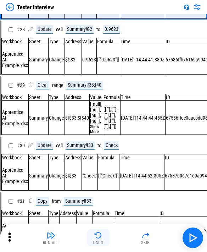
scroll to position [1435, 0]
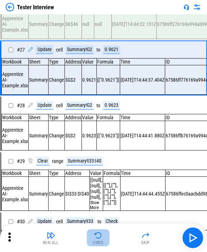
click at [97, 236] on img "button" at bounding box center [98, 235] width 9 height 9
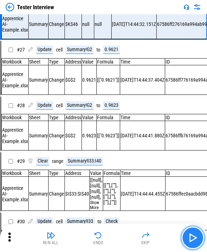
click at [111, 239] on img "button" at bounding box center [192, 237] width 11 height 11
click at [111, 239] on div "Run All Undo Skip" at bounding box center [104, 237] width 200 height 23
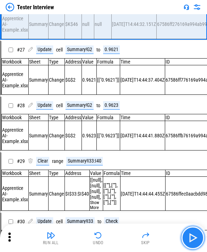
click at [111, 239] on img "button" at bounding box center [192, 237] width 11 height 11
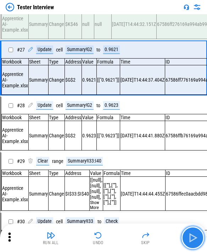
click at [111, 239] on img "button" at bounding box center [192, 237] width 11 height 11
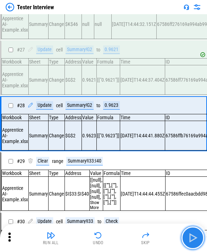
click at [111, 239] on img "button" at bounding box center [192, 237] width 11 height 11
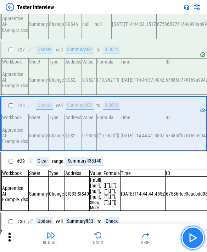
click at [111, 239] on img "button" at bounding box center [192, 237] width 11 height 11
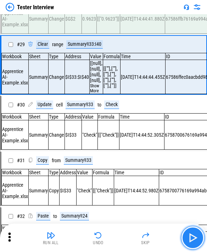
scroll to position [1552, 0]
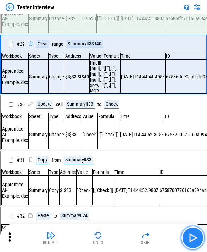
click at [111, 239] on img "button" at bounding box center [192, 237] width 11 height 11
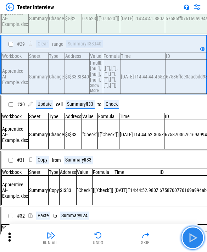
click at [111, 239] on img "button" at bounding box center [192, 237] width 11 height 11
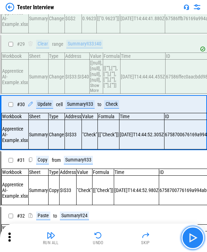
click at [111, 239] on img "button" at bounding box center [192, 237] width 11 height 11
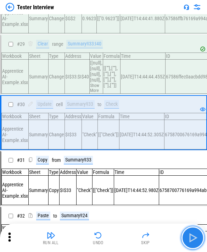
click at [111, 239] on img "button" at bounding box center [192, 237] width 11 height 11
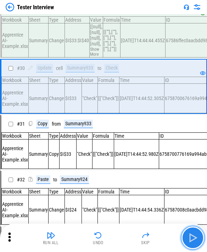
click at [111, 239] on img "button" at bounding box center [192, 237] width 11 height 11
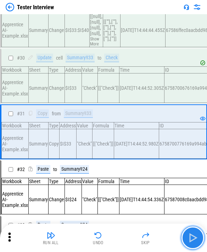
click at [111, 239] on img "button" at bounding box center [192, 237] width 11 height 11
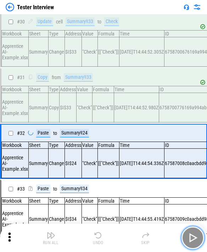
click at [111, 239] on img "button" at bounding box center [192, 237] width 11 height 11
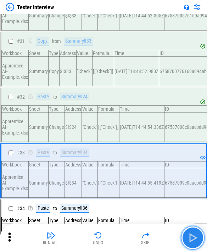
click at [111, 239] on img "button" at bounding box center [192, 237] width 11 height 11
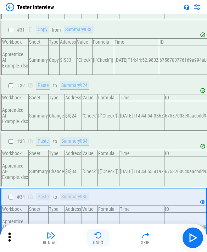
click at [96, 231] on img "button" at bounding box center [98, 235] width 9 height 9
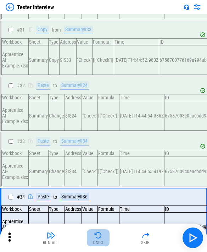
click at [96, 231] on img "button" at bounding box center [98, 235] width 9 height 9
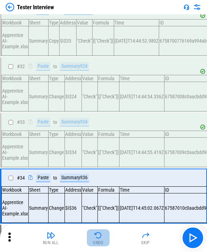
click at [96, 231] on img "button" at bounding box center [98, 235] width 9 height 9
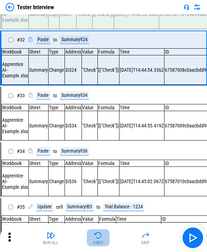
click at [96, 231] on img "button" at bounding box center [98, 235] width 9 height 9
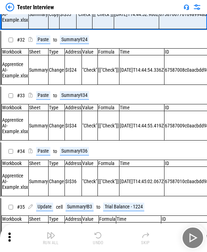
click at [96, 230] on button "Undo" at bounding box center [98, 237] width 23 height 17
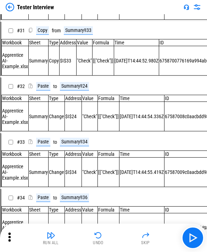
click at [96, 230] on div "Run All Undo Skip" at bounding box center [104, 237] width 200 height 23
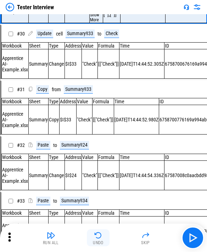
click at [96, 230] on button "Undo" at bounding box center [98, 237] width 23 height 17
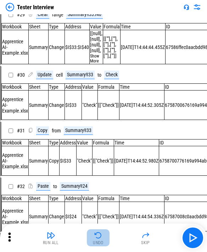
click at [96, 230] on button "Undo" at bounding box center [98, 237] width 23 height 17
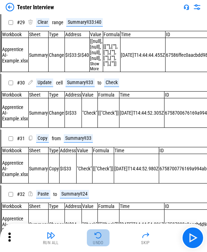
click at [96, 230] on button "Undo" at bounding box center [98, 237] width 23 height 17
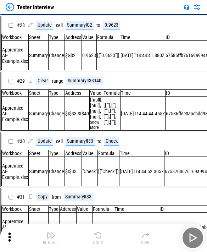
click at [96, 230] on button "Undo" at bounding box center [98, 237] width 23 height 17
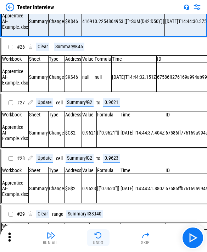
scroll to position [1319, 0]
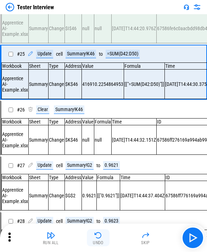
click at [96, 230] on button "Undo" at bounding box center [98, 237] width 23 height 17
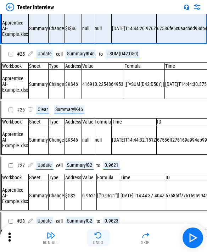
click at [95, 239] on button "Undo" at bounding box center [98, 237] width 23 height 17
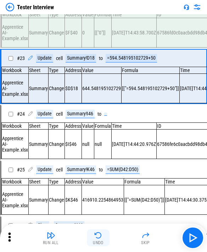
click at [95, 239] on button "Undo" at bounding box center [98, 237] width 23 height 17
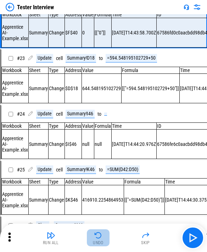
click at [95, 239] on button "Undo" at bounding box center [98, 237] width 23 height 17
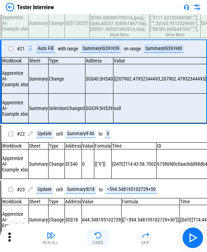
click at [95, 239] on button "Undo" at bounding box center [98, 237] width 23 height 17
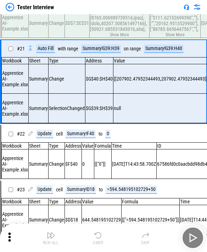
click at [95, 239] on div "Run All Undo Skip" at bounding box center [104, 237] width 200 height 23
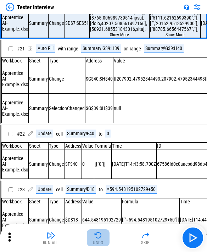
click at [95, 239] on button "Undo" at bounding box center [98, 237] width 23 height 17
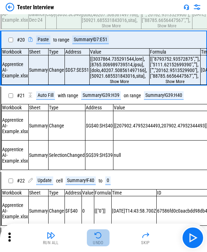
click at [95, 239] on button "Undo" at bounding box center [98, 237] width 23 height 17
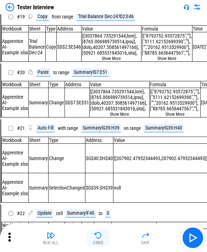
click at [95, 239] on button "Undo" at bounding box center [98, 237] width 23 height 17
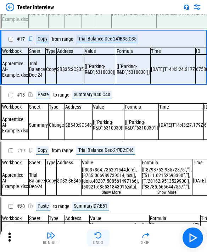
scroll to position [826, 0]
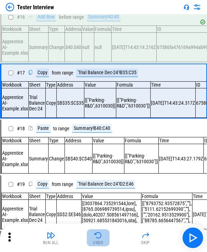
click at [99, 240] on div "Undo" at bounding box center [98, 242] width 11 height 4
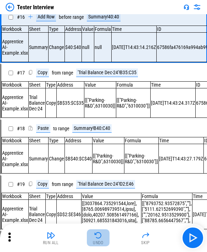
click at [99, 240] on div "Undo" at bounding box center [98, 242] width 11 height 4
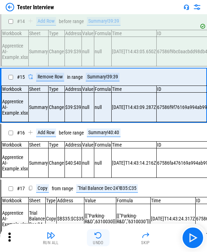
click at [99, 240] on div "Undo" at bounding box center [98, 242] width 11 height 4
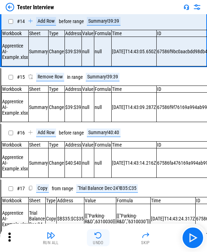
click at [99, 240] on div "Undo" at bounding box center [98, 242] width 11 height 4
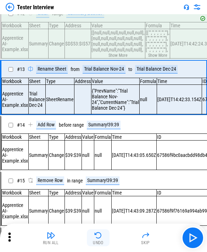
scroll to position [595, 0]
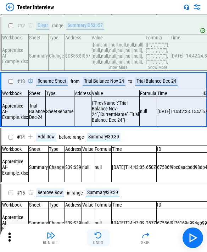
click at [99, 240] on div "Undo" at bounding box center [98, 242] width 11 height 4
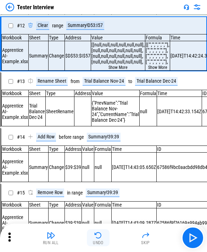
click at [99, 240] on div "Undo" at bounding box center [98, 242] width 11 height 4
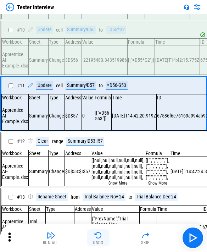
click at [99, 240] on div "Undo" at bounding box center [98, 242] width 11 height 4
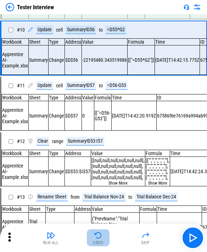
click at [99, 240] on div "Undo" at bounding box center [98, 242] width 11 height 4
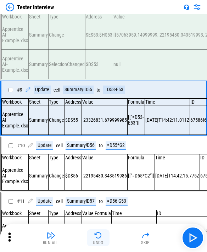
click at [99, 240] on div "Undo" at bounding box center [98, 242] width 11 height 4
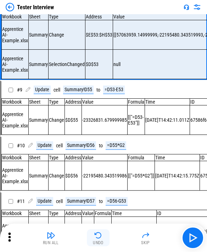
click at [99, 240] on div "Undo" at bounding box center [98, 242] width 11 height 4
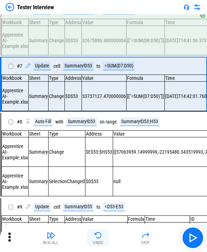
click at [99, 240] on div "Undo" at bounding box center [98, 242] width 11 height 4
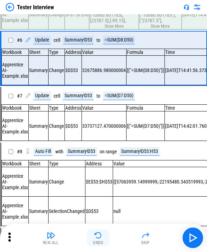
click at [99, 240] on div "Undo" at bounding box center [98, 242] width 11 height 4
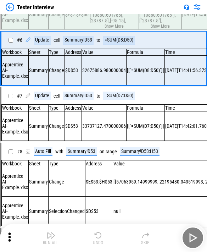
click at [99, 240] on div "Run All Undo Skip" at bounding box center [104, 237] width 200 height 23
click at [99, 240] on div "Undo" at bounding box center [98, 242] width 11 height 4
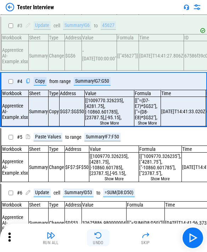
scroll to position [44, 0]
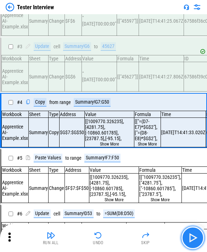
click at [111, 237] on img "button" at bounding box center [192, 237] width 11 height 11
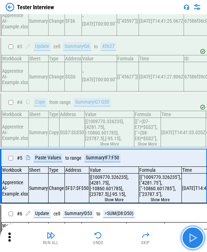
click at [111, 237] on img "button" at bounding box center [192, 237] width 11 height 11
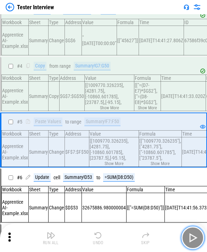
click at [111, 237] on img "button" at bounding box center [192, 237] width 11 height 11
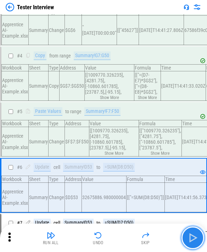
click at [111, 237] on img "button" at bounding box center [192, 237] width 11 height 11
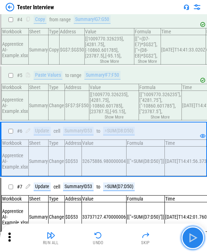
click at [111, 237] on img "button" at bounding box center [192, 237] width 11 height 11
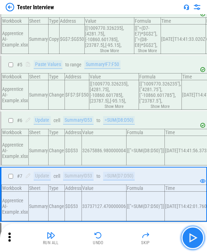
click at [111, 237] on img "button" at bounding box center [192, 237] width 11 height 11
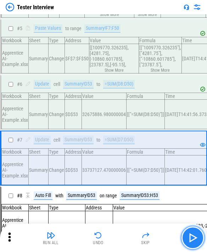
click at [111, 237] on img "button" at bounding box center [192, 237] width 11 height 11
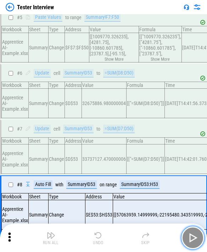
click at [111, 237] on img "button" at bounding box center [192, 237] width 11 height 11
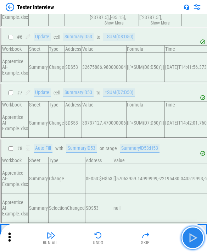
click at [111, 237] on img "button" at bounding box center [192, 237] width 11 height 11
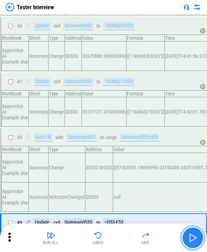
click at [111, 237] on img "button" at bounding box center [192, 237] width 11 height 11
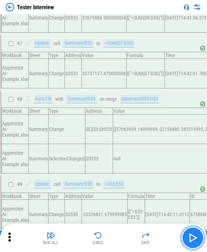
click at [111, 237] on img "button" at bounding box center [192, 237] width 11 height 11
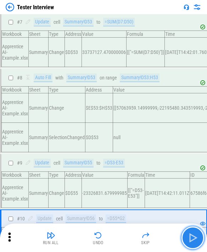
click at [111, 237] on img "button" at bounding box center [192, 237] width 11 height 11
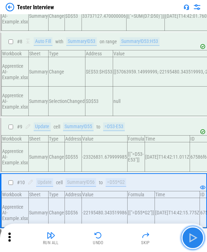
click at [111, 237] on img "button" at bounding box center [192, 237] width 11 height 11
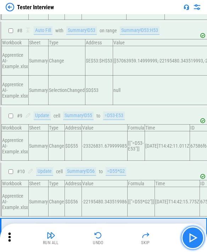
click at [111, 237] on img "button" at bounding box center [192, 237] width 11 height 11
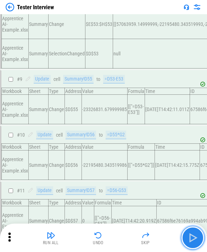
click at [111, 237] on img "button" at bounding box center [192, 237] width 11 height 11
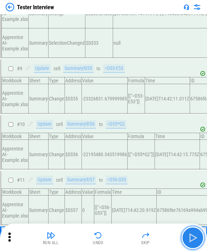
click at [111, 237] on img "button" at bounding box center [192, 237] width 11 height 11
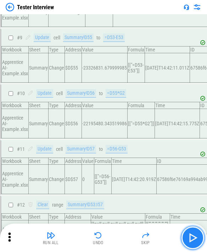
click at [111, 237] on img "button" at bounding box center [192, 237] width 11 height 11
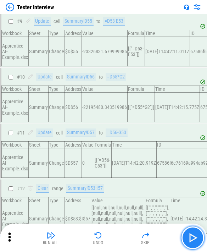
click at [111, 237] on img "button" at bounding box center [192, 237] width 11 height 11
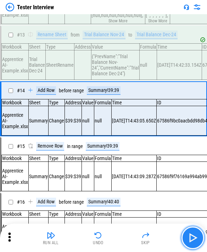
scroll to position [653, 0]
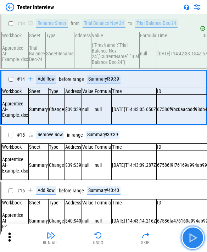
click at [111, 237] on img "button" at bounding box center [192, 237] width 11 height 11
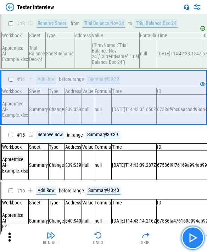
click at [111, 237] on img "button" at bounding box center [192, 237] width 11 height 11
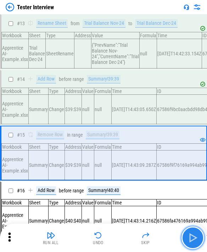
click at [111, 237] on img "button" at bounding box center [192, 237] width 11 height 11
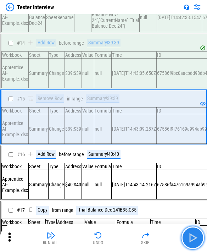
click at [111, 237] on img "button" at bounding box center [192, 237] width 11 height 11
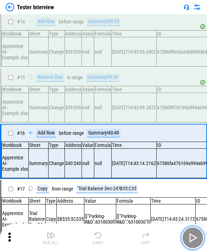
click at [111, 237] on img "button" at bounding box center [192, 237] width 11 height 11
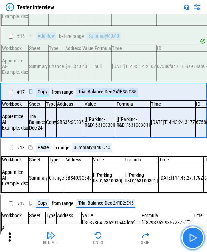
click at [111, 237] on img "button" at bounding box center [192, 237] width 11 height 11
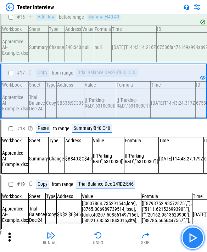
click at [111, 237] on img "button" at bounding box center [192, 237] width 11 height 11
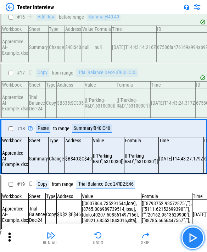
click at [111, 237] on img "button" at bounding box center [192, 237] width 11 height 11
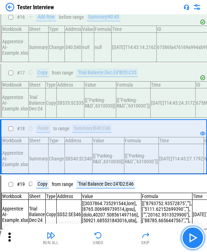
click at [111, 237] on img "button" at bounding box center [192, 237] width 11 height 11
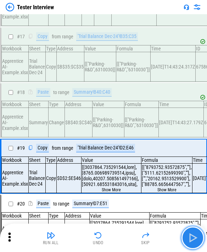
click at [111, 237] on img "button" at bounding box center [192, 237] width 11 height 11
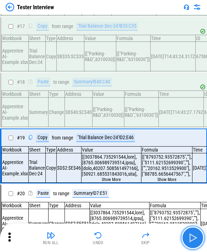
click at [111, 237] on img "button" at bounding box center [192, 237] width 11 height 11
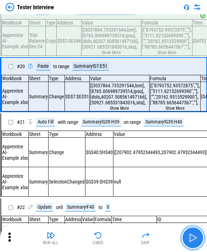
click at [111, 237] on img "button" at bounding box center [192, 237] width 11 height 11
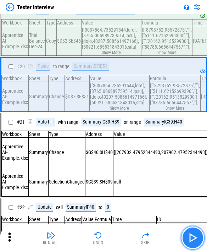
click at [111, 237] on img "button" at bounding box center [192, 237] width 11 height 11
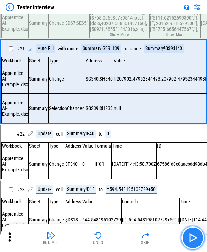
click at [111, 237] on img "button" at bounding box center [192, 237] width 11 height 11
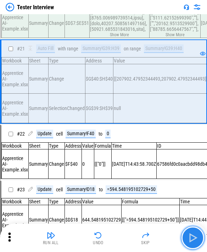
click at [111, 237] on img "button" at bounding box center [192, 237] width 11 height 11
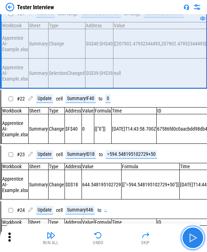
click at [111, 237] on img "button" at bounding box center [192, 237] width 11 height 11
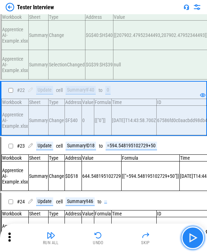
click at [111, 237] on img "button" at bounding box center [192, 237] width 11 height 11
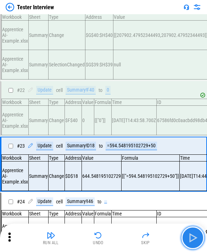
click at [111, 237] on img "button" at bounding box center [192, 237] width 11 height 11
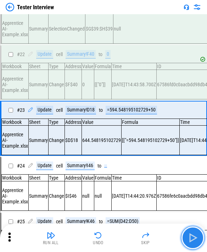
click at [111, 237] on img "button" at bounding box center [192, 237] width 11 height 11
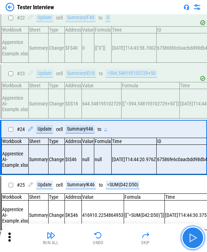
click at [111, 237] on img "button" at bounding box center [192, 237] width 11 height 11
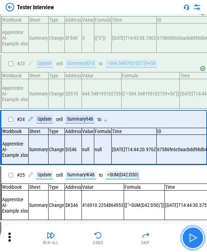
click at [111, 237] on img "button" at bounding box center [192, 237] width 11 height 11
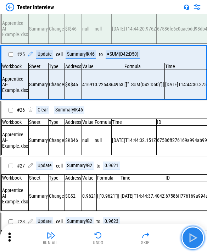
click at [111, 237] on img "button" at bounding box center [192, 237] width 11 height 11
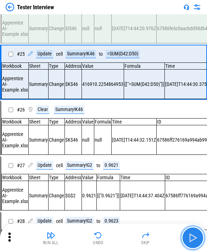
click at [111, 237] on img "button" at bounding box center [192, 237] width 11 height 11
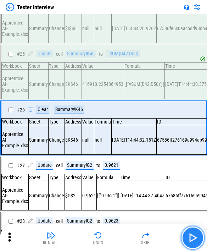
click at [111, 237] on img "button" at bounding box center [192, 237] width 11 height 11
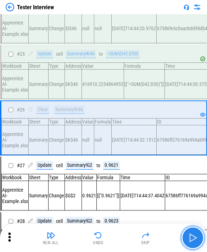
click at [111, 237] on img "button" at bounding box center [192, 237] width 11 height 11
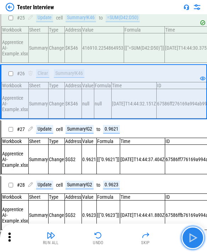
click at [111, 237] on img "button" at bounding box center [192, 237] width 11 height 11
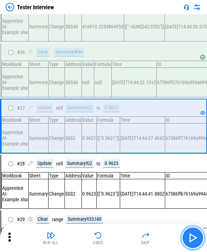
click at [111, 237] on img "button" at bounding box center [192, 237] width 11 height 11
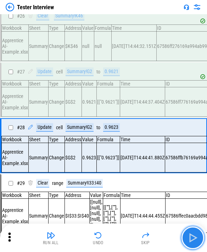
click at [111, 237] on img "button" at bounding box center [192, 237] width 11 height 11
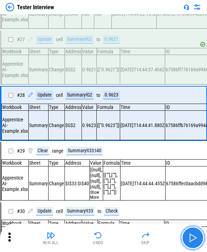
click at [111, 237] on img "button" at bounding box center [192, 237] width 11 height 11
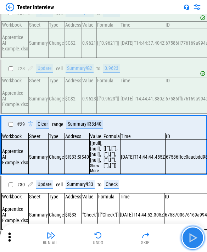
click at [111, 237] on img "button" at bounding box center [192, 237] width 11 height 11
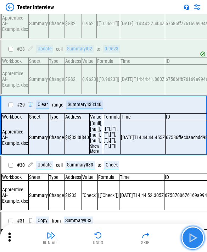
click at [111, 237] on img "button" at bounding box center [192, 237] width 11 height 11
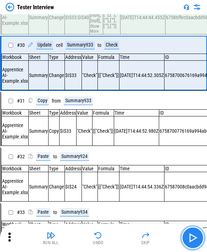
click at [111, 237] on img "button" at bounding box center [192, 237] width 11 height 11
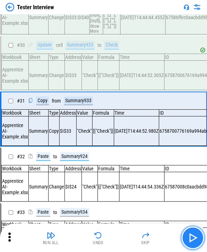
click at [111, 237] on img "button" at bounding box center [192, 237] width 11 height 11
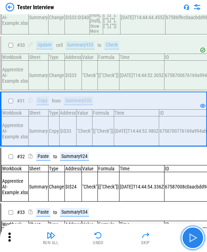
click at [111, 237] on img "button" at bounding box center [192, 237] width 11 height 11
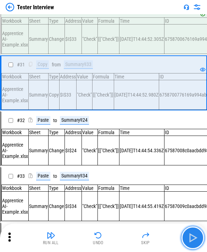
click at [111, 237] on img "button" at bounding box center [192, 237] width 11 height 11
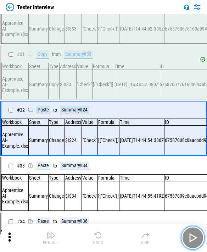
click at [111, 237] on img "button" at bounding box center [192, 237] width 11 height 11
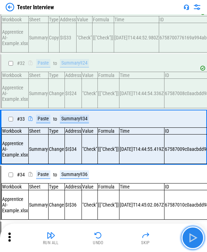
click at [111, 237] on img "button" at bounding box center [192, 237] width 11 height 11
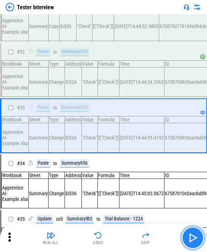
click at [111, 237] on img "button" at bounding box center [192, 237] width 11 height 11
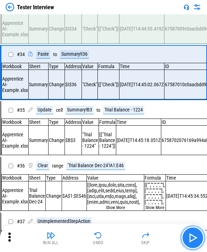
scroll to position [1842, 0]
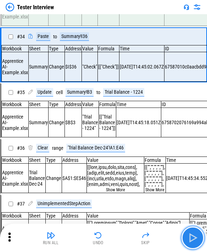
click at [111, 237] on img "button" at bounding box center [192, 237] width 11 height 11
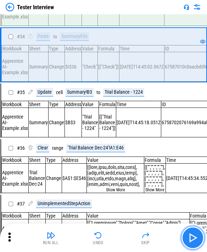
click at [111, 235] on button "button" at bounding box center [192, 237] width 23 height 23
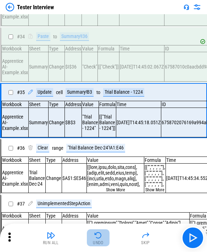
click at [95, 238] on img "button" at bounding box center [98, 235] width 9 height 9
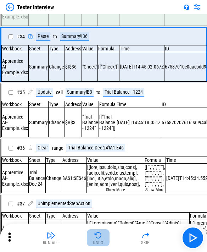
click at [95, 238] on img "button" at bounding box center [98, 235] width 9 height 9
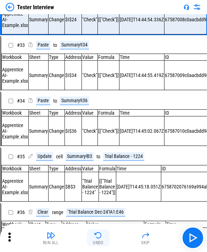
click at [95, 238] on img "button" at bounding box center [98, 235] width 9 height 9
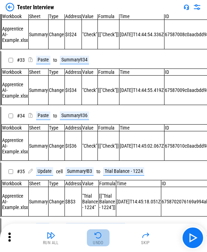
click at [95, 238] on img "button" at bounding box center [98, 235] width 9 height 9
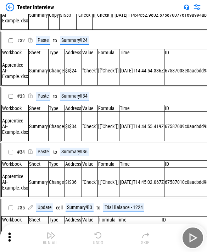
click at [95, 238] on div "Run All Undo Skip" at bounding box center [104, 237] width 200 height 23
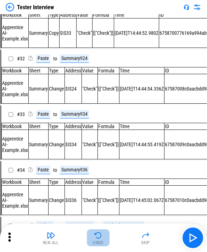
click at [95, 238] on img "button" at bounding box center [98, 235] width 9 height 9
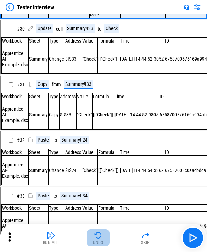
click at [95, 238] on img "button" at bounding box center [98, 235] width 9 height 9
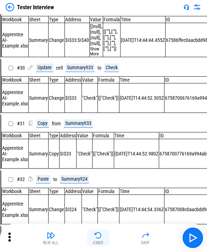
click at [95, 238] on img "button" at bounding box center [98, 235] width 9 height 9
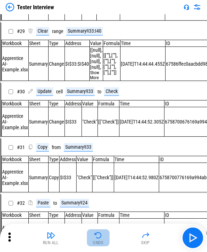
click at [95, 238] on img "button" at bounding box center [98, 235] width 9 height 9
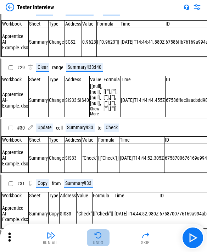
click at [95, 238] on img "button" at bounding box center [98, 235] width 9 height 9
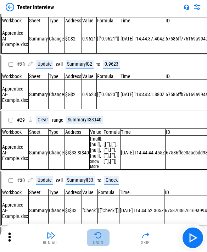
click at [95, 238] on img "button" at bounding box center [98, 235] width 9 height 9
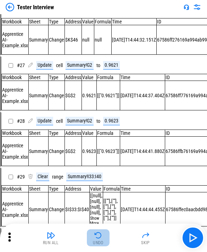
click at [95, 238] on img "button" at bounding box center [98, 235] width 9 height 9
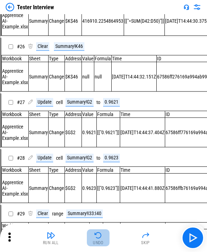
click at [95, 238] on img "button" at bounding box center [98, 235] width 9 height 9
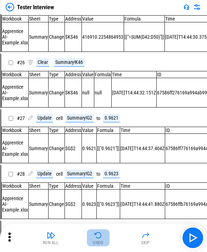
click at [95, 238] on img "button" at bounding box center [98, 235] width 9 height 9
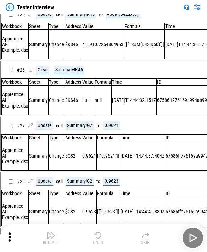
click at [95, 238] on div "Run All Undo Skip" at bounding box center [104, 237] width 200 height 23
click at [95, 238] on img "button" at bounding box center [98, 235] width 9 height 9
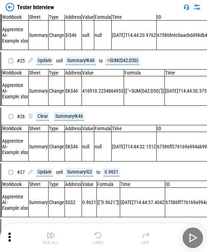
click at [95, 238] on img "button" at bounding box center [98, 235] width 9 height 9
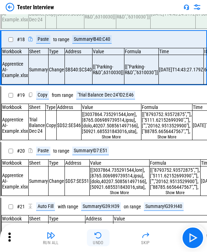
click at [95, 238] on img "button" at bounding box center [98, 235] width 9 height 9
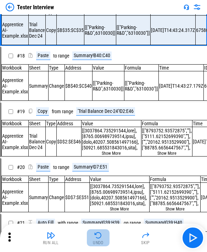
click at [95, 238] on img "button" at bounding box center [98, 235] width 9 height 9
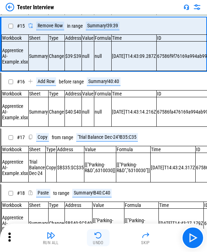
click at [95, 238] on img "button" at bounding box center [98, 235] width 9 height 9
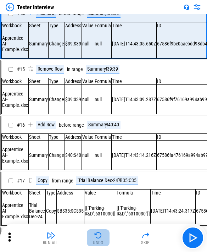
click at [95, 238] on img "button" at bounding box center [98, 235] width 9 height 9
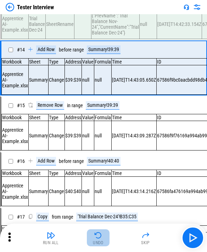
click at [95, 238] on img "button" at bounding box center [98, 235] width 9 height 9
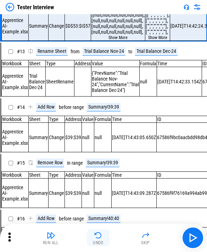
scroll to position [537, 0]
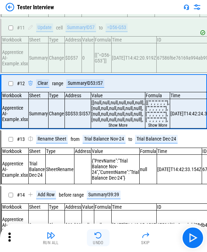
click at [95, 238] on img "button" at bounding box center [98, 235] width 9 height 9
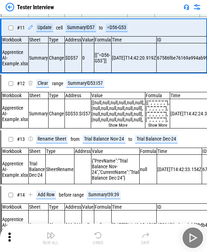
click at [95, 238] on img "button" at bounding box center [98, 235] width 9 height 9
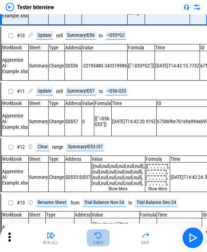
click at [95, 238] on img "button" at bounding box center [98, 235] width 9 height 9
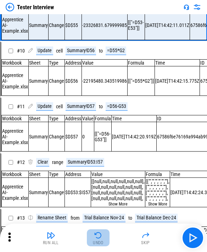
click at [95, 238] on img "button" at bounding box center [98, 235] width 9 height 9
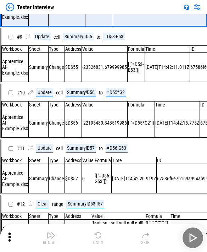
click at [95, 238] on img "button" at bounding box center [98, 235] width 9 height 9
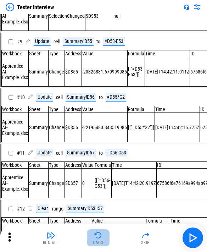
click at [95, 238] on img "button" at bounding box center [98, 235] width 9 height 9
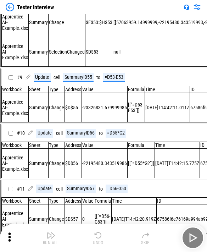
click at [95, 238] on div "Run All Undo Skip" at bounding box center [104, 237] width 200 height 23
click at [95, 238] on img "button" at bounding box center [98, 235] width 9 height 9
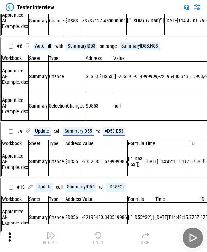
click at [95, 238] on img "button" at bounding box center [98, 235] width 9 height 9
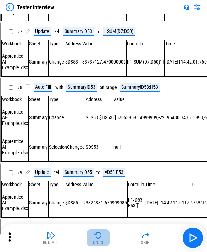
click at [95, 238] on img "button" at bounding box center [98, 235] width 9 height 9
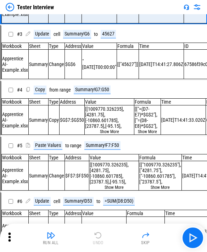
scroll to position [5, 0]
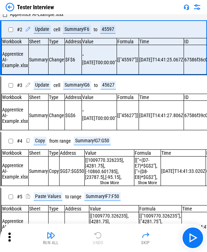
click at [95, 238] on div "Run All Undo Skip" at bounding box center [104, 237] width 200 height 23
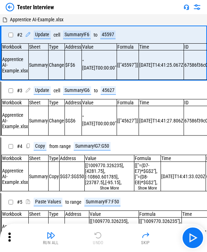
click at [95, 238] on div "Run All Undo Skip" at bounding box center [104, 237] width 200 height 23
click at [111, 238] on img "button" at bounding box center [192, 237] width 11 height 11
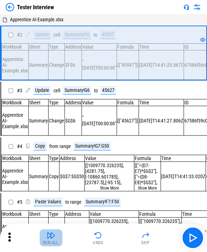
click at [47, 236] on img "button" at bounding box center [51, 235] width 9 height 9
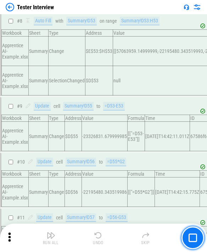
scroll to position [467, 0]
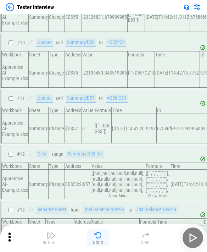
click at [103, 236] on button "Undo" at bounding box center [98, 237] width 23 height 17
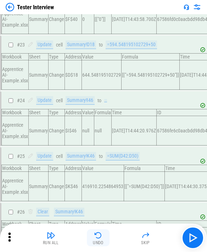
click at [103, 236] on button "Undo" at bounding box center [98, 237] width 23 height 17
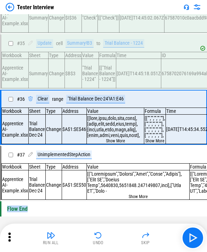
click at [100, 240] on button "Undo" at bounding box center [98, 237] width 23 height 17
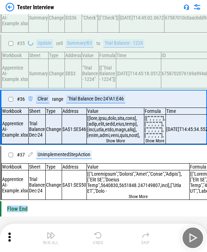
scroll to position [1958, 0]
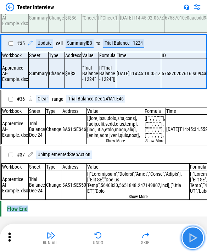
click at [111, 238] on img "button" at bounding box center [192, 237] width 11 height 11
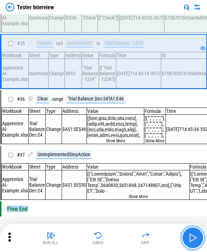
click at [111, 238] on img "button" at bounding box center [192, 237] width 11 height 11
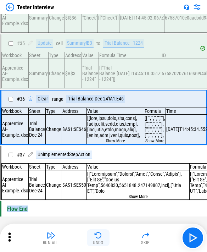
click at [104, 235] on button "Undo" at bounding box center [98, 237] width 23 height 17
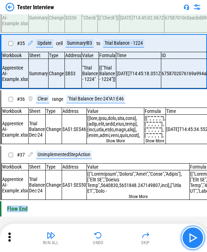
click at [111, 237] on img "button" at bounding box center [192, 237] width 11 height 11
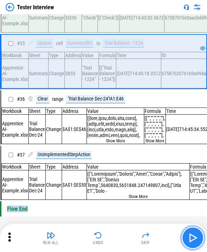
click at [111, 241] on img "button" at bounding box center [192, 237] width 11 height 11
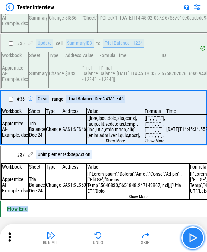
click at [111, 235] on img "button" at bounding box center [192, 237] width 11 height 11
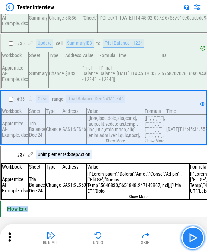
click at [111, 235] on img "button" at bounding box center [192, 237] width 11 height 11
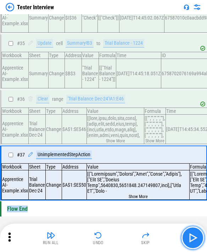
click at [111, 239] on img "button" at bounding box center [192, 237] width 11 height 11
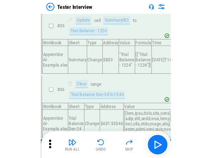
scroll to position [1926, 0]
